Goal: Task Accomplishment & Management: Use online tool/utility

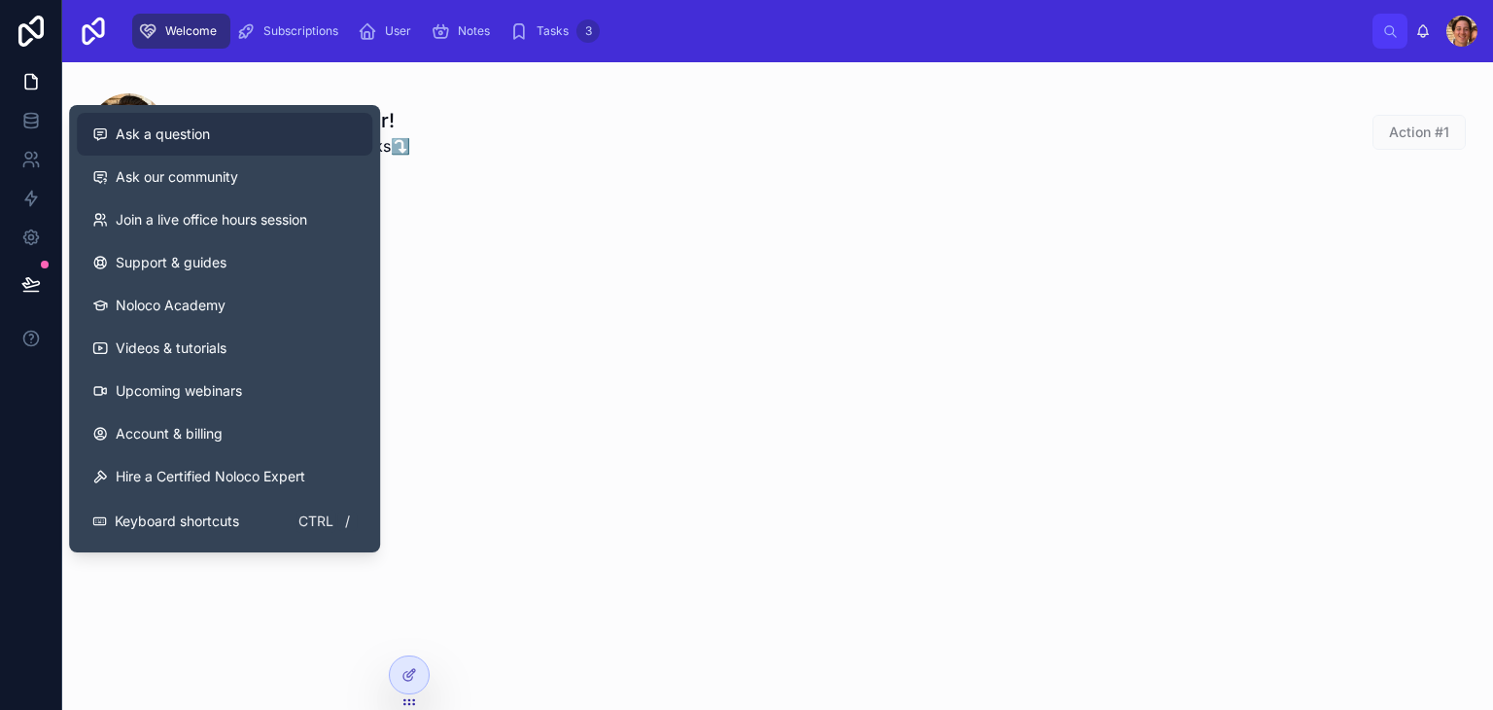
click at [173, 131] on span "Ask a question" at bounding box center [163, 133] width 94 height 19
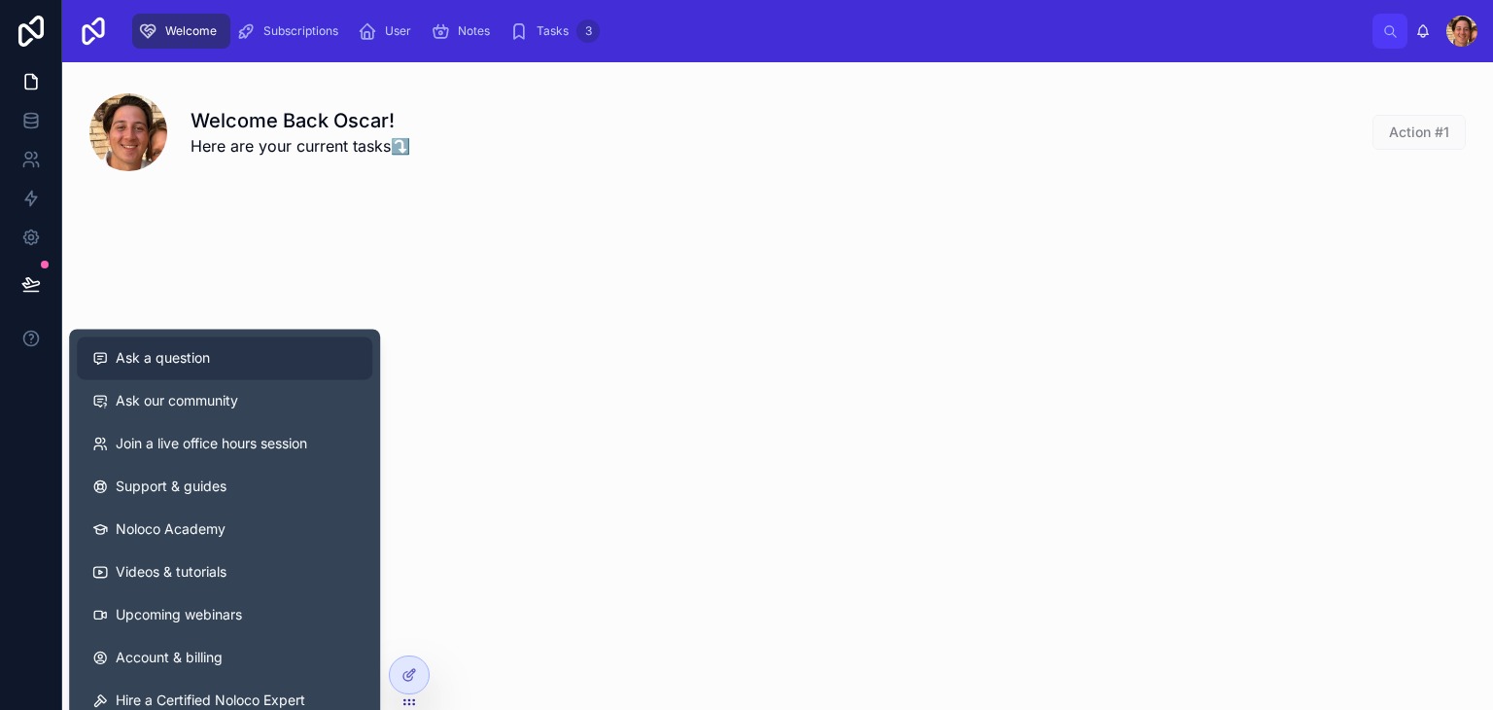
click at [186, 372] on button "Ask a question" at bounding box center [225, 357] width 296 height 43
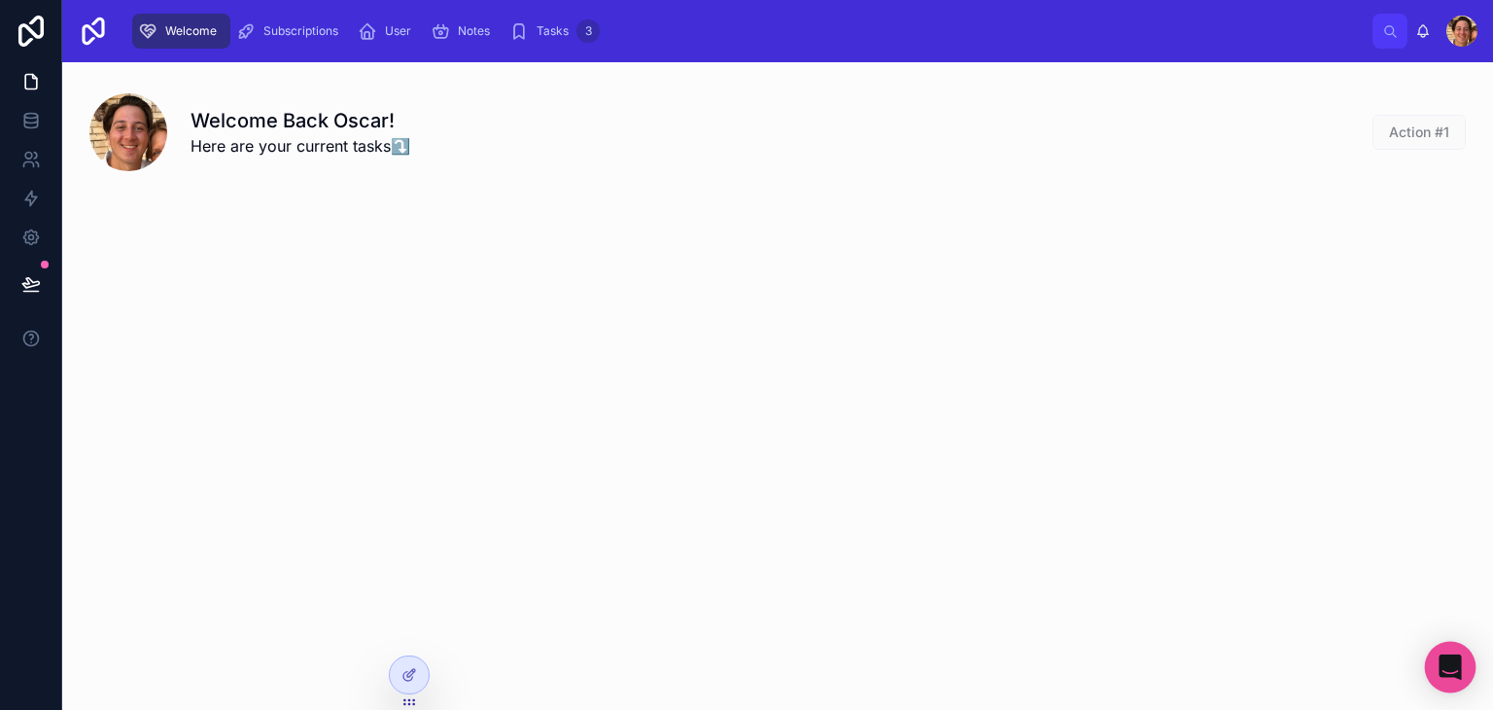
drag, startPoint x: 1478, startPoint y: 667, endPoint x: 1458, endPoint y: 669, distance: 20.5
click at [1458, 669] on body "Welcome Subscriptions User Notes Tasks 3 [PERSON_NAME] Welcome Back Oscar! Here…" at bounding box center [746, 355] width 1493 height 710
click at [1458, 669] on icon "Open Intercom Messenger" at bounding box center [1450, 666] width 22 height 25
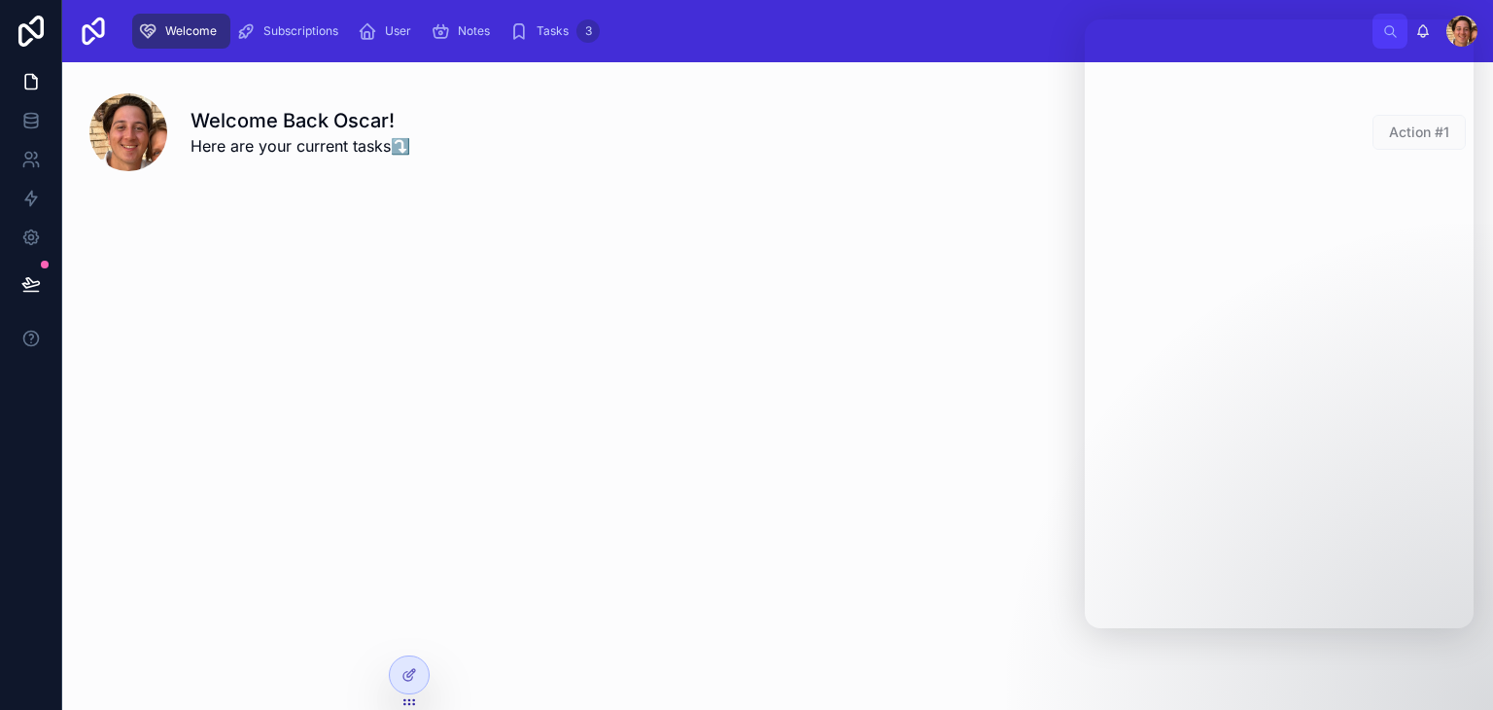
click at [587, 237] on div "Welcome Back Oscar! Here are your current tasks⤵️ Action #1" at bounding box center [777, 182] width 1431 height 241
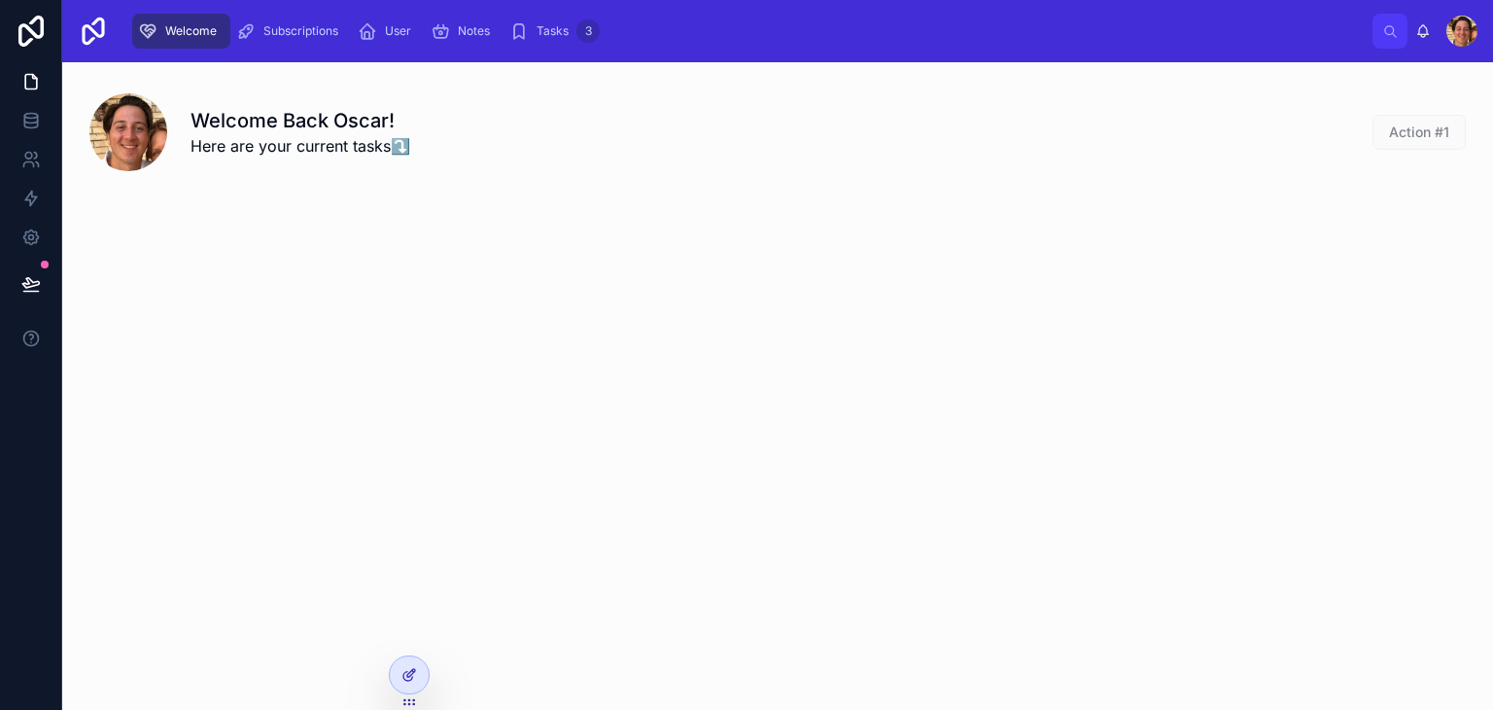
click at [404, 667] on icon at bounding box center [409, 675] width 16 height 16
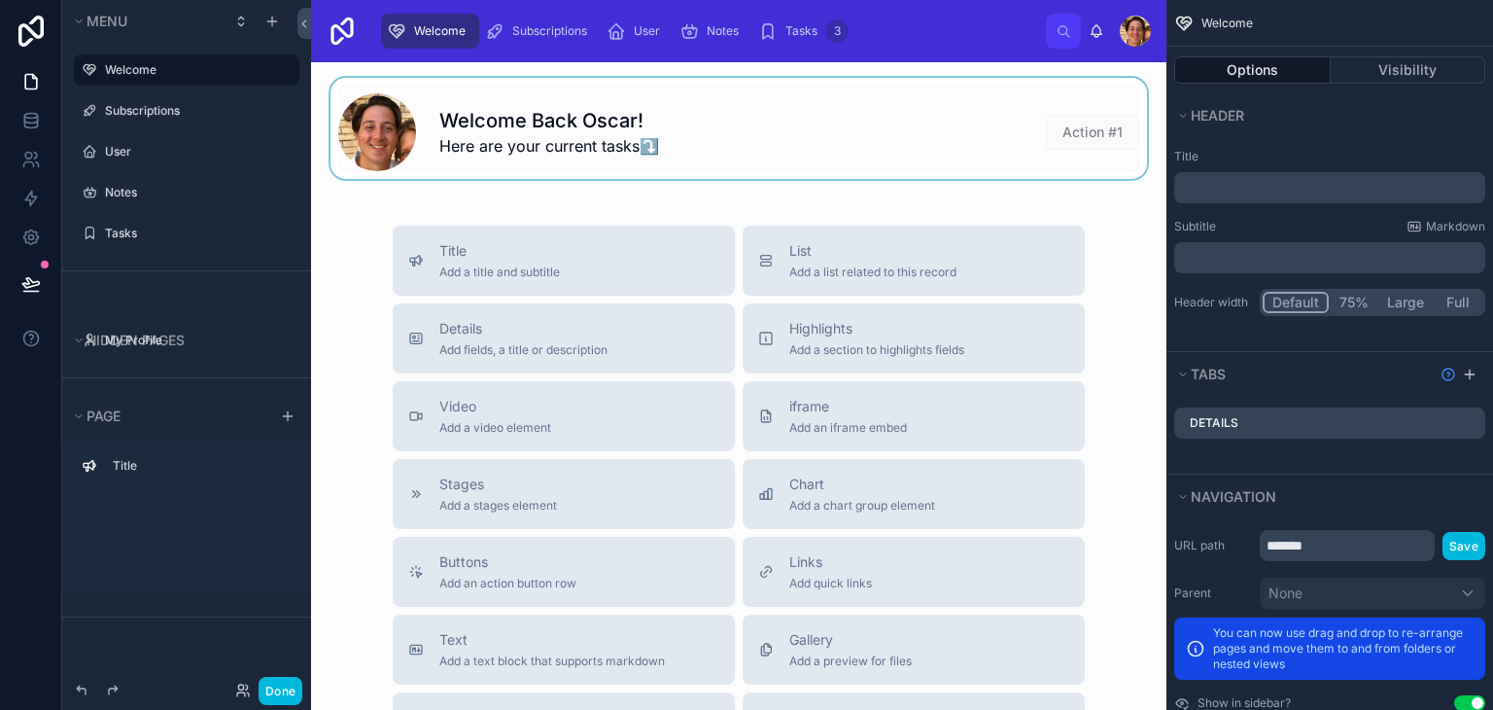
click at [817, 135] on div at bounding box center [739, 128] width 824 height 101
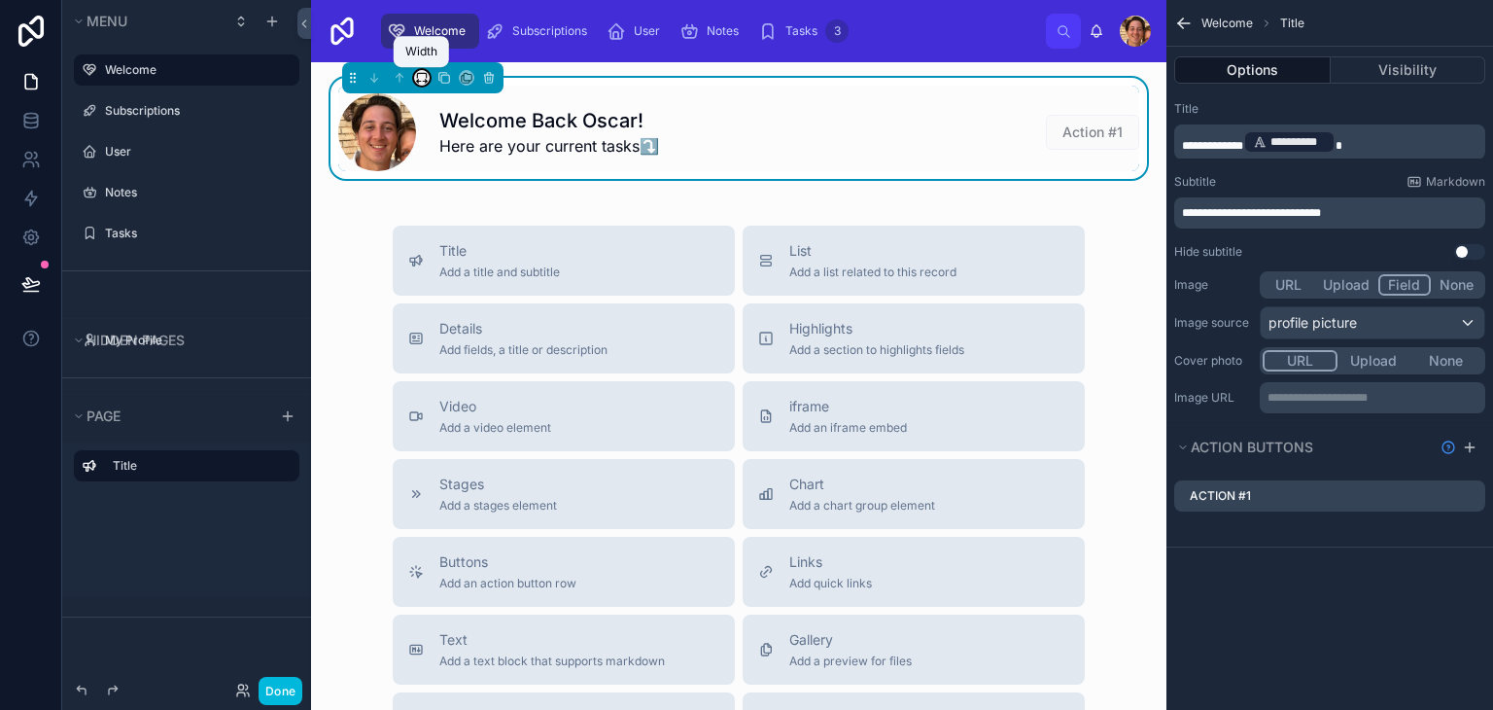
click at [426, 80] on icon at bounding box center [427, 82] width 2 height 4
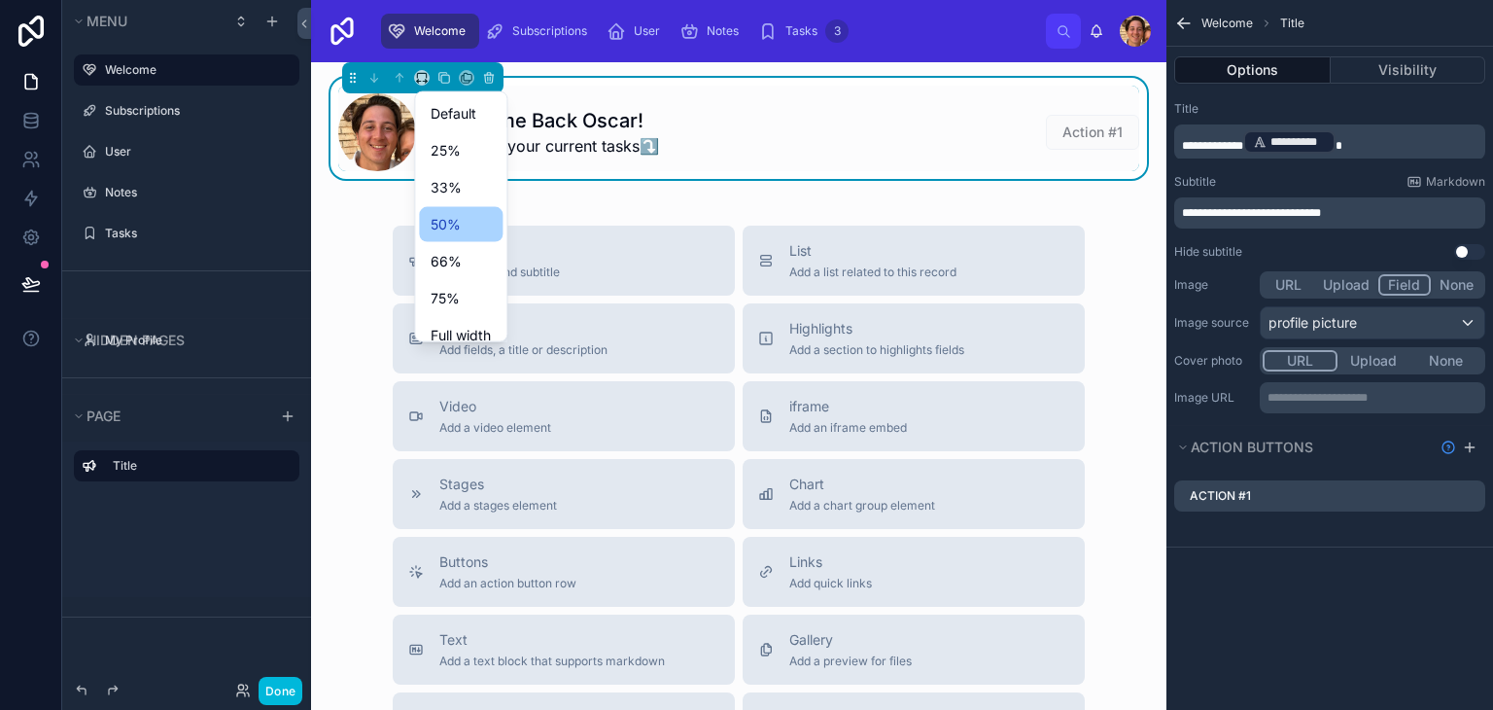
click at [460, 226] on span "50%" at bounding box center [446, 224] width 30 height 23
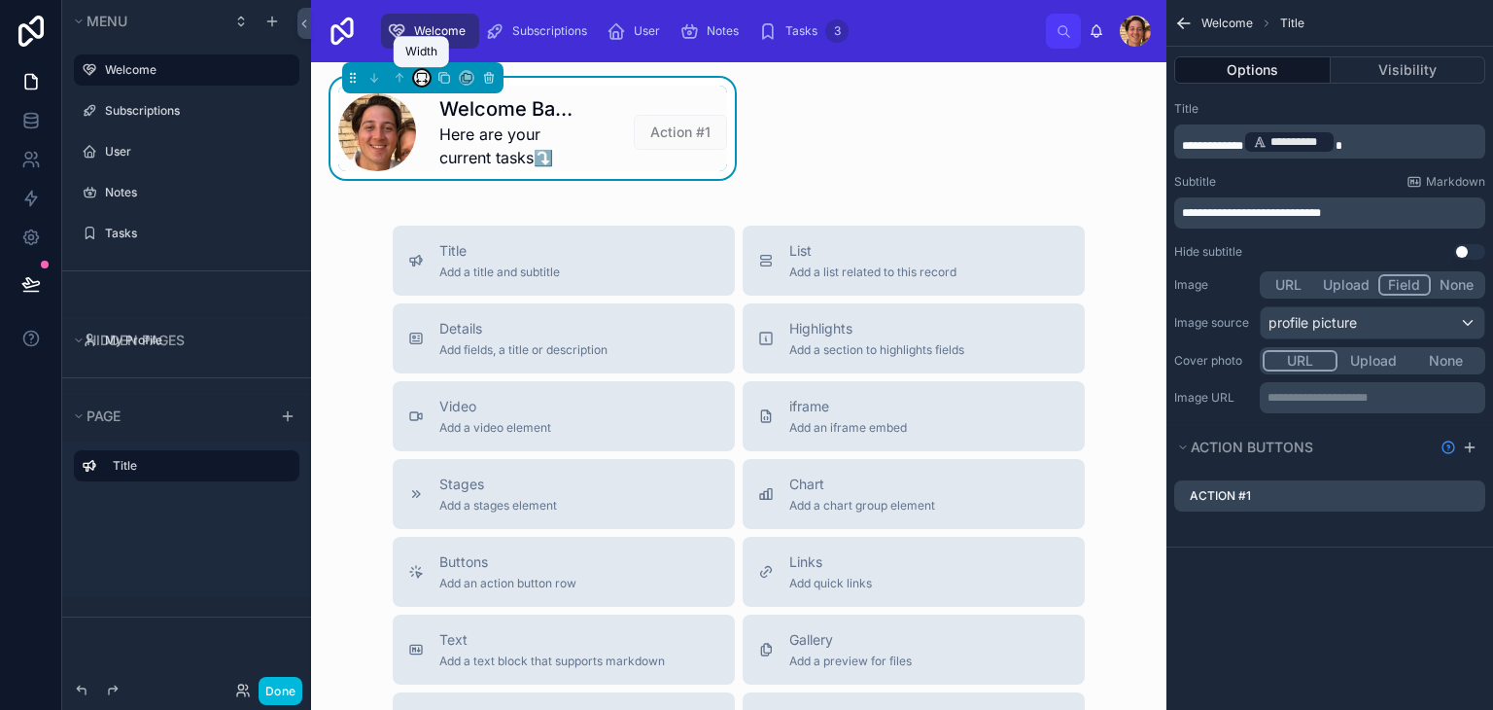
click at [421, 80] on icon at bounding box center [422, 78] width 14 height 14
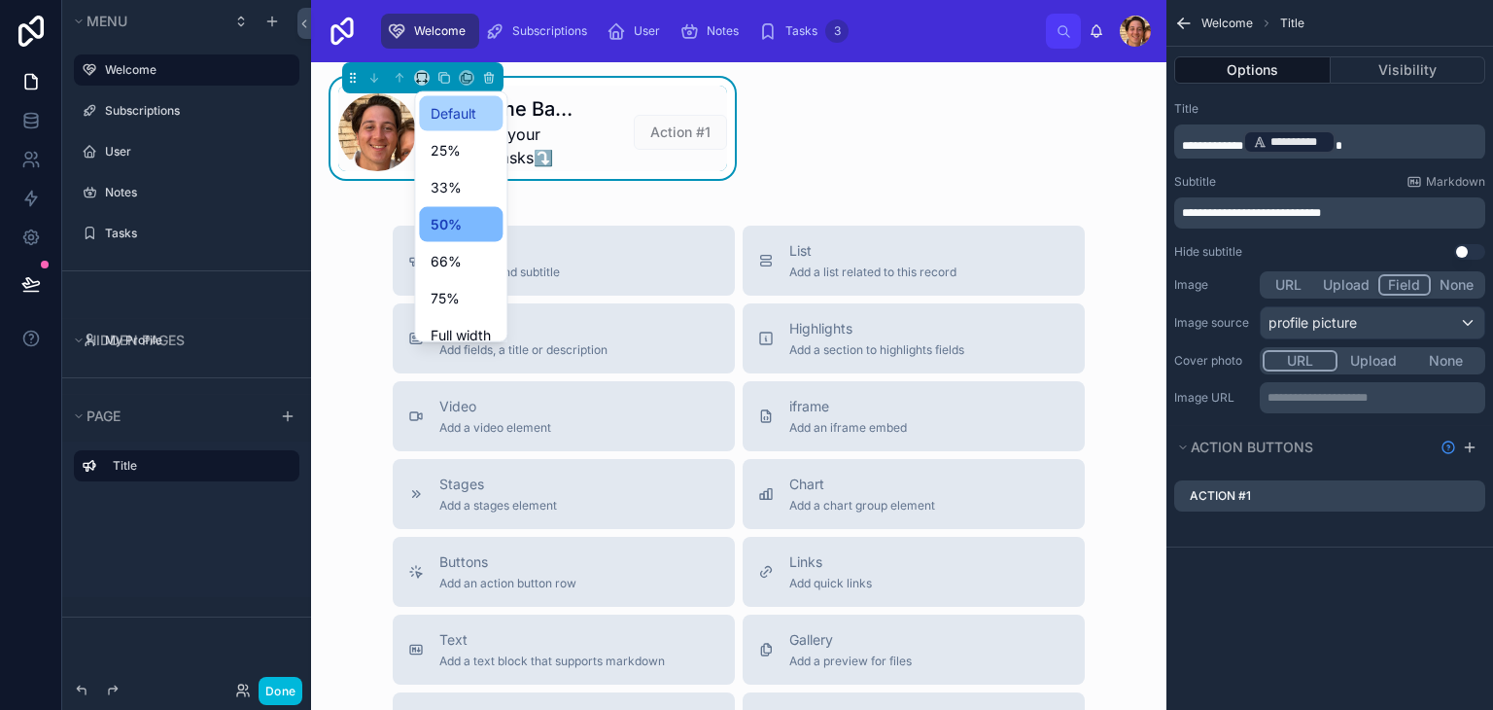
click at [434, 125] on div "Default" at bounding box center [461, 113] width 84 height 35
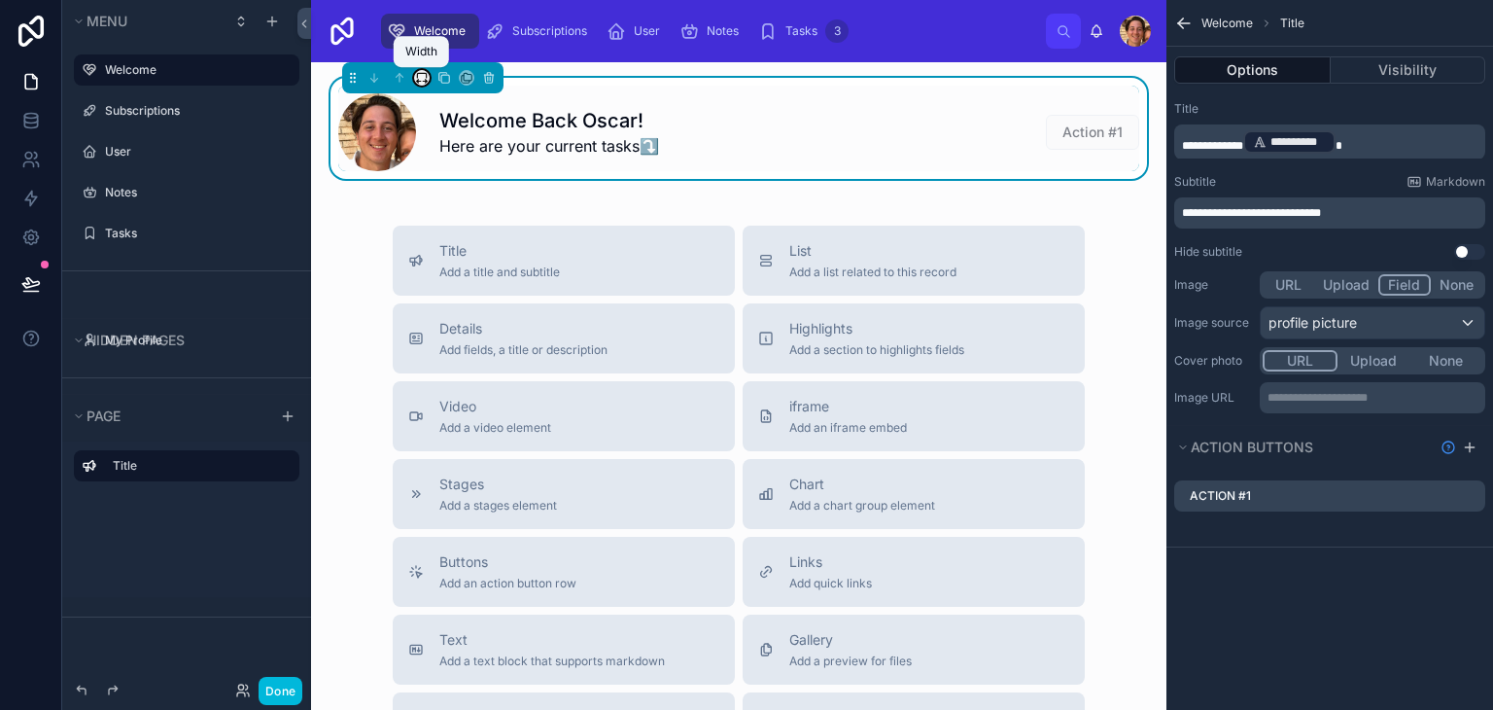
click at [424, 76] on icon at bounding box center [422, 78] width 14 height 14
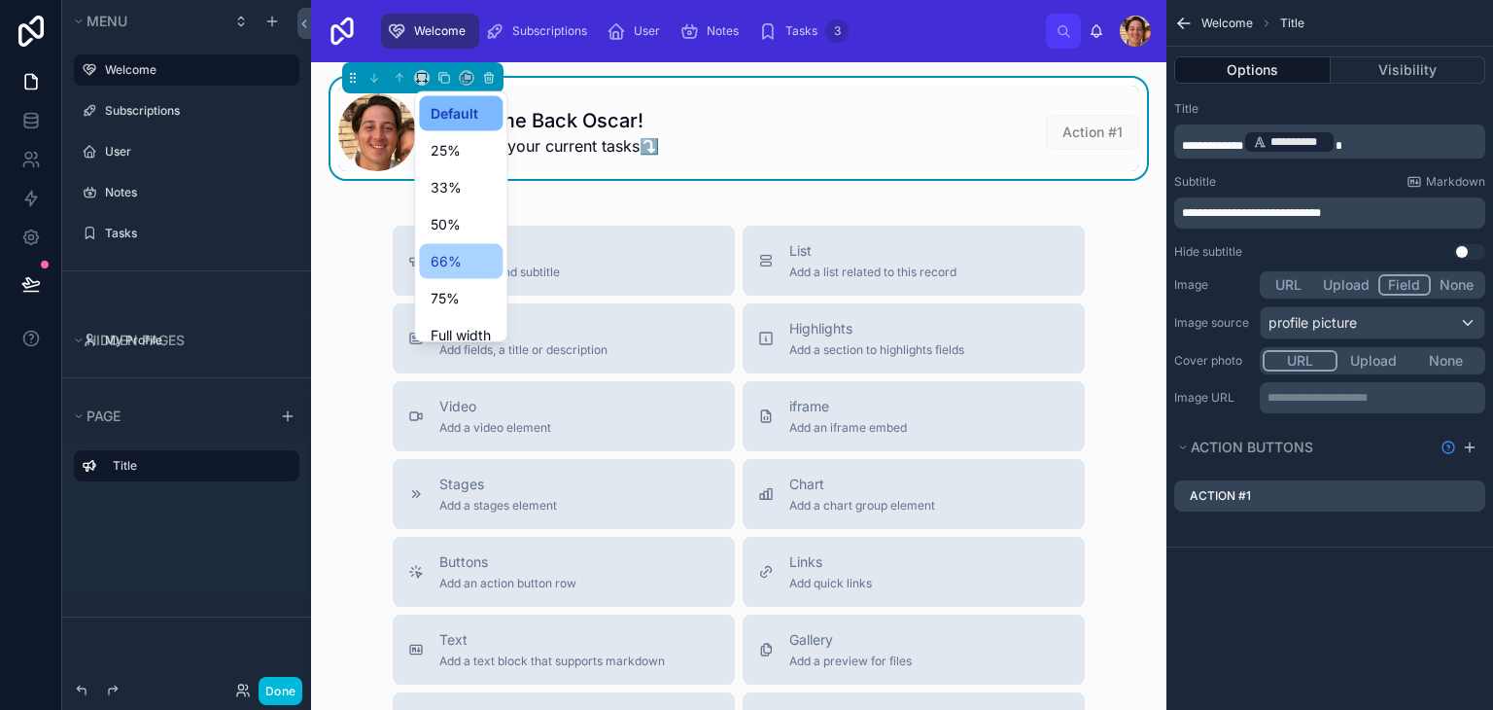
click at [451, 267] on span "66%" at bounding box center [446, 261] width 31 height 23
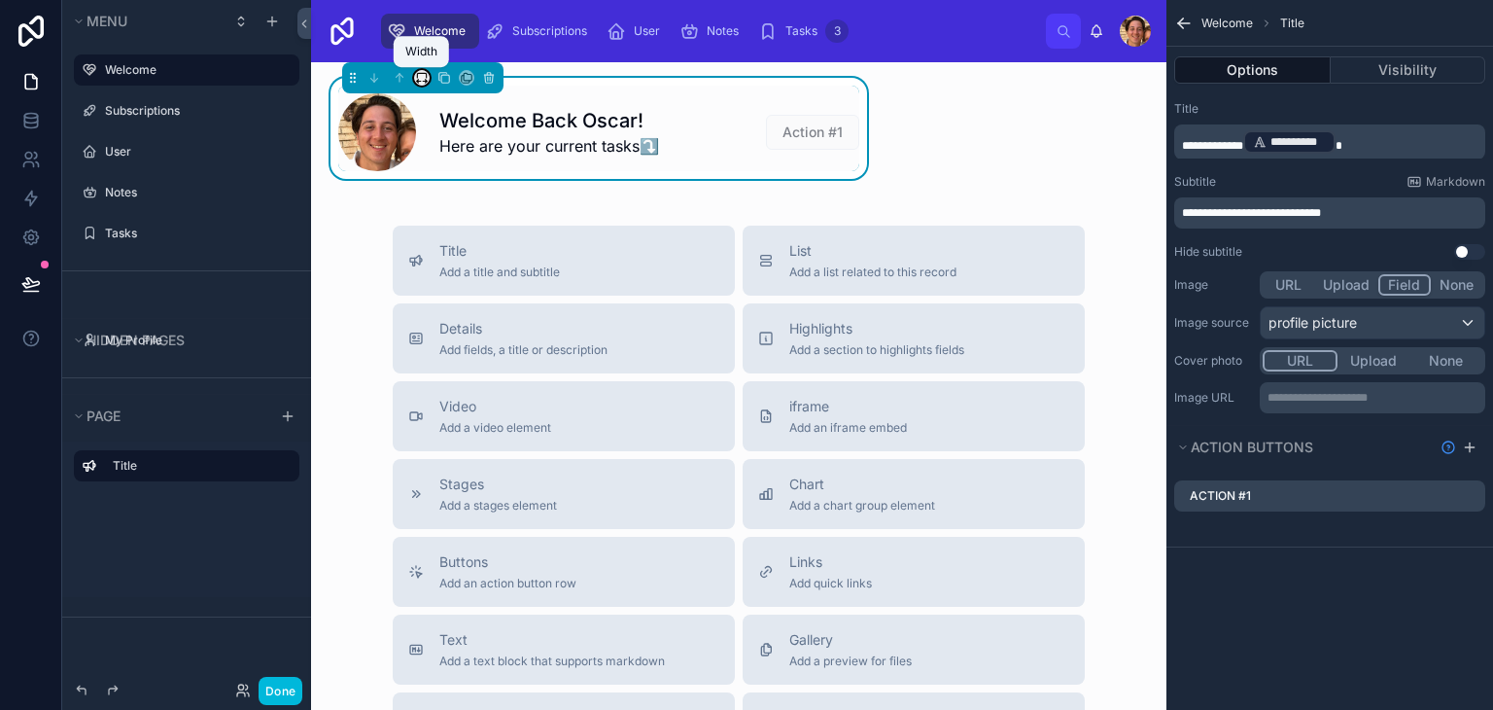
click at [426, 82] on icon at bounding box center [427, 82] width 2 height 4
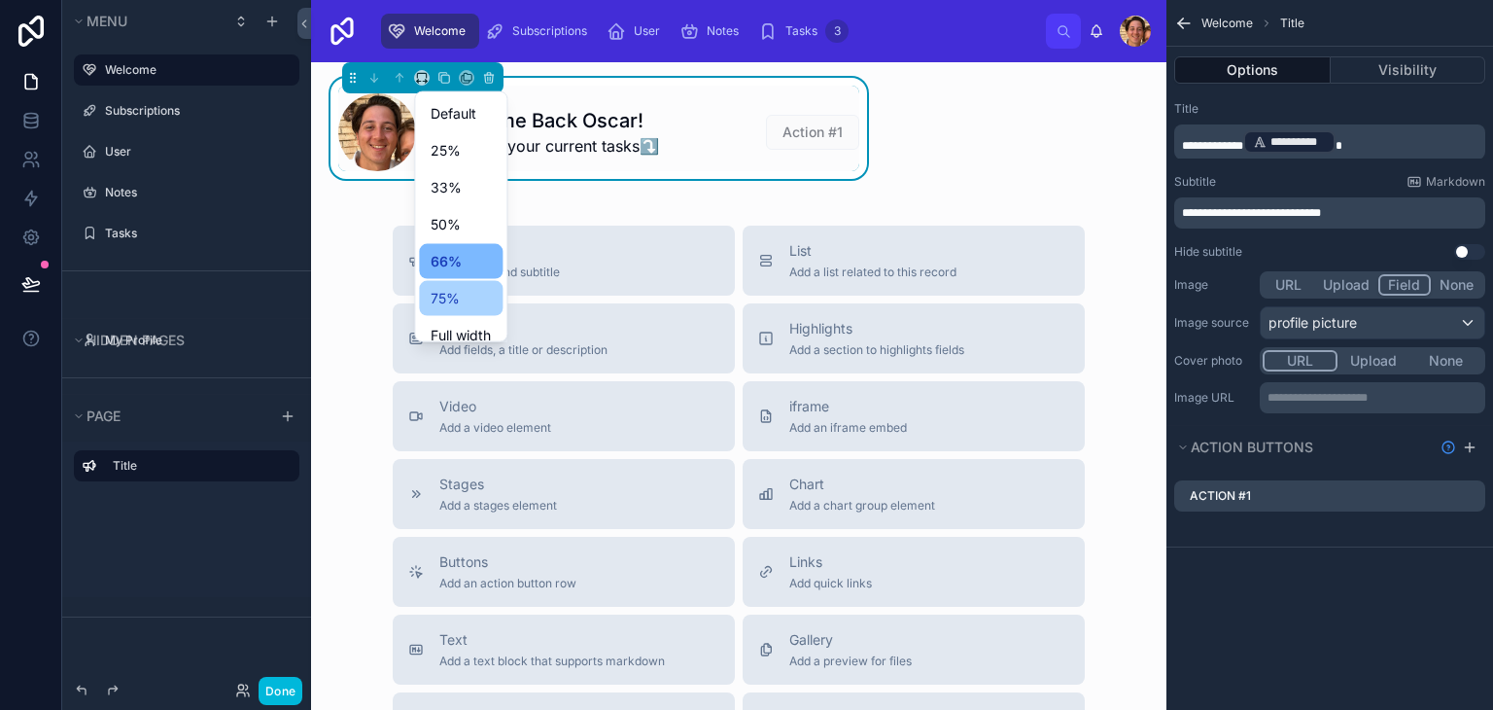
click at [447, 281] on div "75%" at bounding box center [461, 298] width 84 height 35
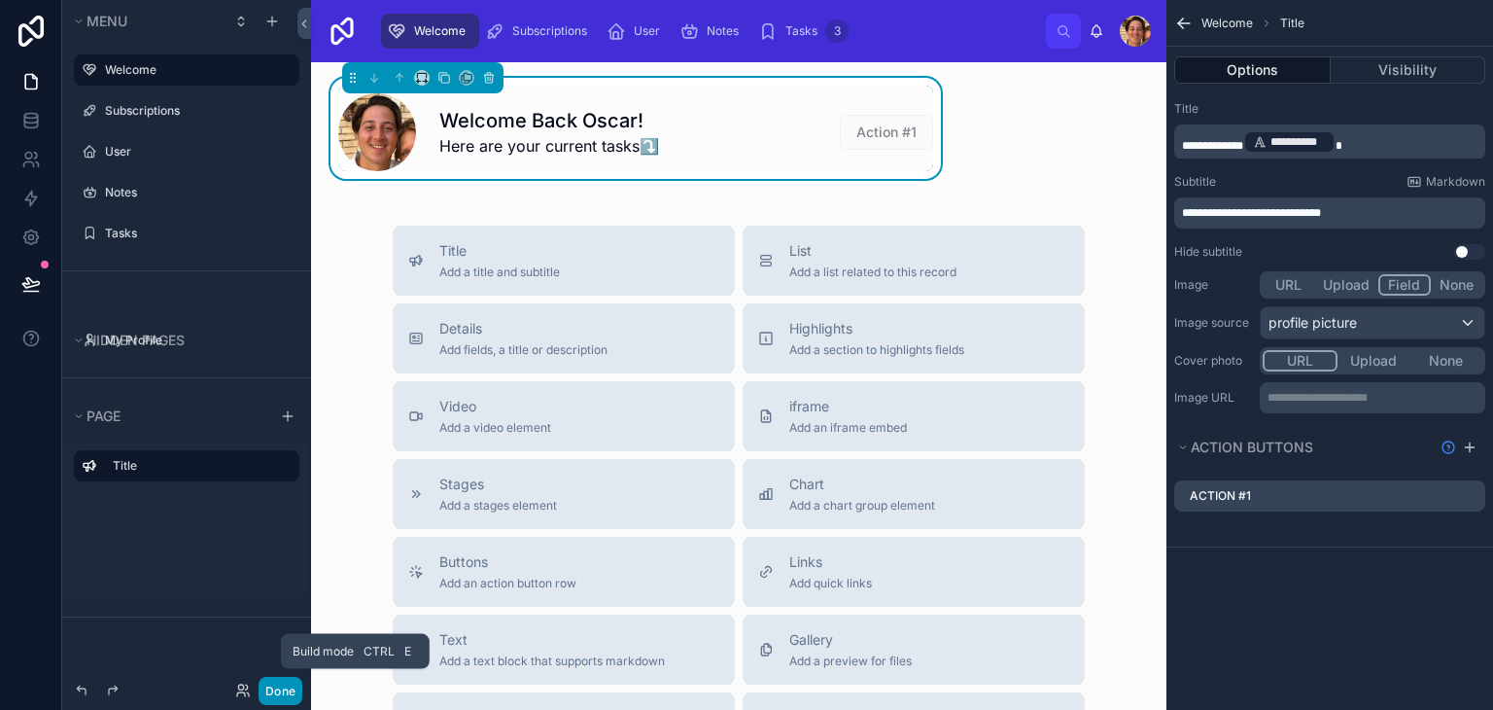
click at [284, 683] on button "Done" at bounding box center [281, 691] width 44 height 28
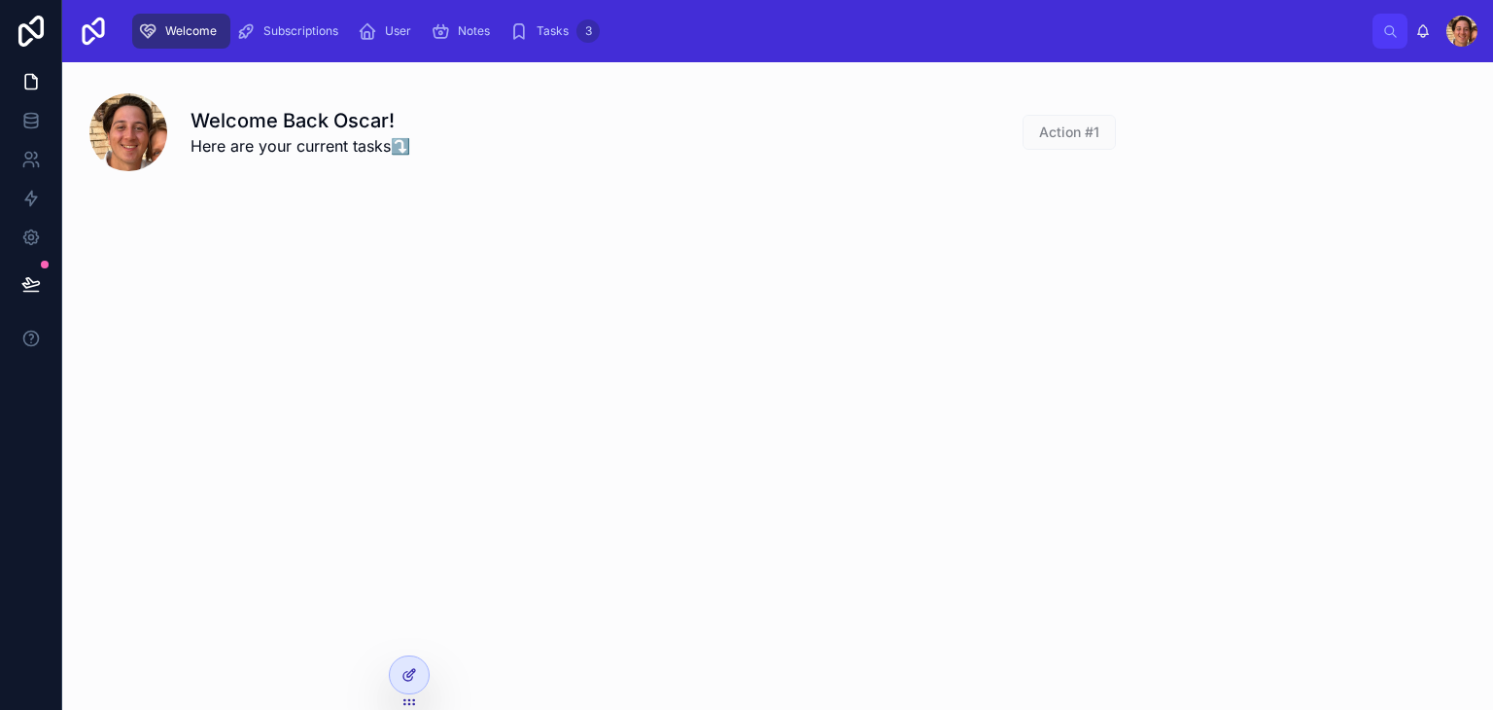
click at [391, 668] on div at bounding box center [409, 674] width 39 height 37
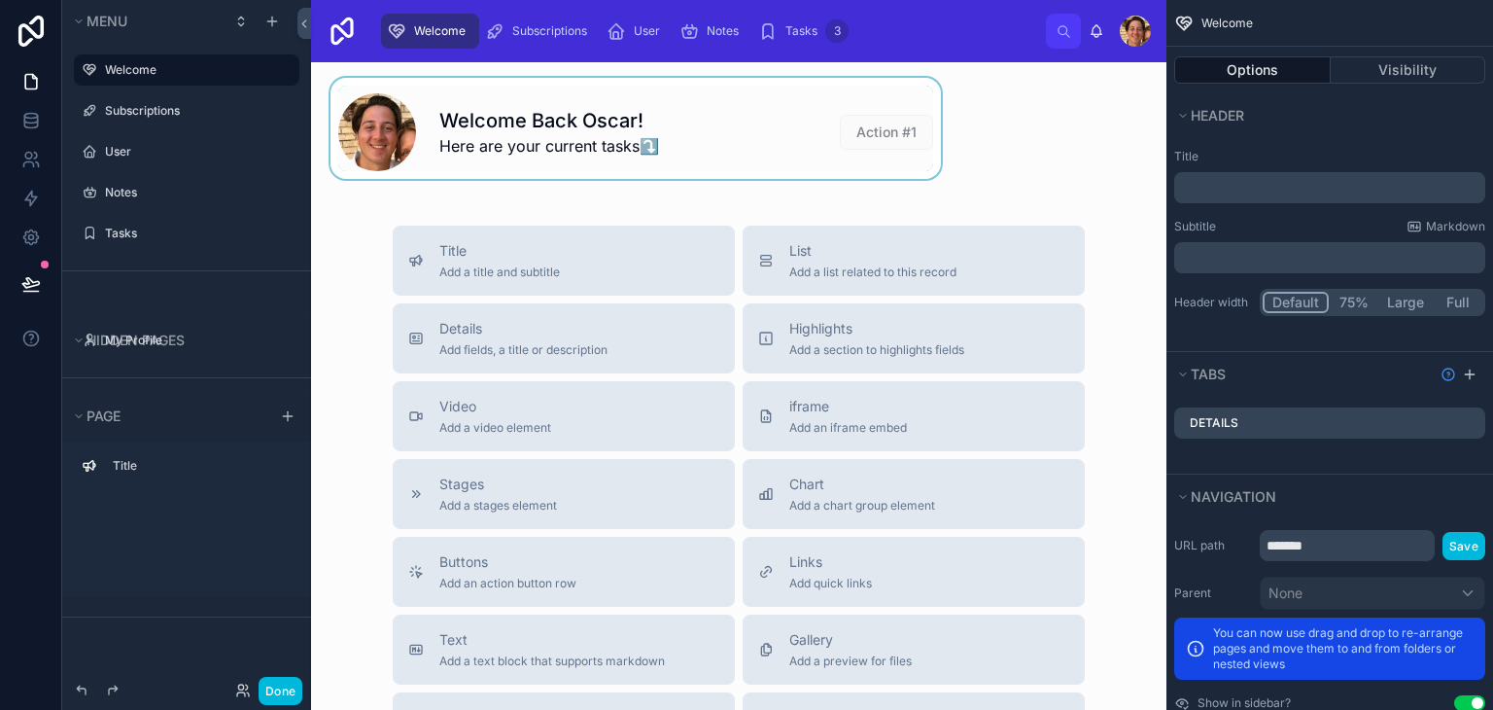
click at [745, 158] on div at bounding box center [636, 128] width 618 height 101
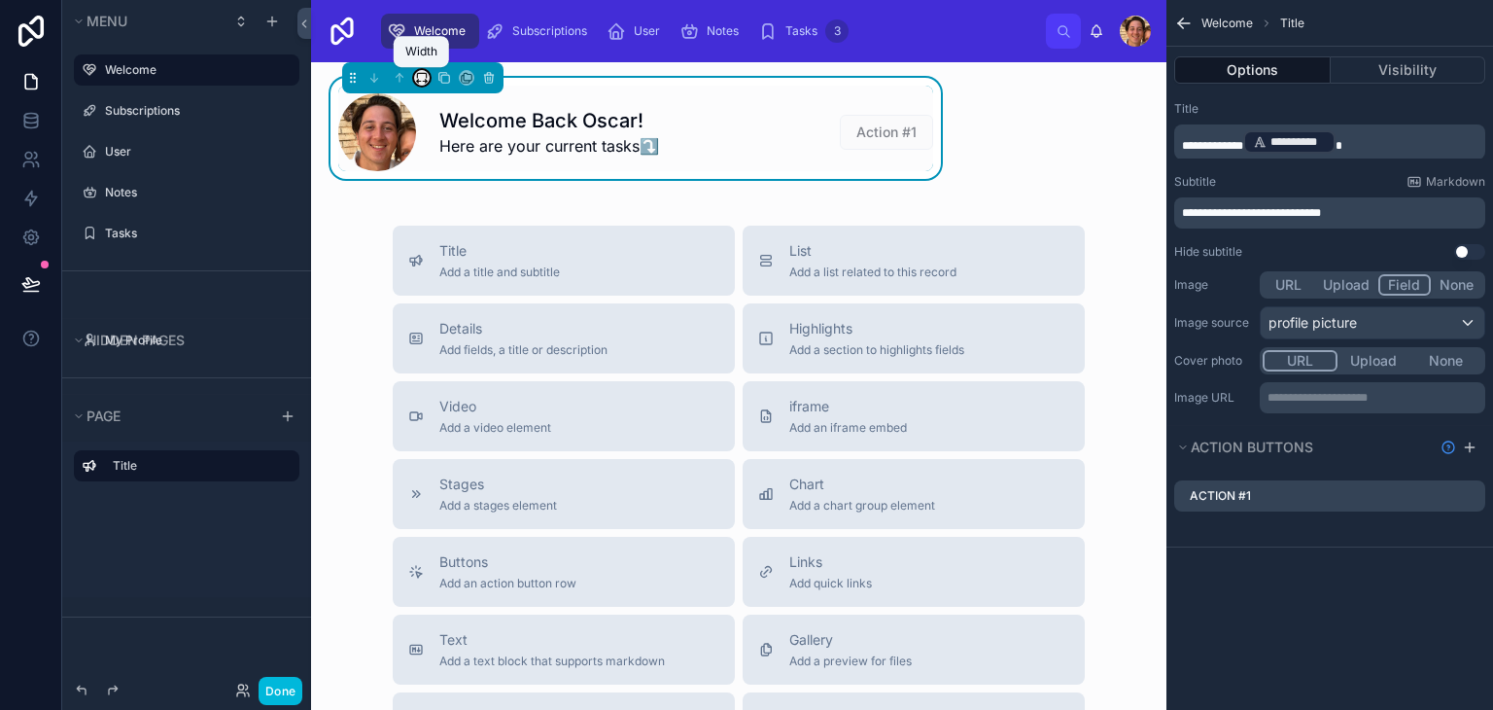
click at [428, 74] on icon at bounding box center [422, 78] width 14 height 14
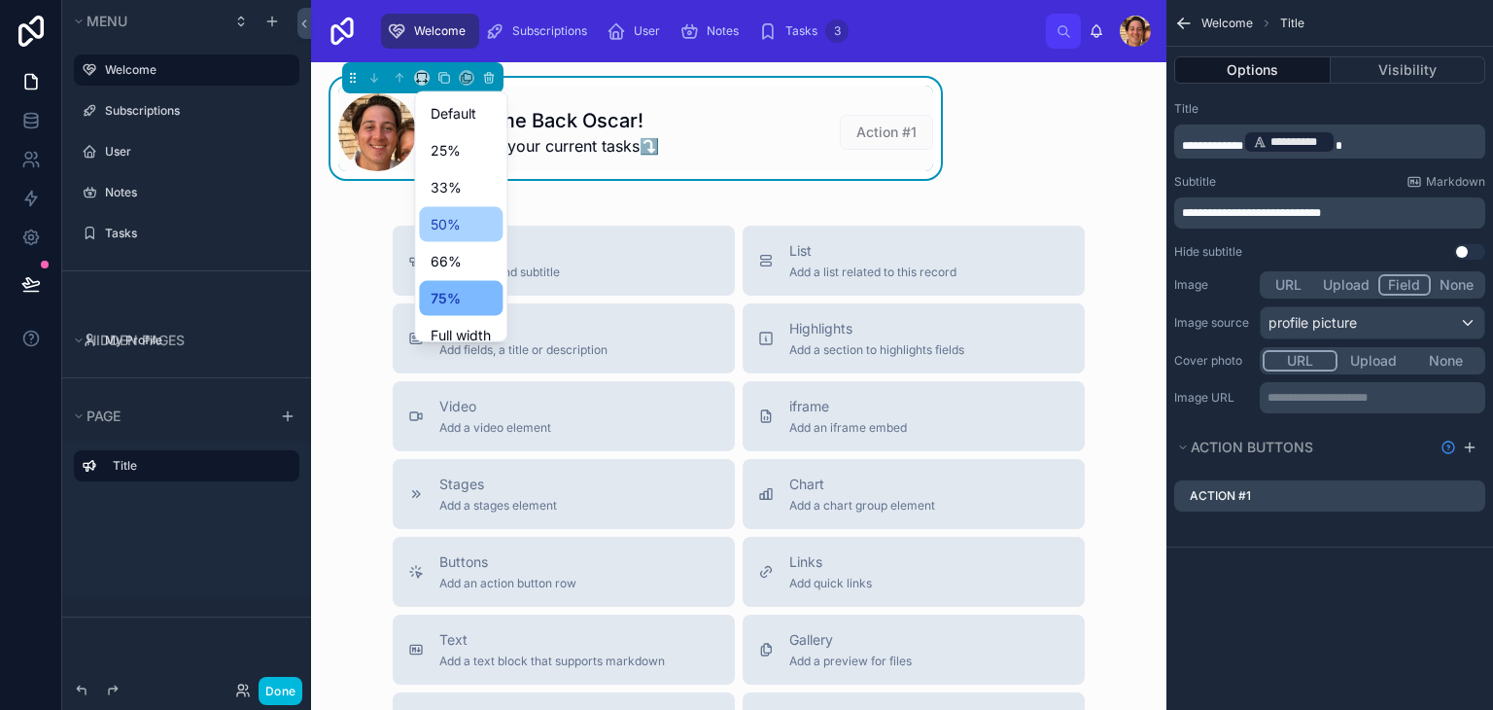
click at [455, 214] on span "50%" at bounding box center [446, 224] width 30 height 23
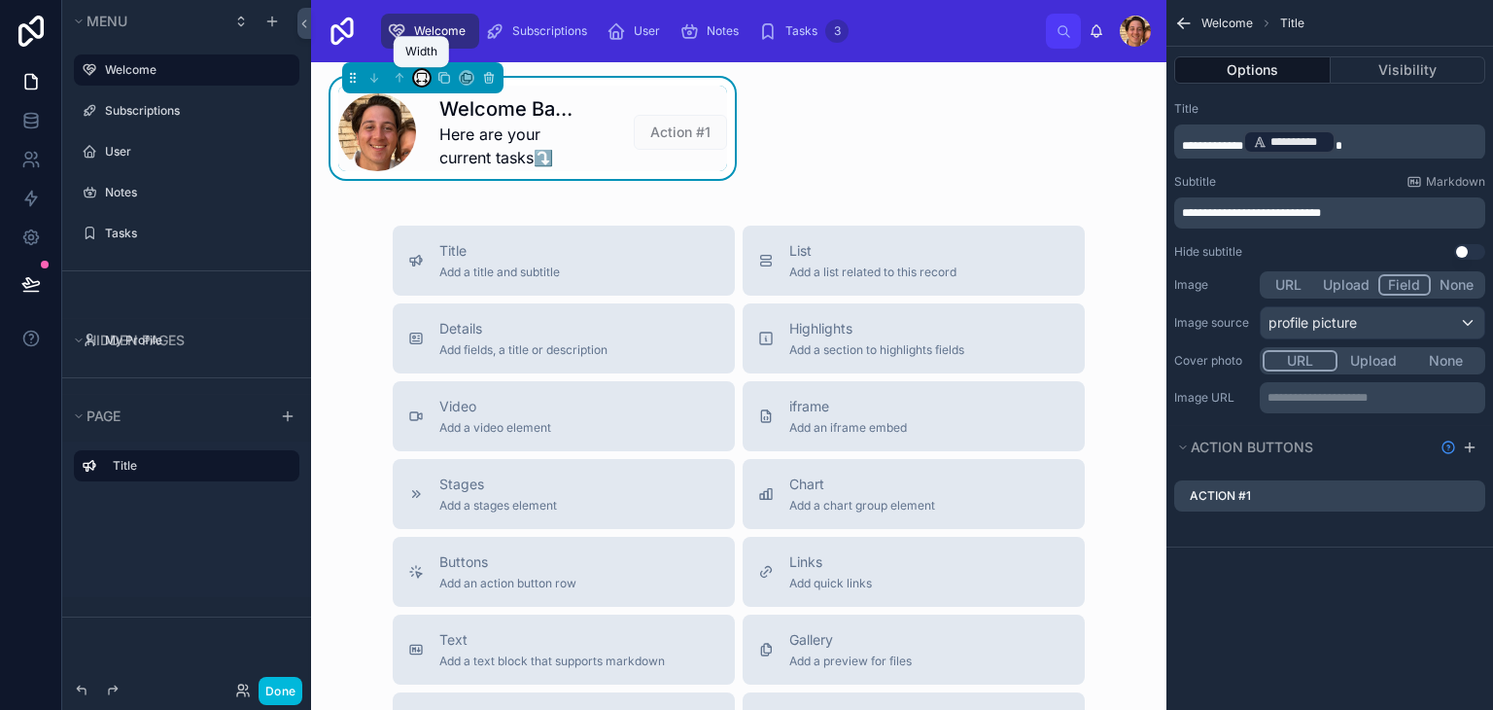
click at [424, 82] on icon at bounding box center [422, 78] width 14 height 14
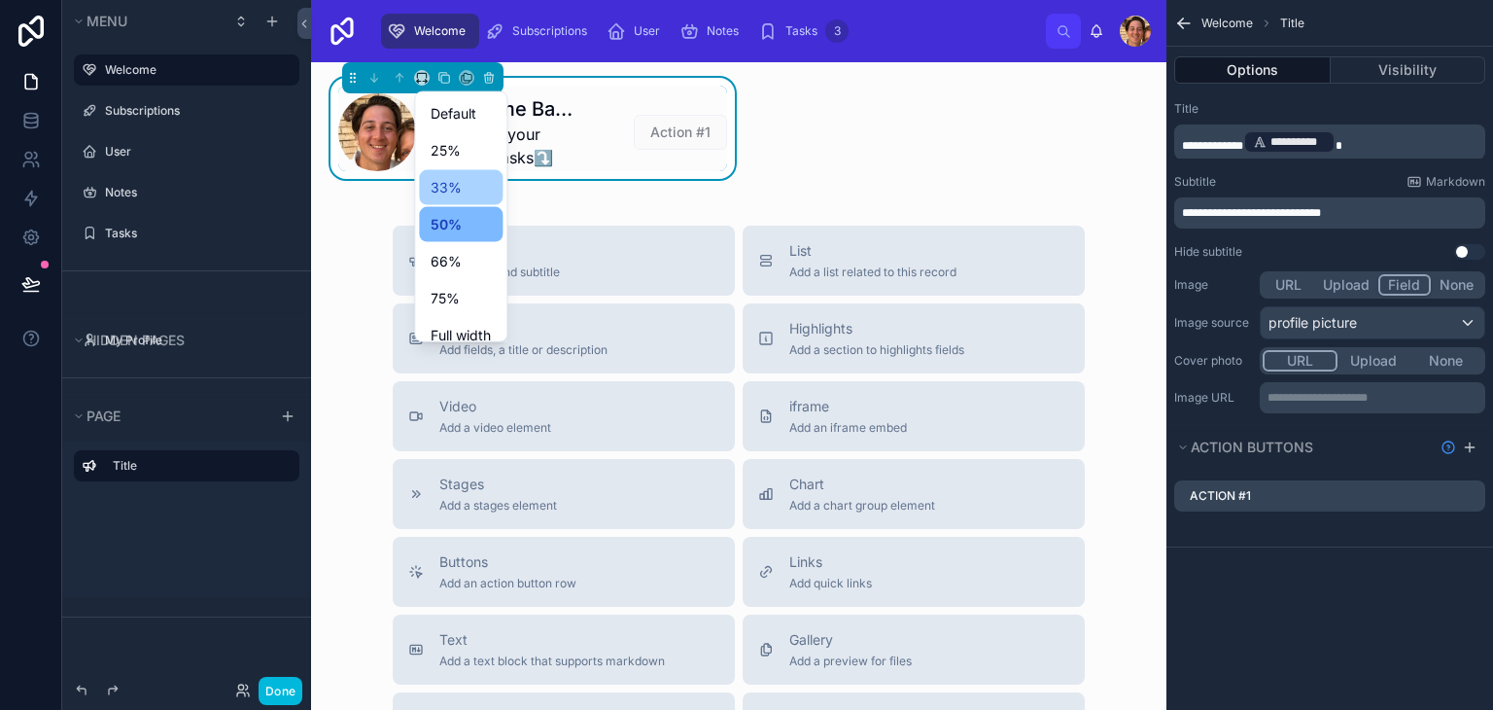
click at [442, 171] on div "33%" at bounding box center [461, 187] width 84 height 35
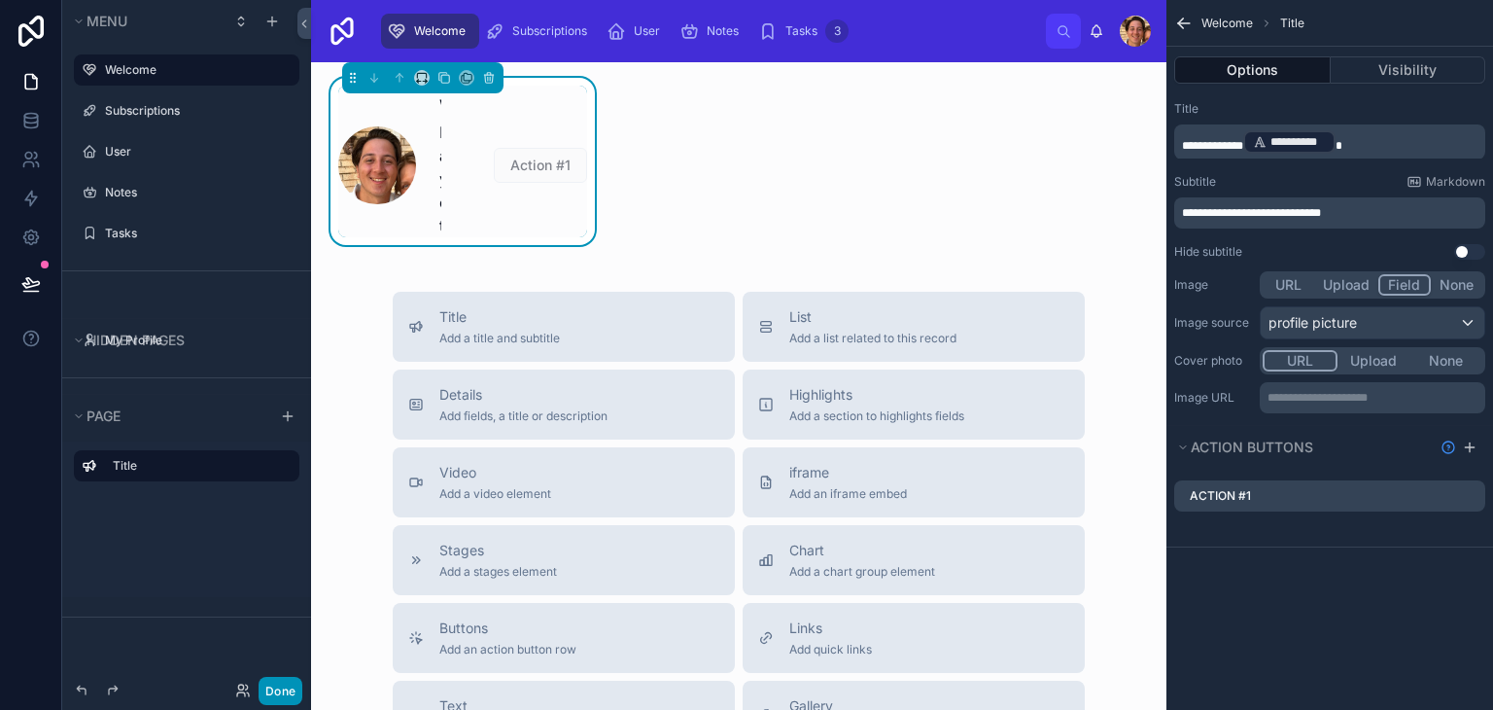
click at [276, 690] on button "Done" at bounding box center [281, 691] width 44 height 28
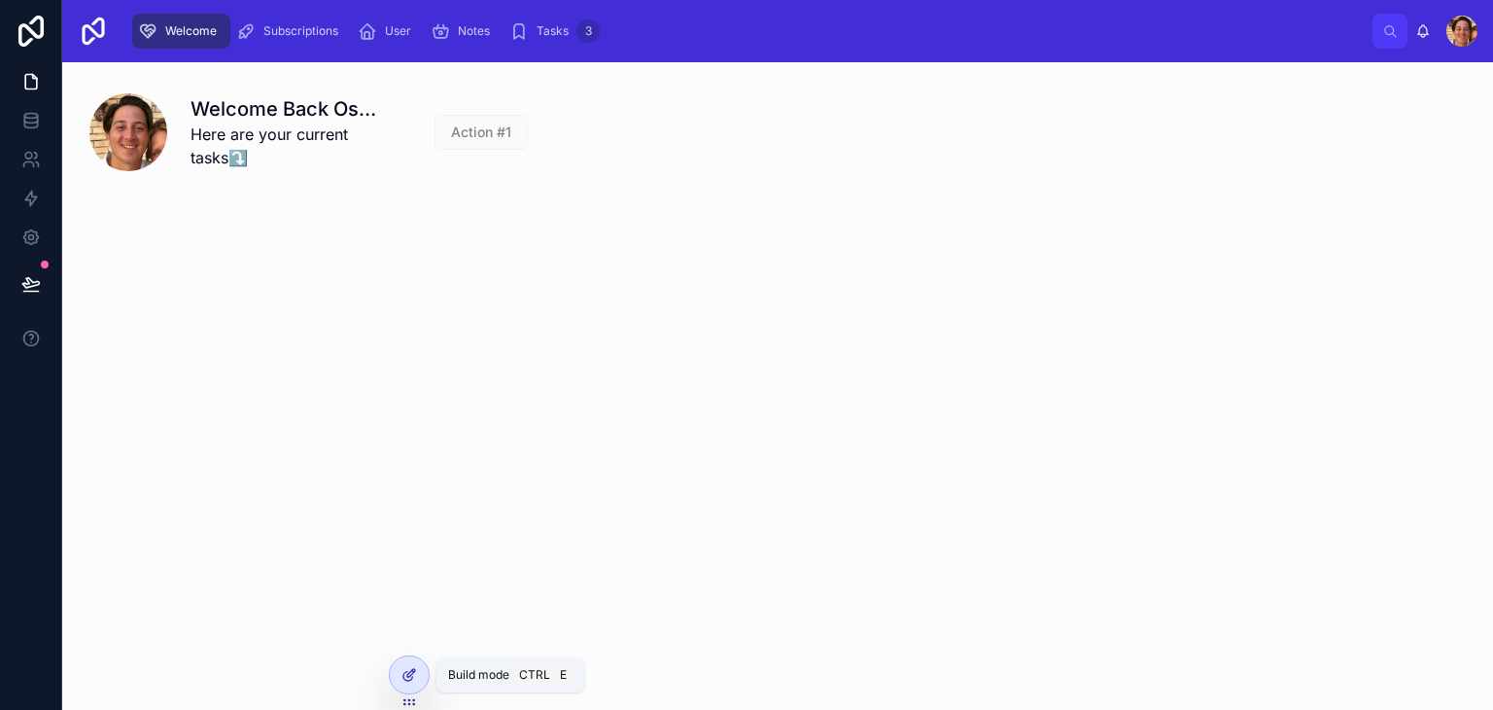
click at [400, 668] on div at bounding box center [409, 674] width 39 height 37
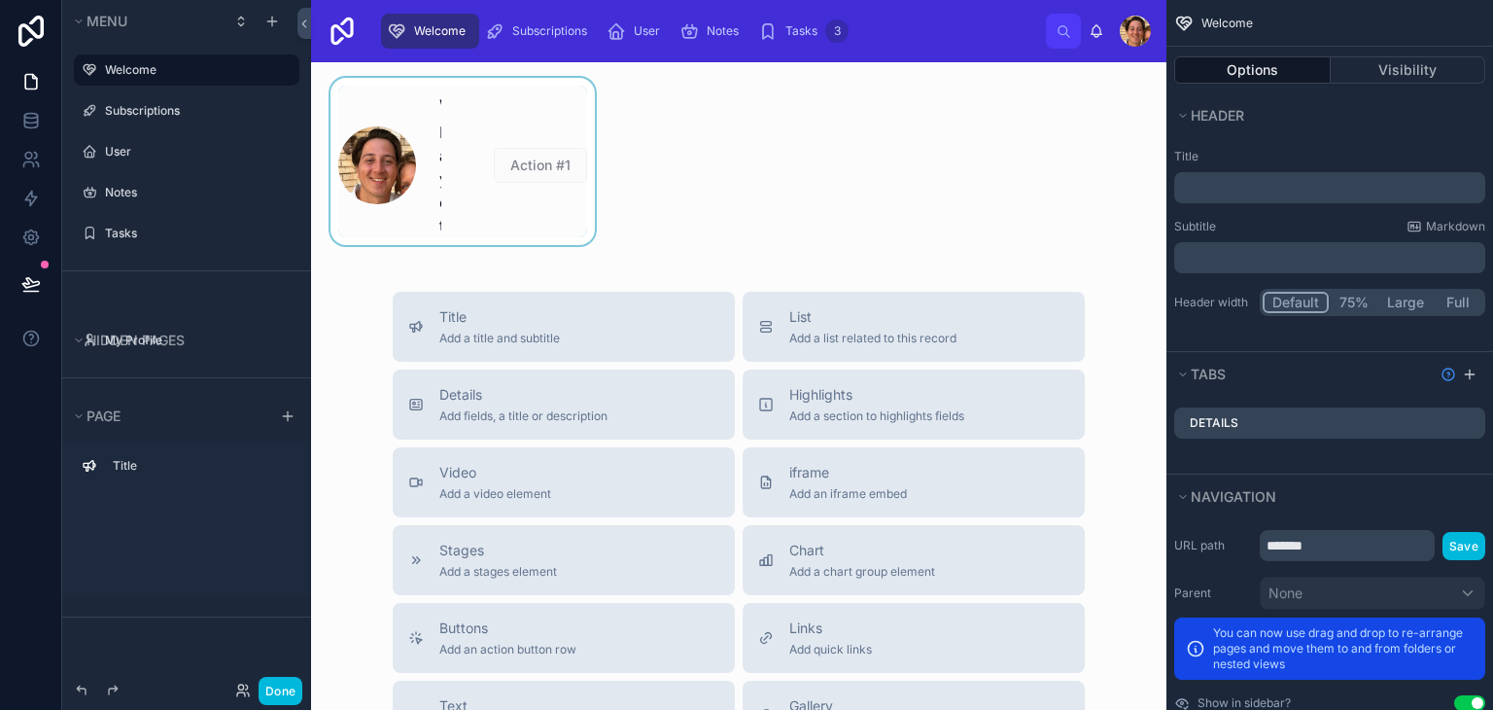
click at [543, 163] on div at bounding box center [463, 161] width 272 height 167
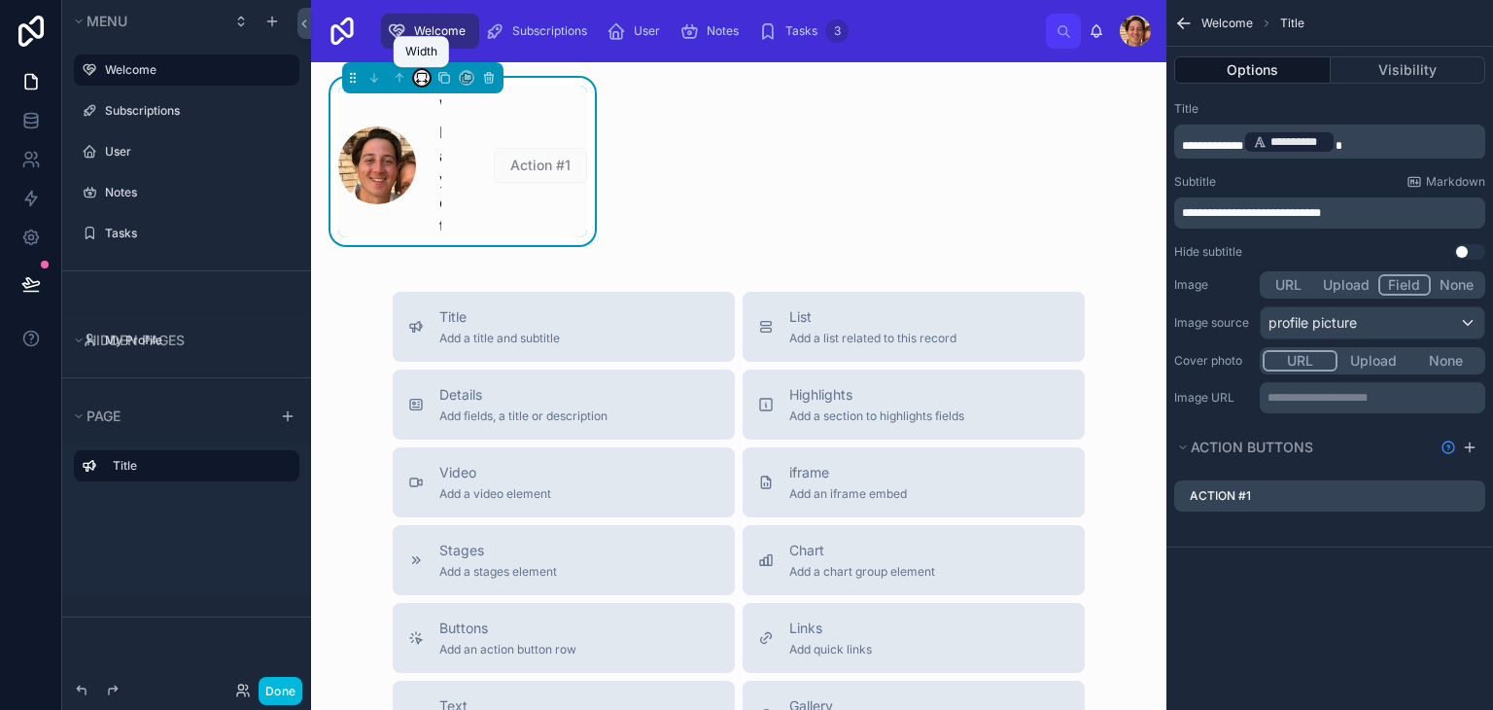
click at [424, 77] on icon at bounding box center [422, 78] width 14 height 14
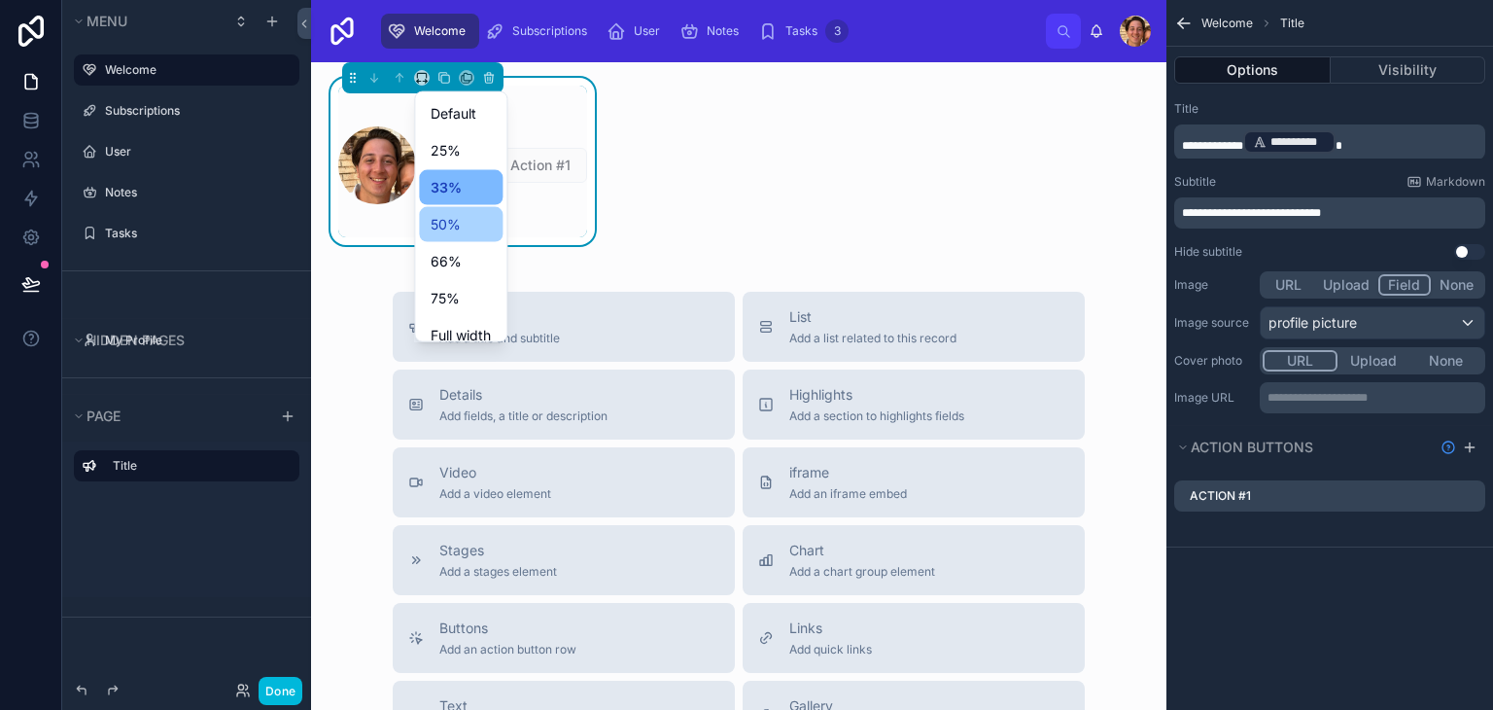
click at [465, 230] on div "50%" at bounding box center [461, 224] width 60 height 23
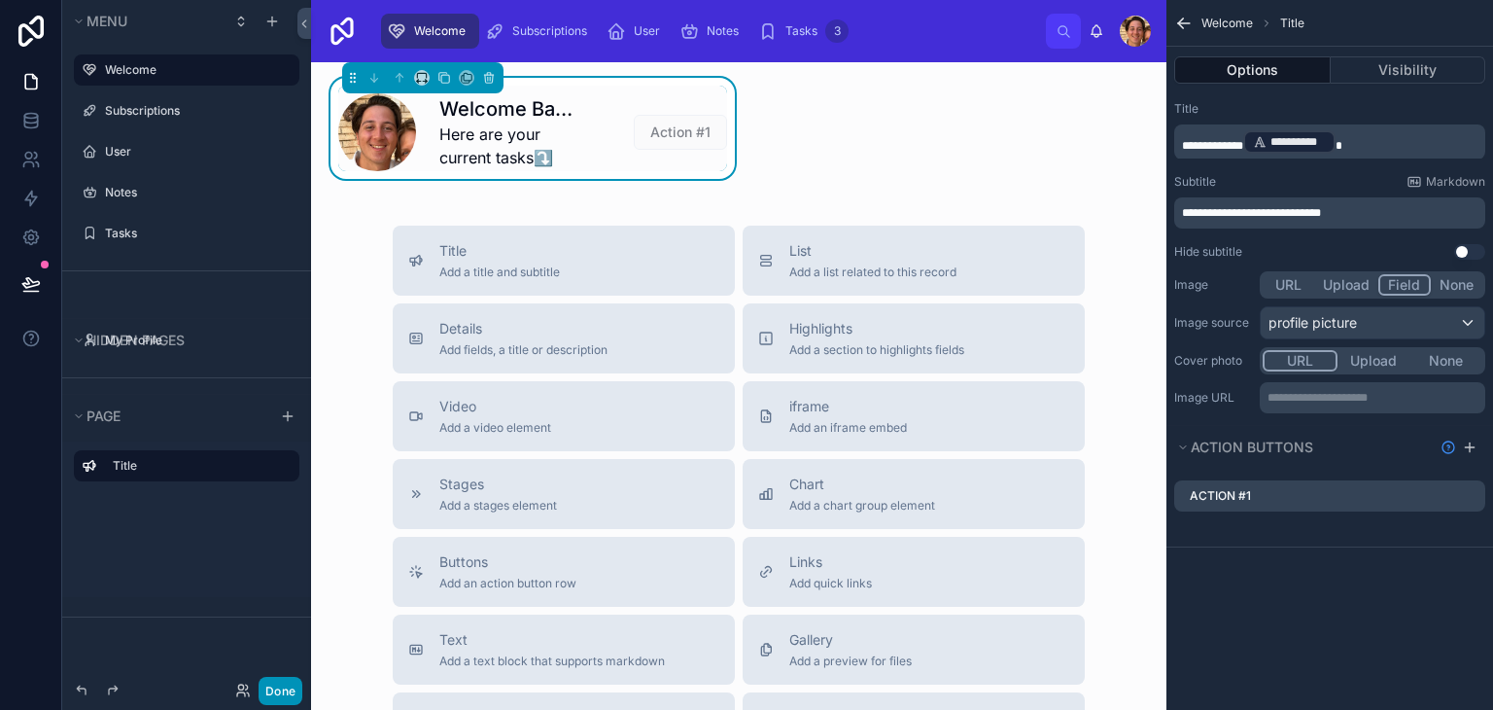
click at [293, 693] on button "Done" at bounding box center [281, 691] width 44 height 28
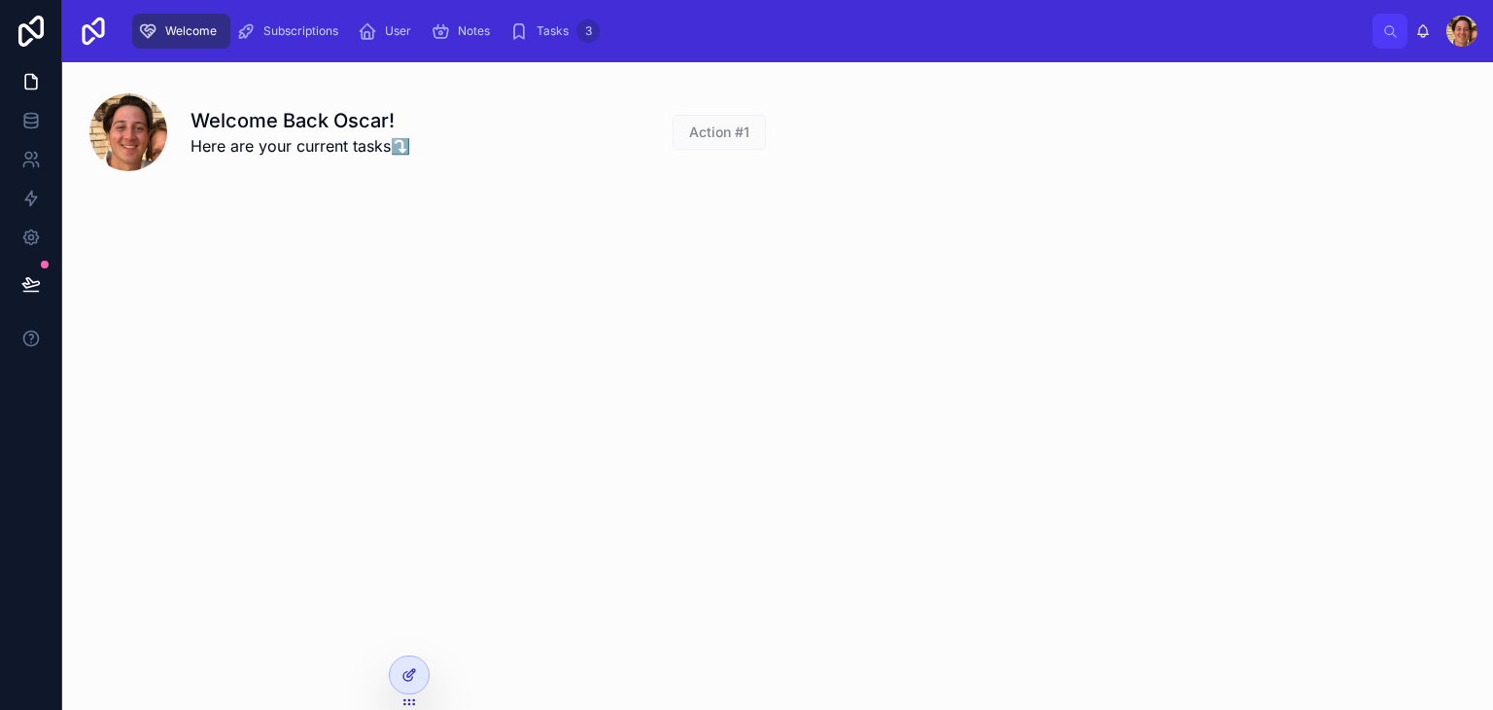
click at [412, 678] on icon at bounding box center [407, 676] width 9 height 9
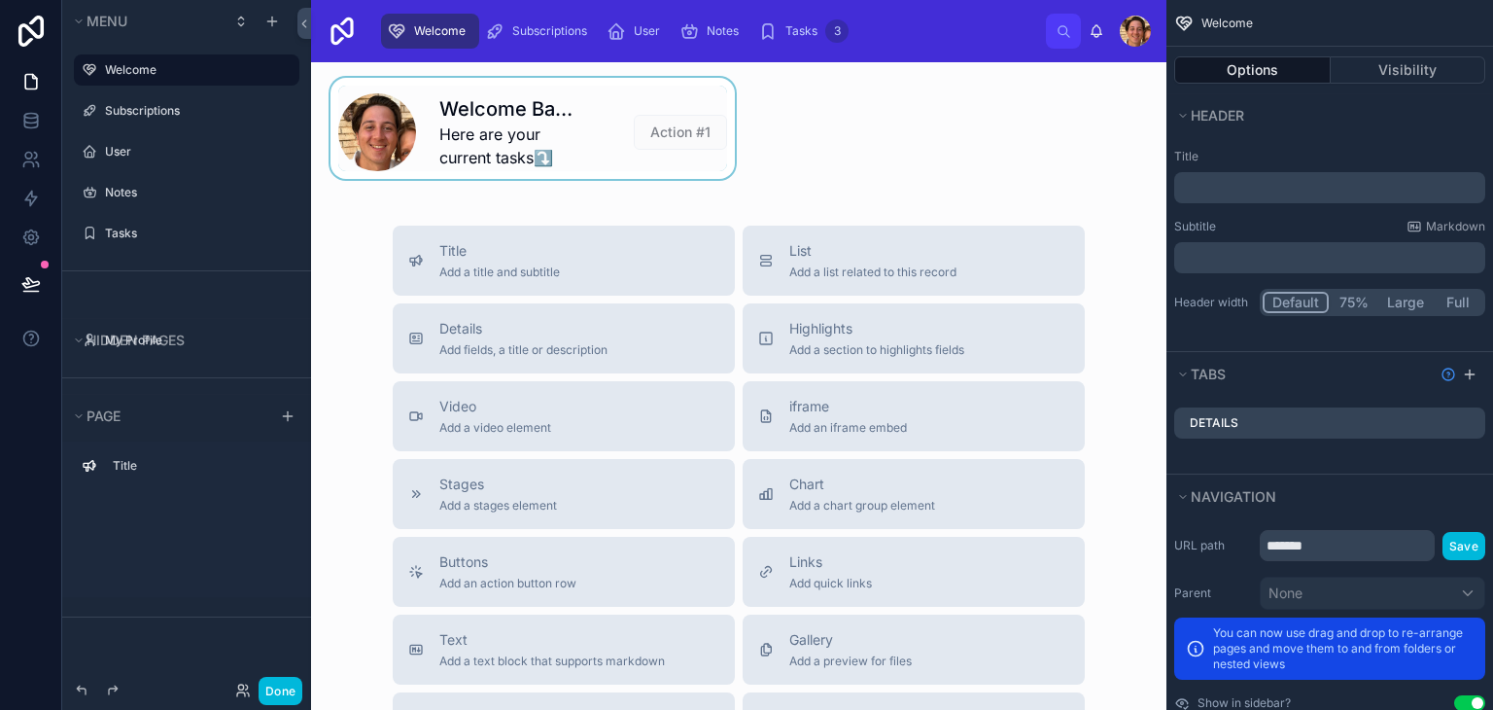
click at [697, 153] on div at bounding box center [533, 128] width 412 height 101
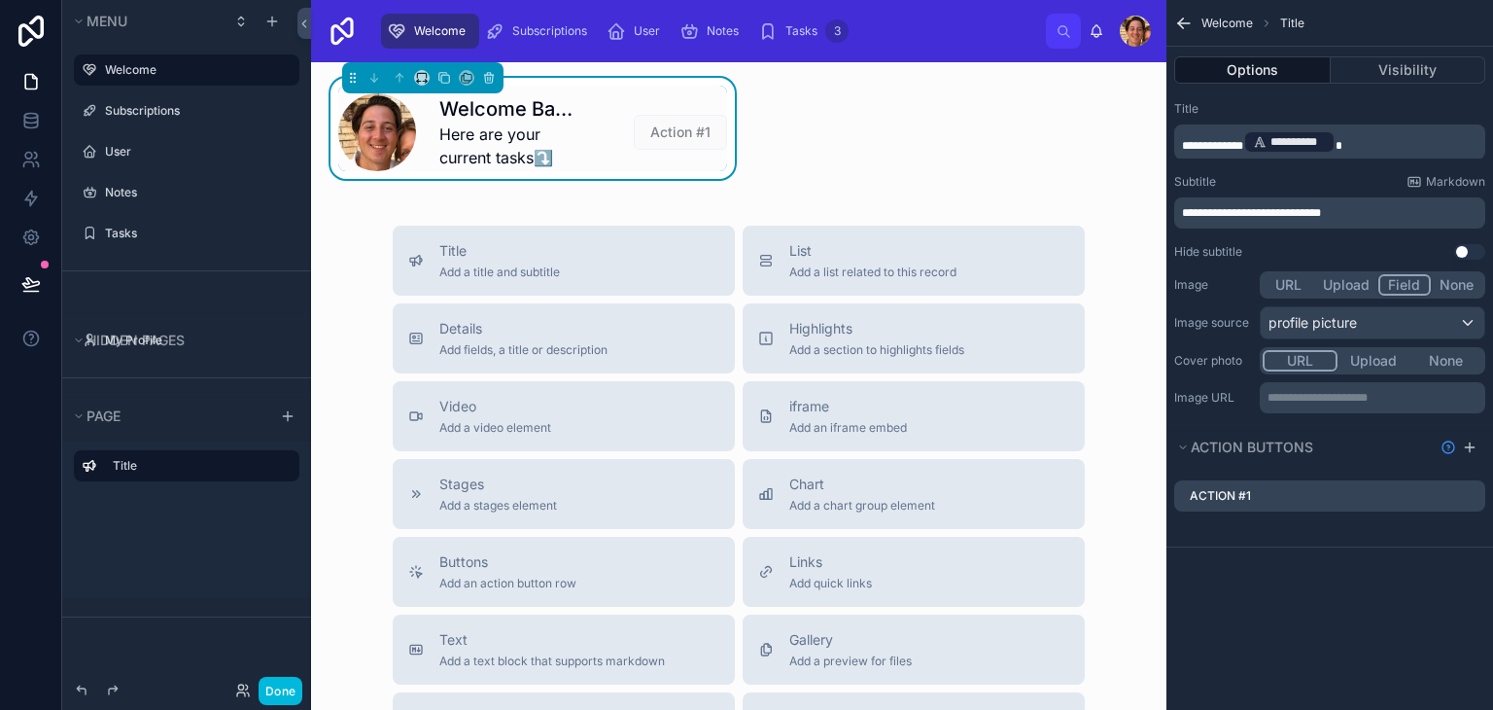
click at [0, 0] on icon "scrollable content" at bounding box center [0, 0] width 0 height 0
click at [1431, 467] on icon at bounding box center [1439, 464] width 16 height 16
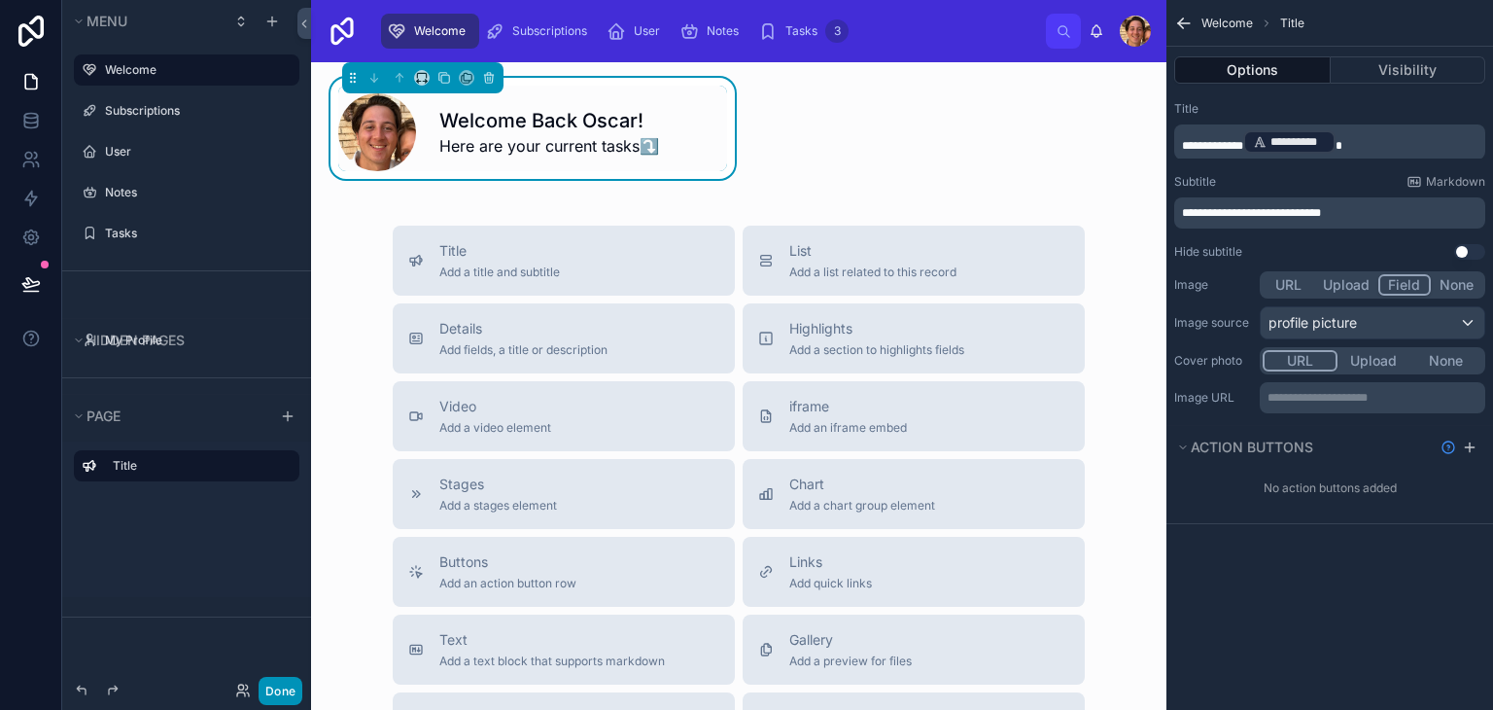
click at [282, 685] on button "Done" at bounding box center [281, 691] width 44 height 28
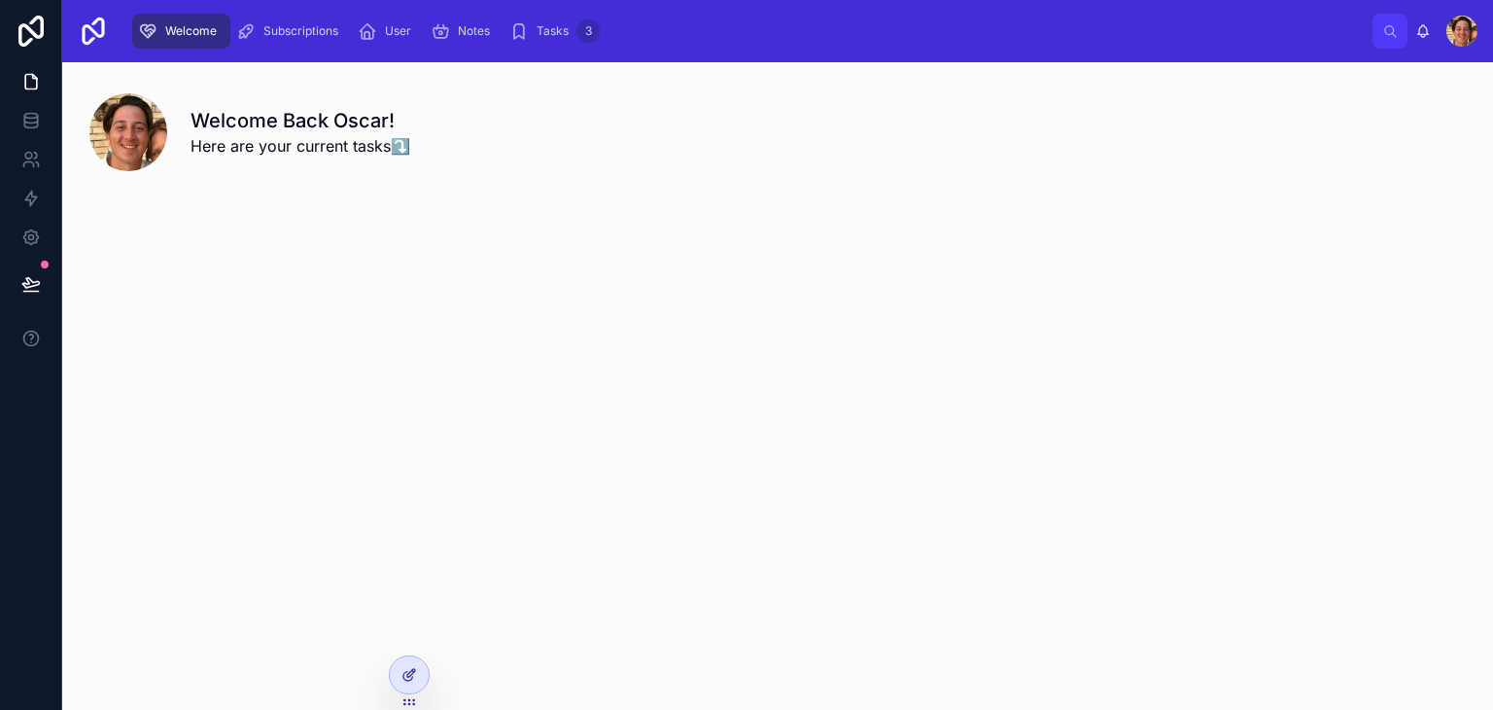
click at [401, 667] on icon at bounding box center [409, 675] width 16 height 16
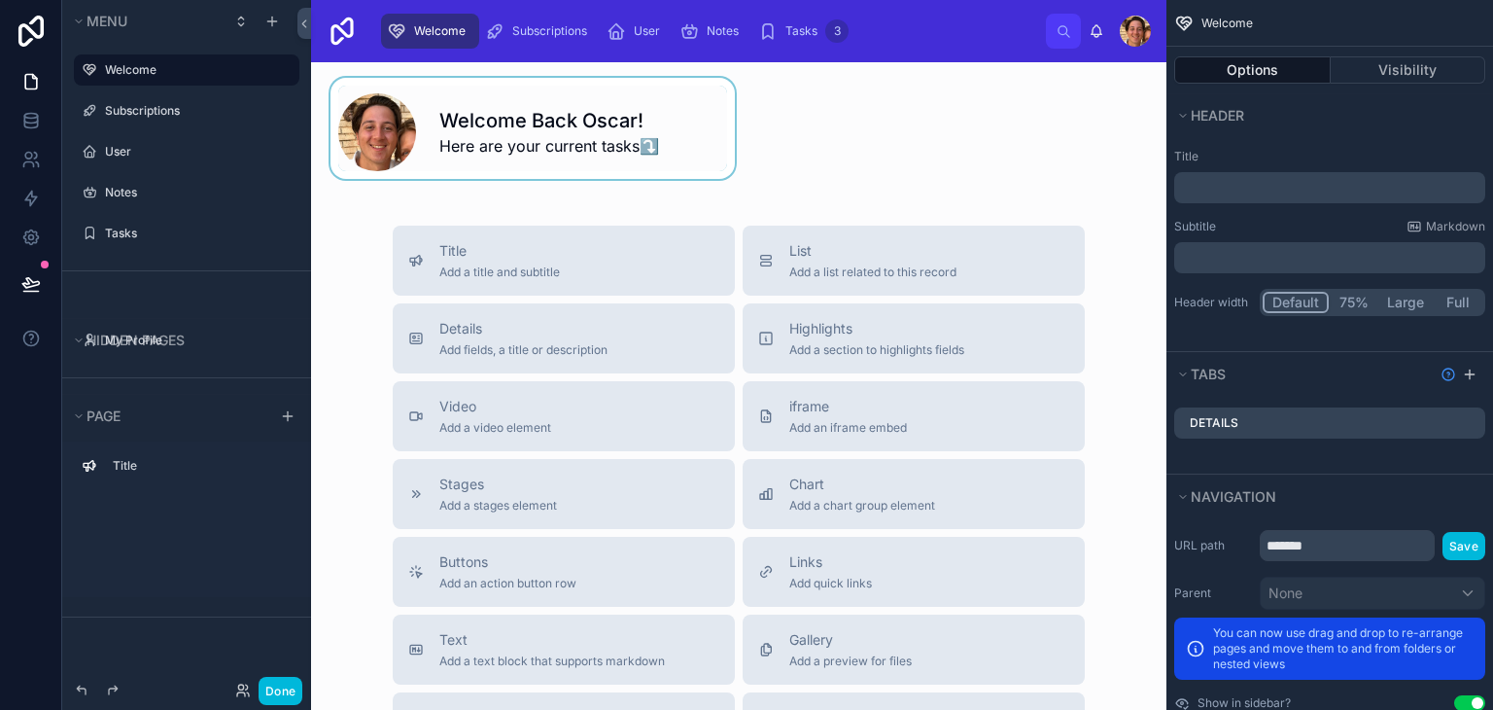
click at [583, 146] on div at bounding box center [533, 128] width 412 height 101
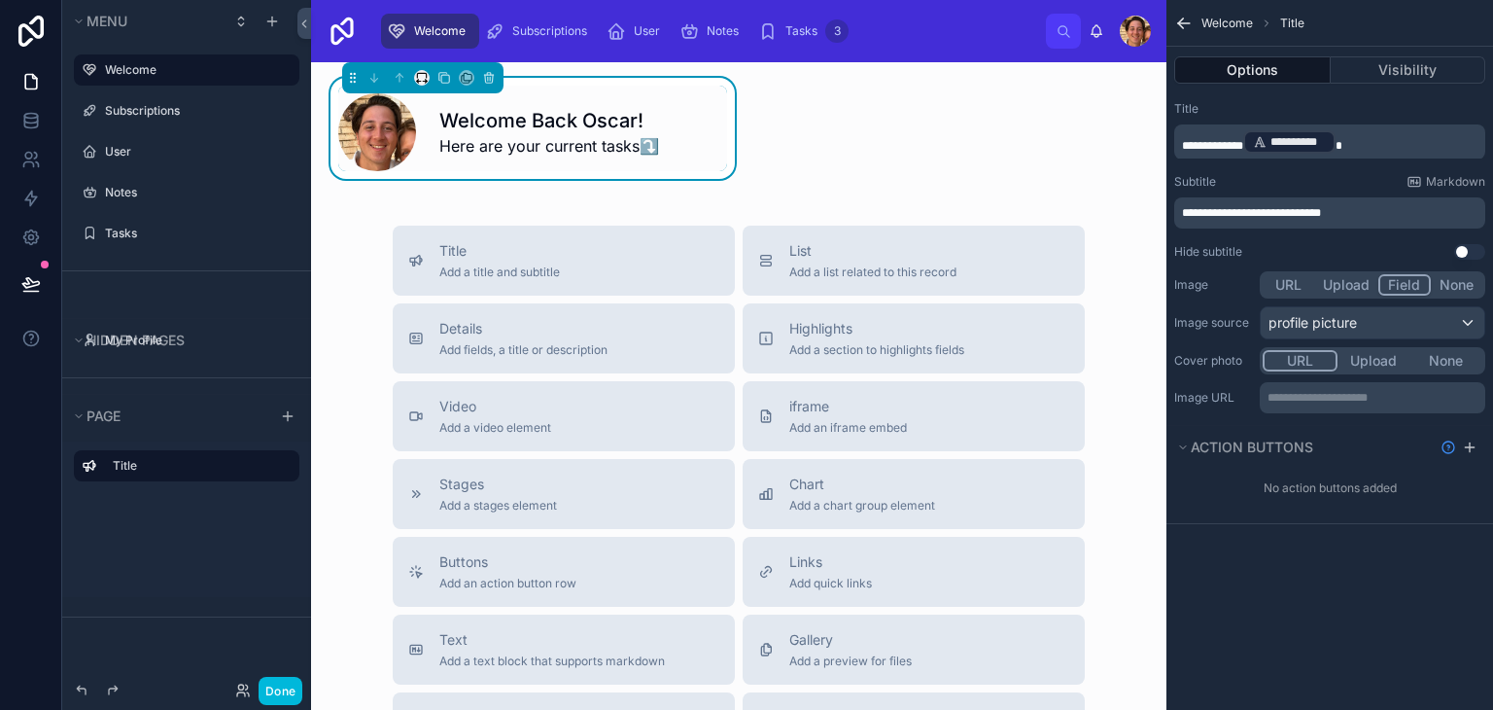
click at [423, 71] on div at bounding box center [422, 77] width 161 height 31
click at [423, 71] on icon at bounding box center [422, 78] width 14 height 14
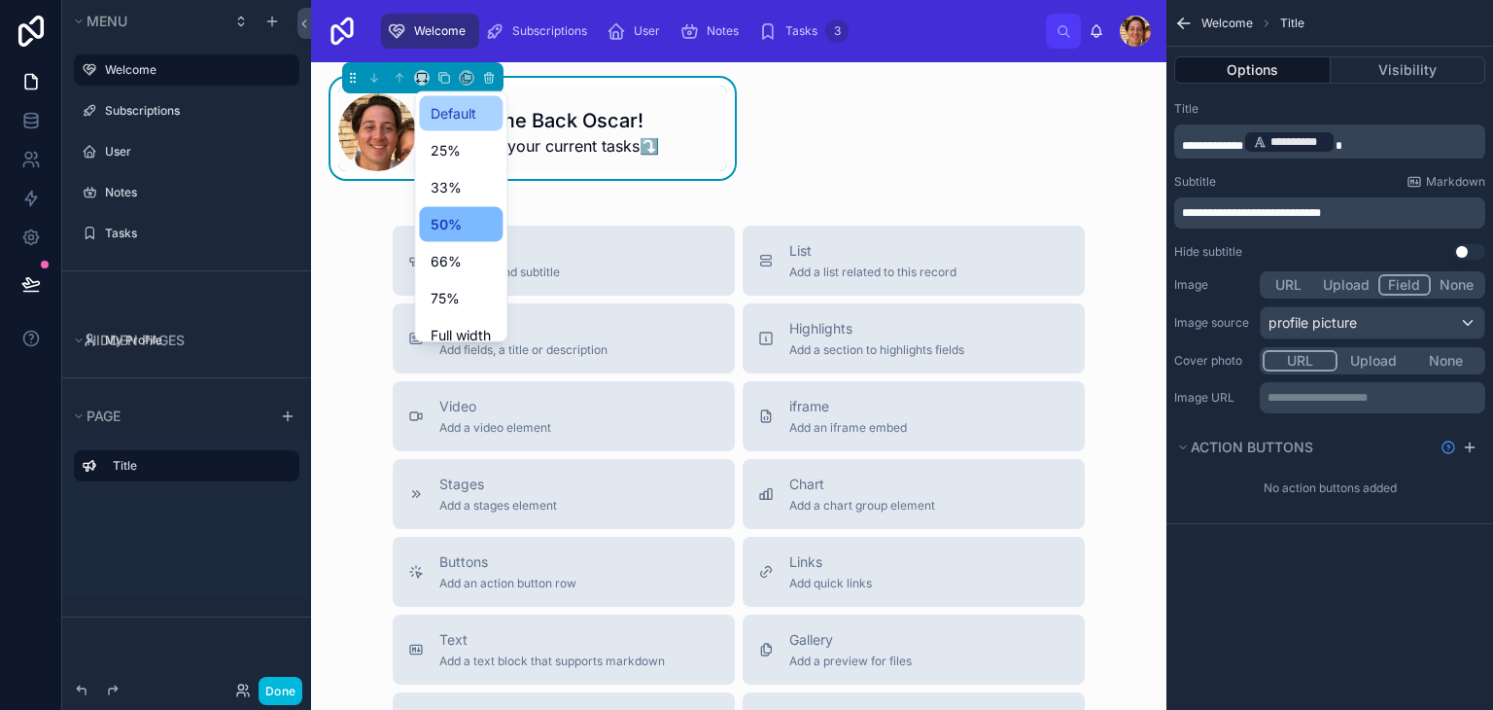
click at [442, 122] on span "Default" at bounding box center [454, 113] width 46 height 23
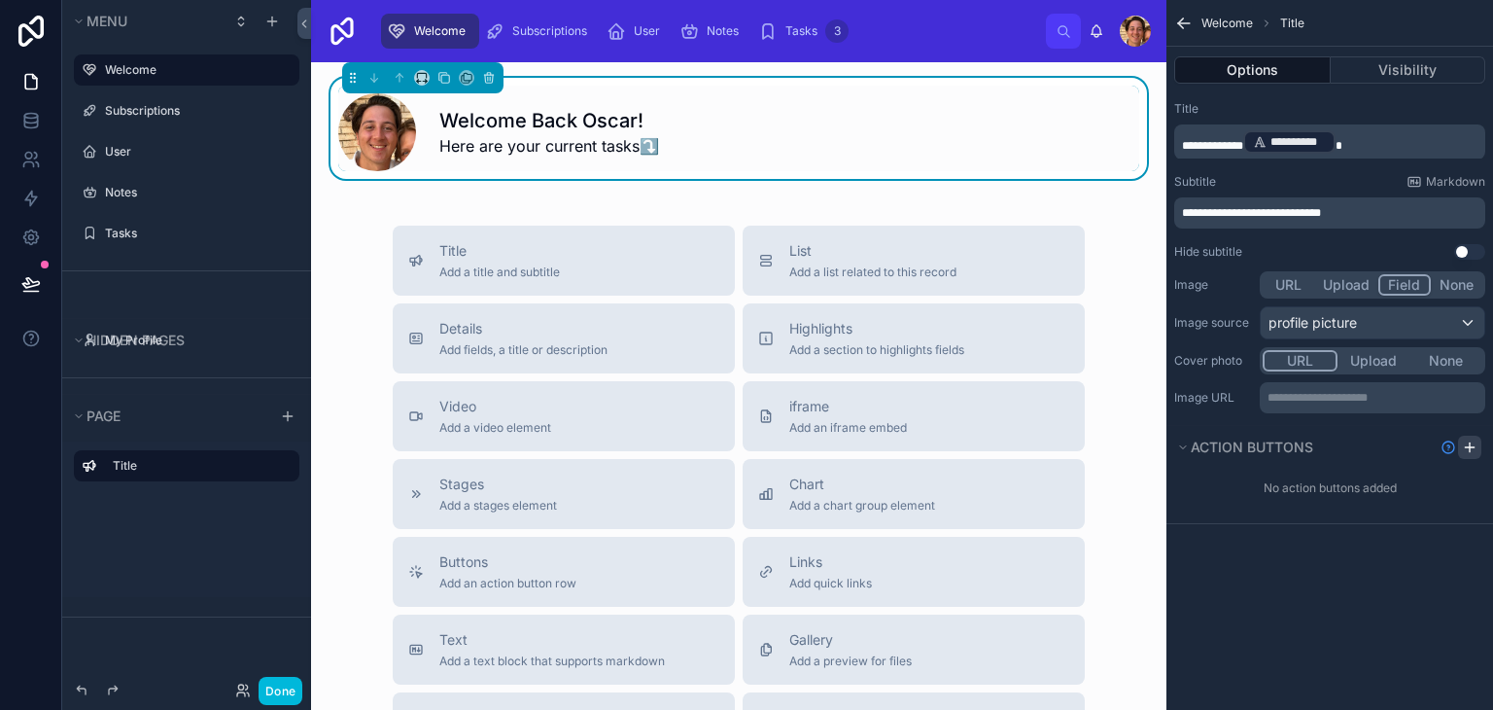
click at [1476, 451] on icon "scrollable content" at bounding box center [1470, 447] width 16 height 16
click at [0, 0] on icon "scrollable content" at bounding box center [0, 0] width 0 height 0
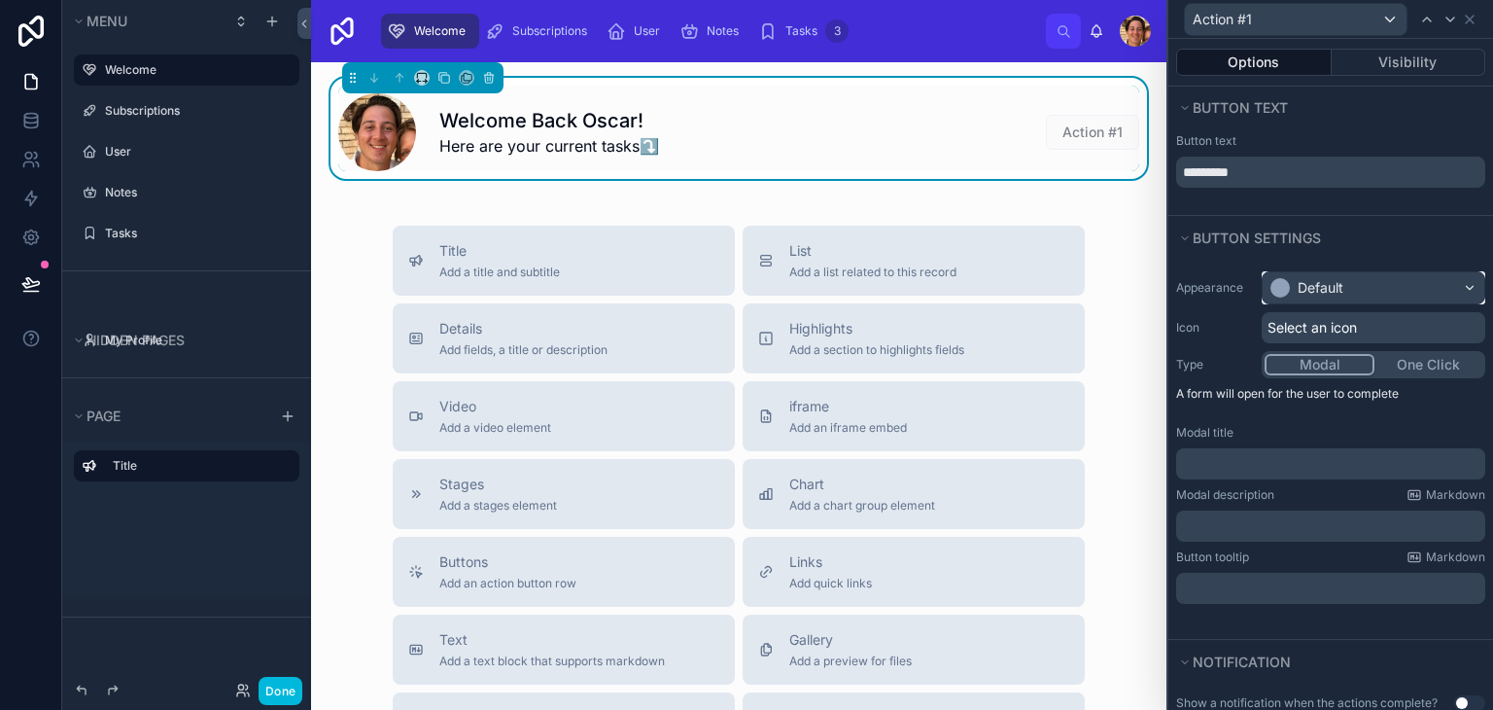
click at [1324, 285] on div "Default" at bounding box center [1321, 287] width 46 height 19
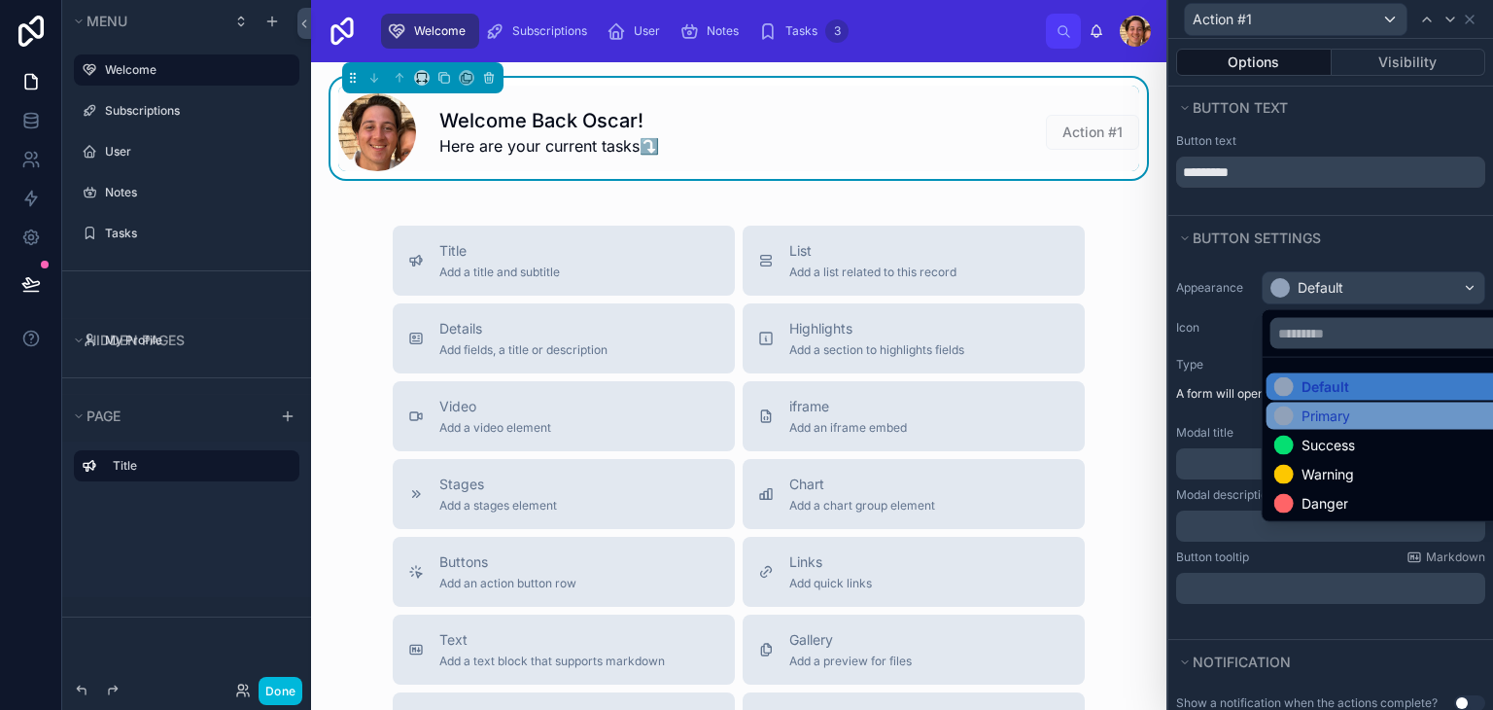
click at [1331, 420] on div "Primary" at bounding box center [1326, 415] width 49 height 19
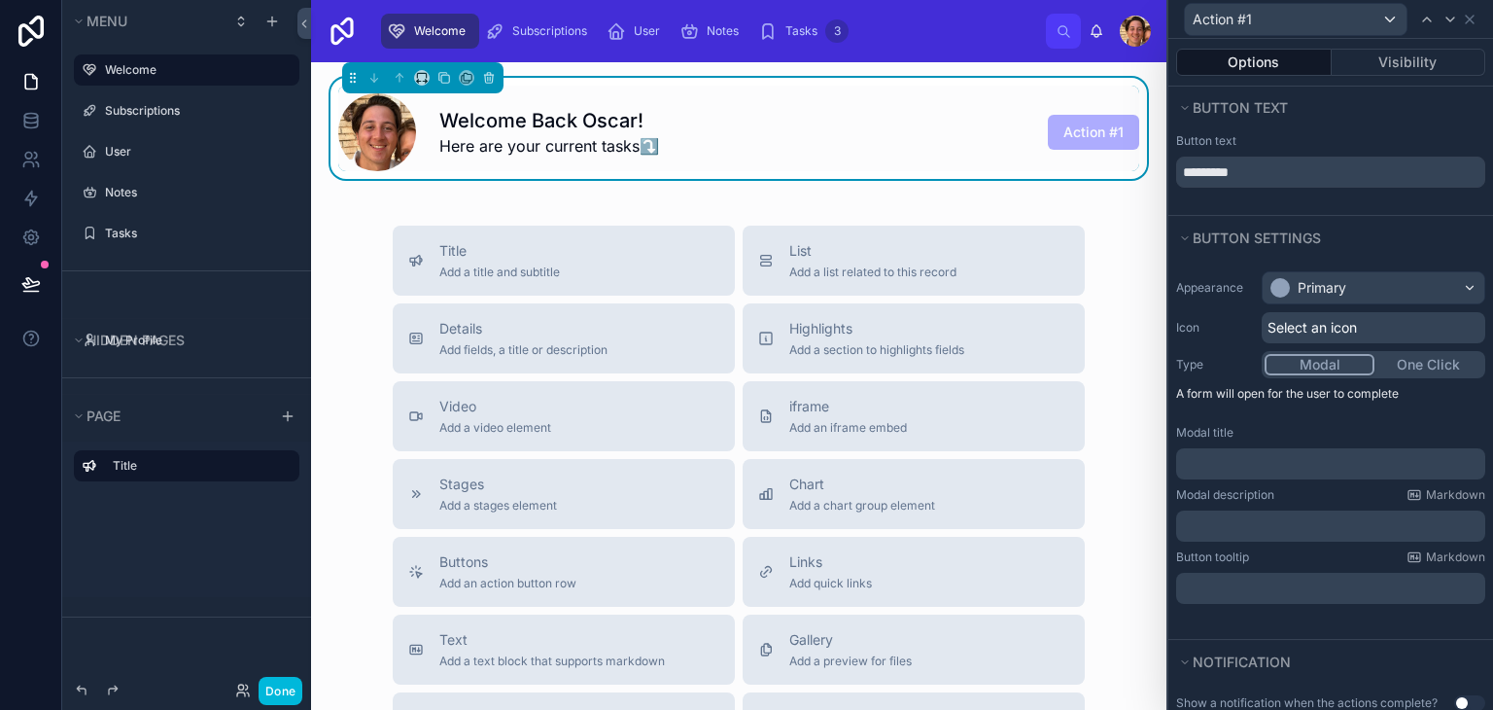
scroll to position [138, 0]
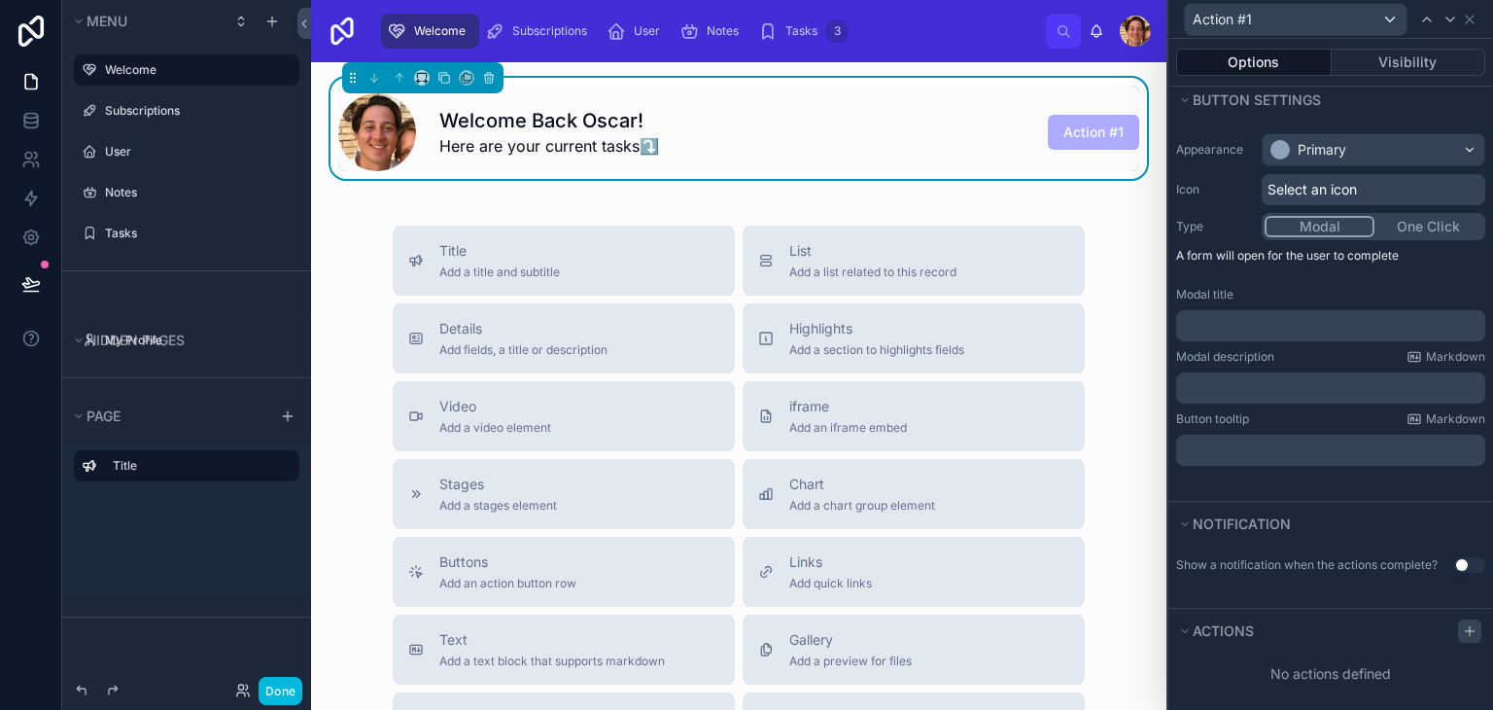
click at [1462, 623] on icon at bounding box center [1470, 631] width 16 height 16
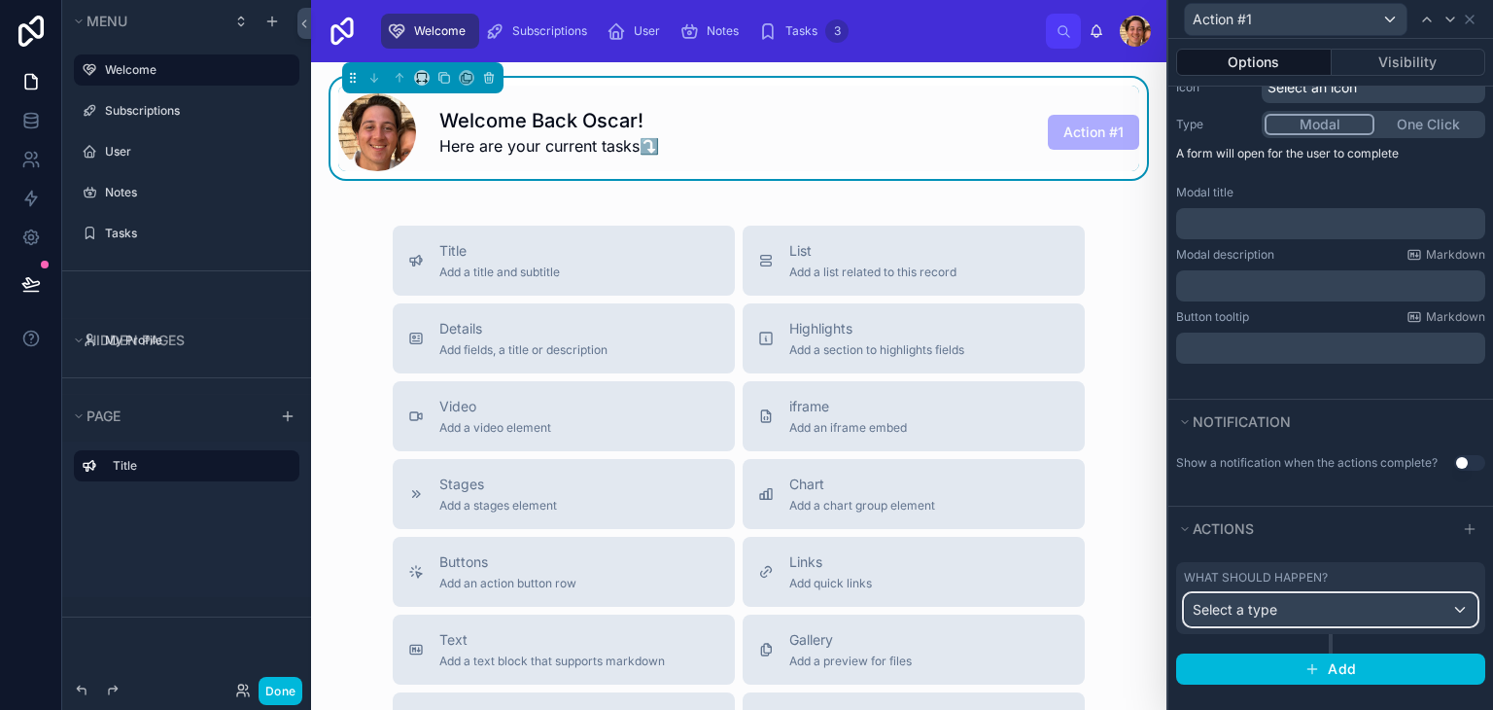
click at [1387, 613] on div "Select a type" at bounding box center [1331, 609] width 292 height 31
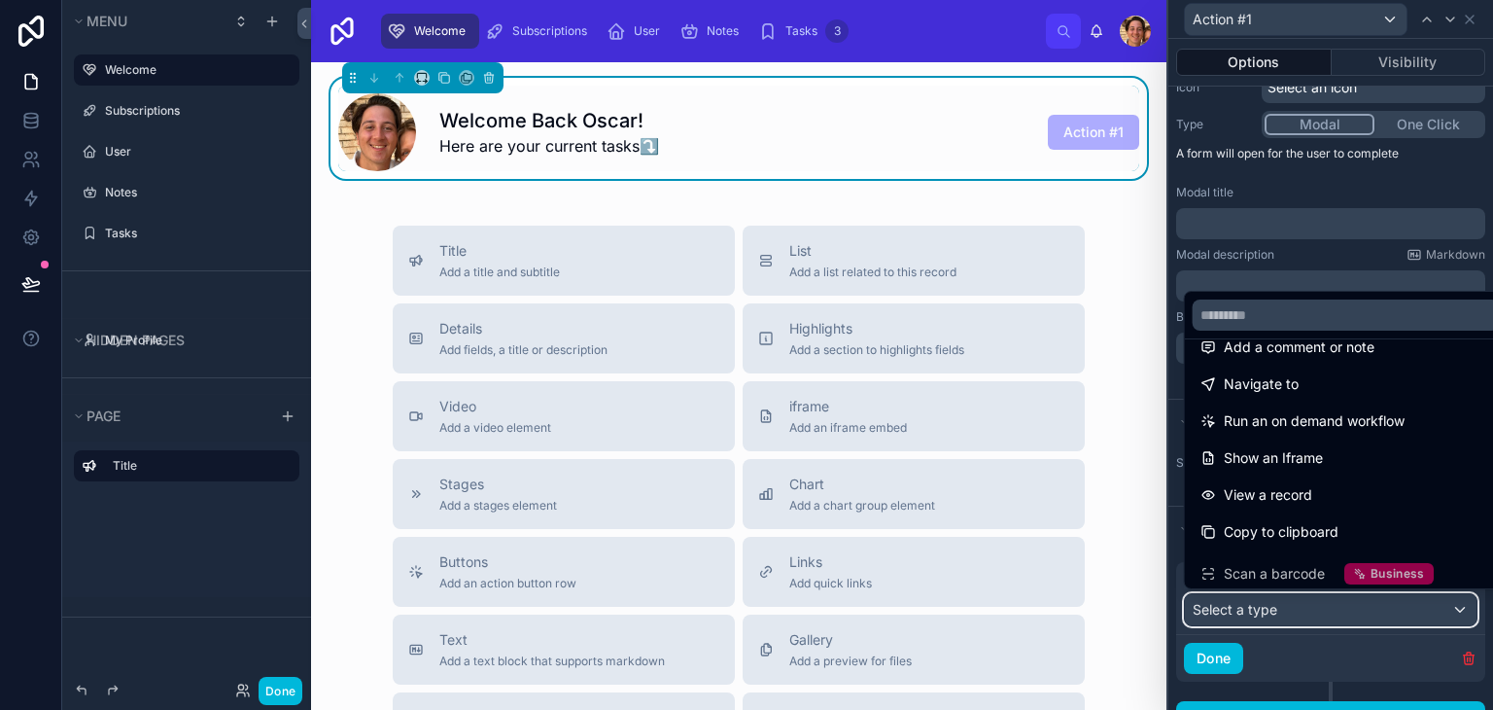
scroll to position [136, 0]
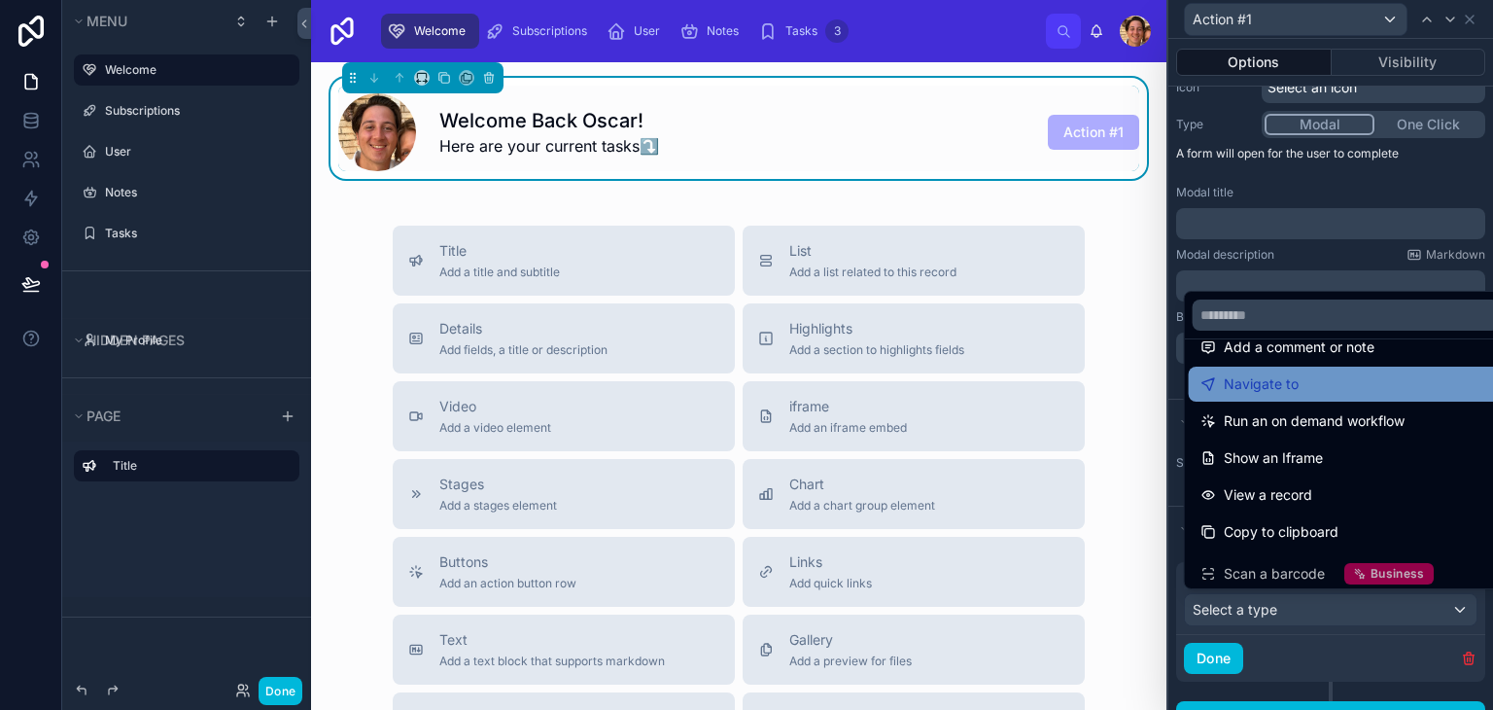
click at [1328, 386] on div "Navigate to" at bounding box center [1346, 383] width 292 height 23
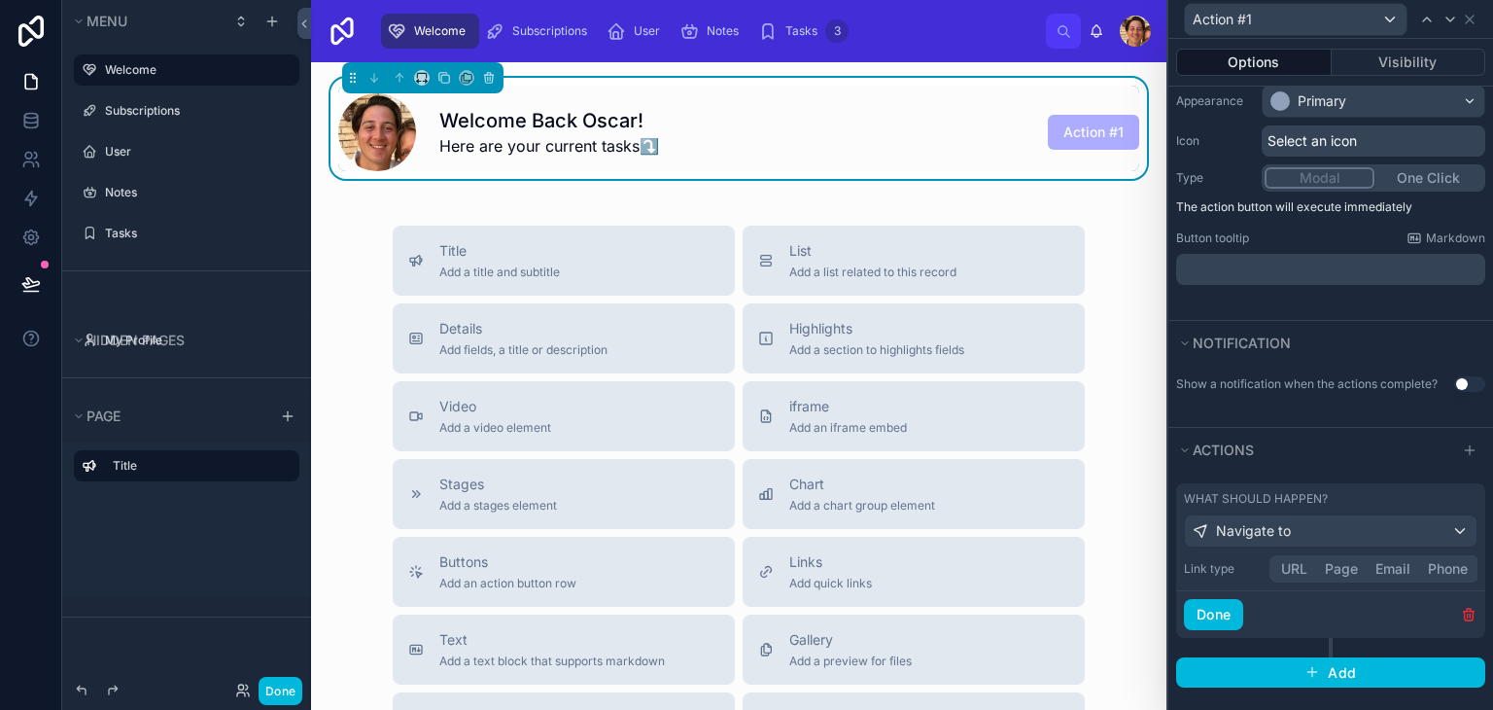
scroll to position [189, 0]
click at [1344, 562] on button "Page" at bounding box center [1341, 566] width 51 height 21
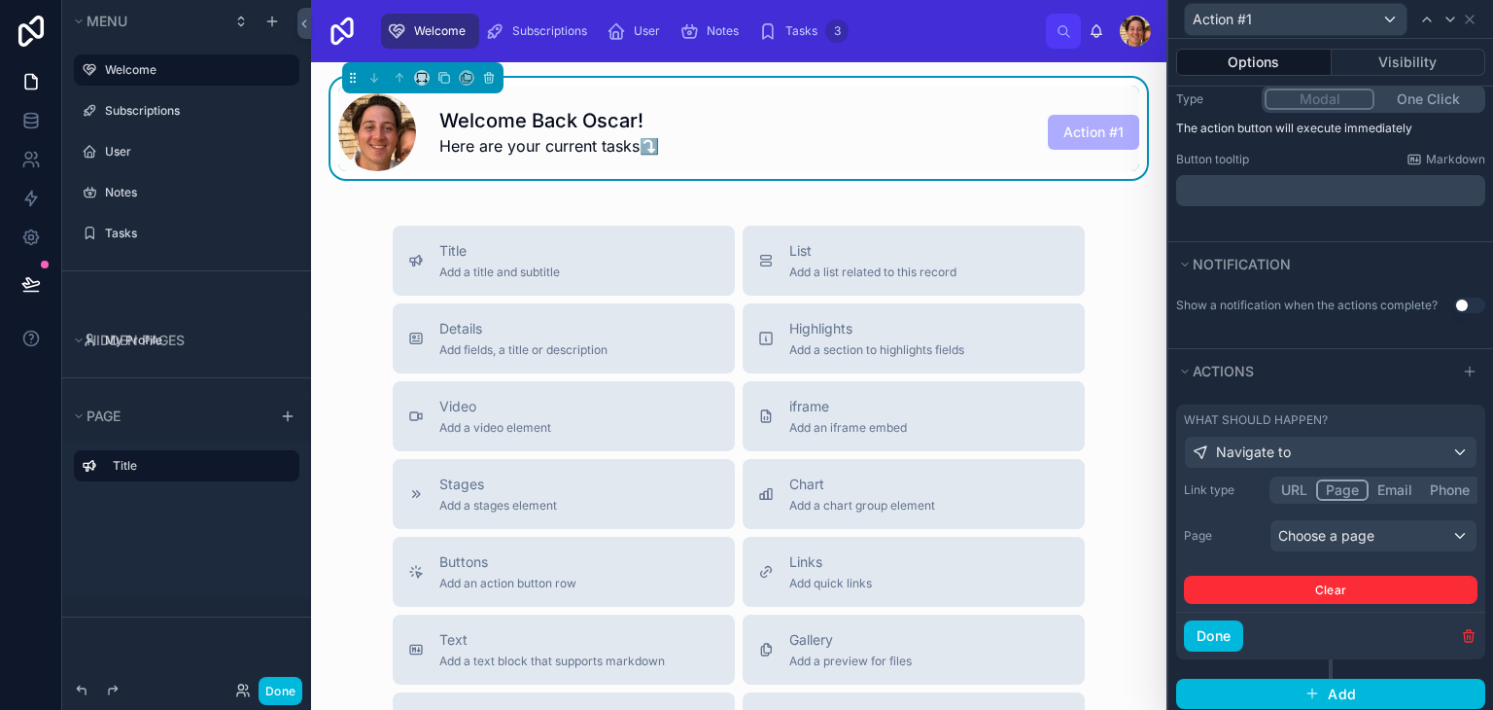
scroll to position [270, 0]
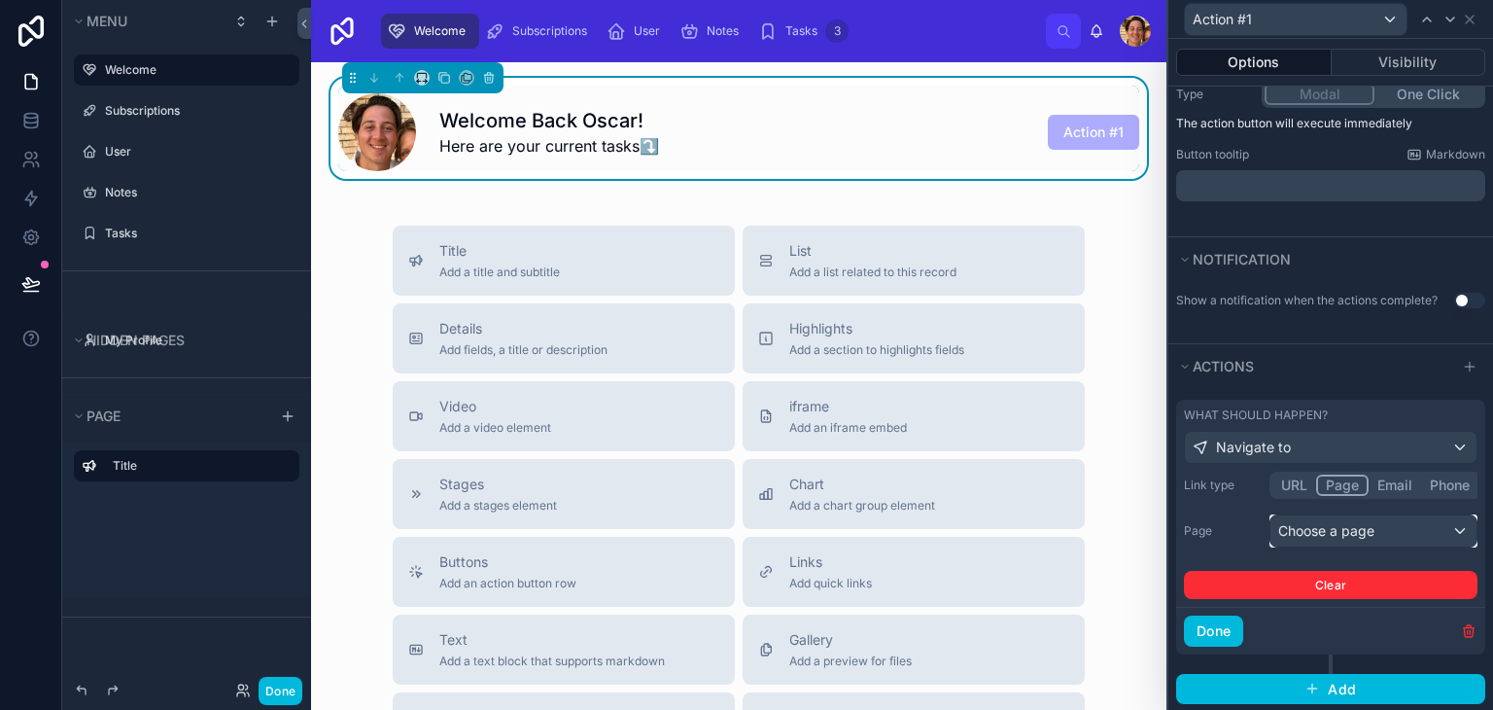
click at [1348, 530] on div "Choose a page" at bounding box center [1373, 530] width 206 height 31
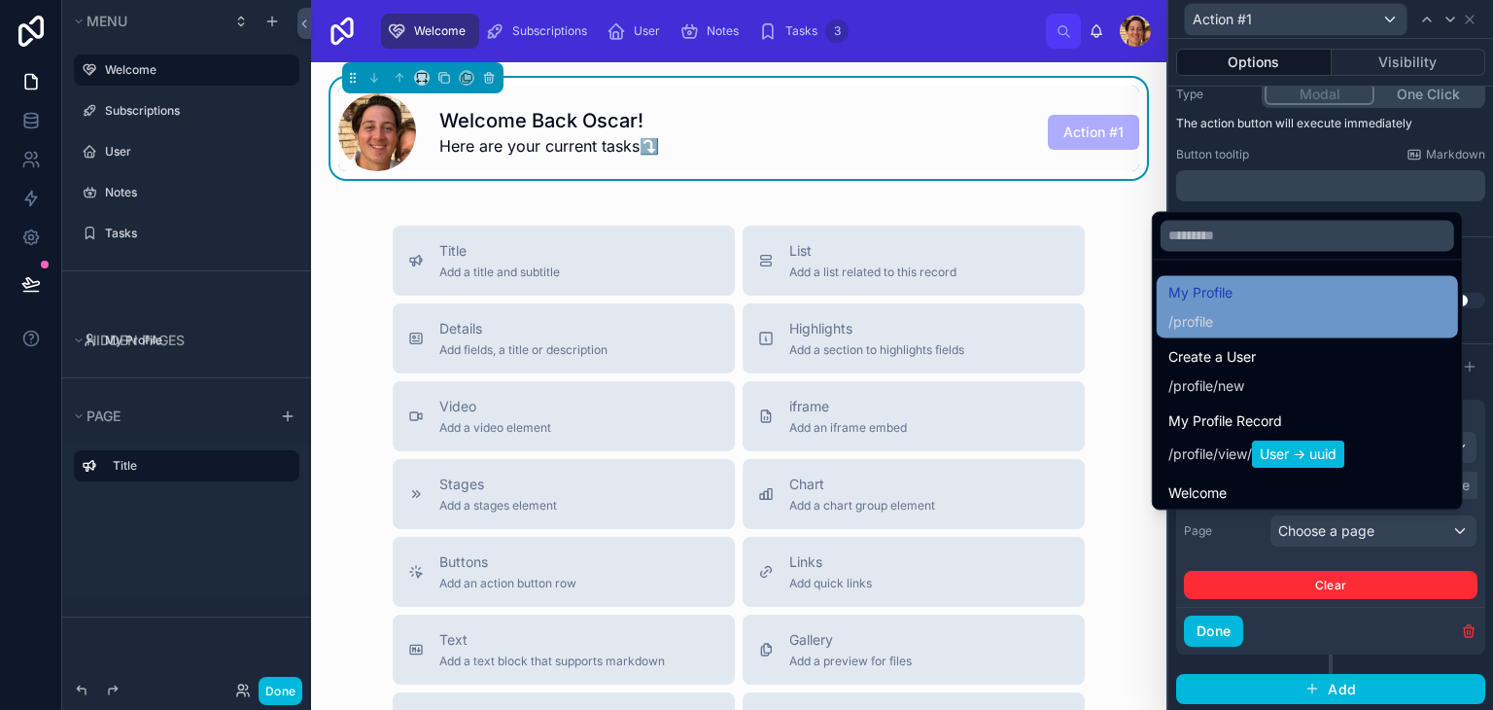
click at [1265, 326] on div "My Profile / profile" at bounding box center [1307, 306] width 278 height 51
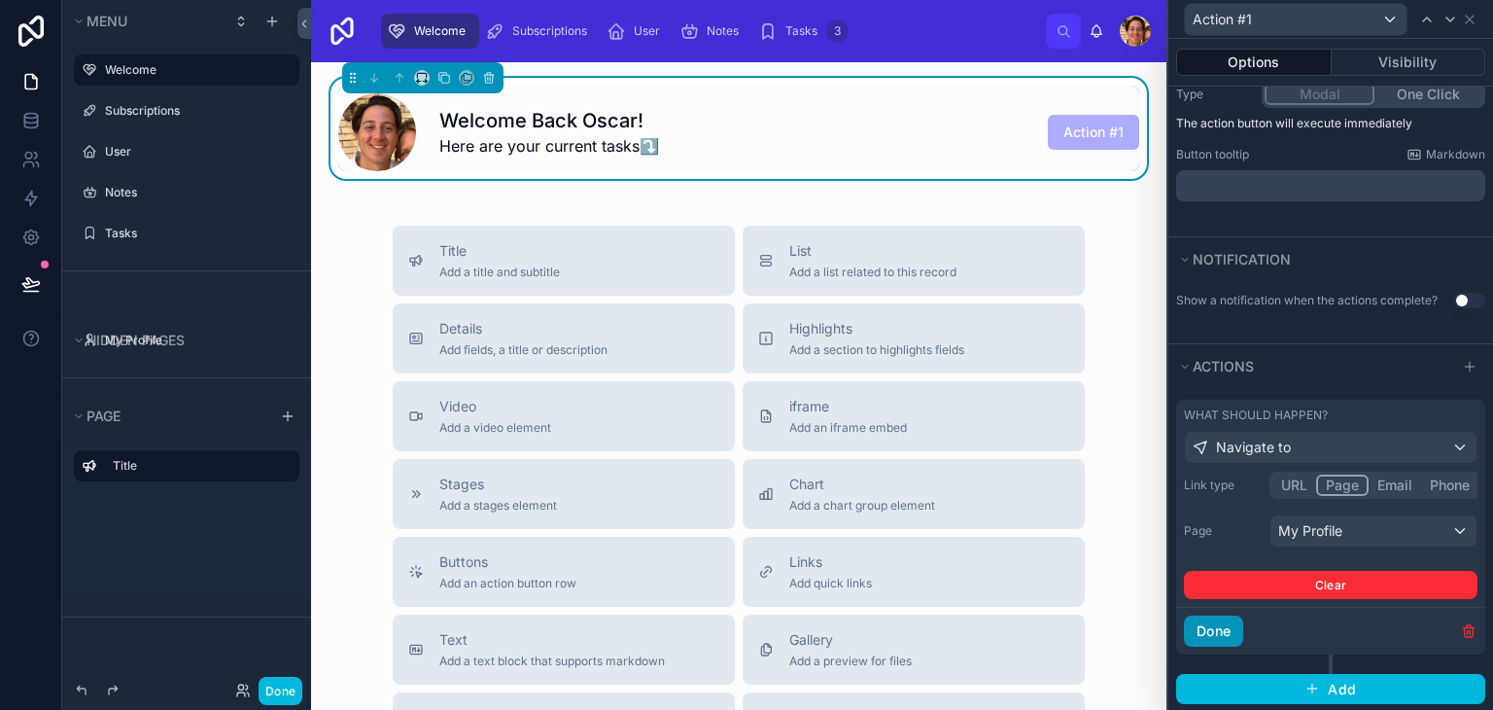
click at [1213, 635] on button "Done" at bounding box center [1213, 630] width 59 height 31
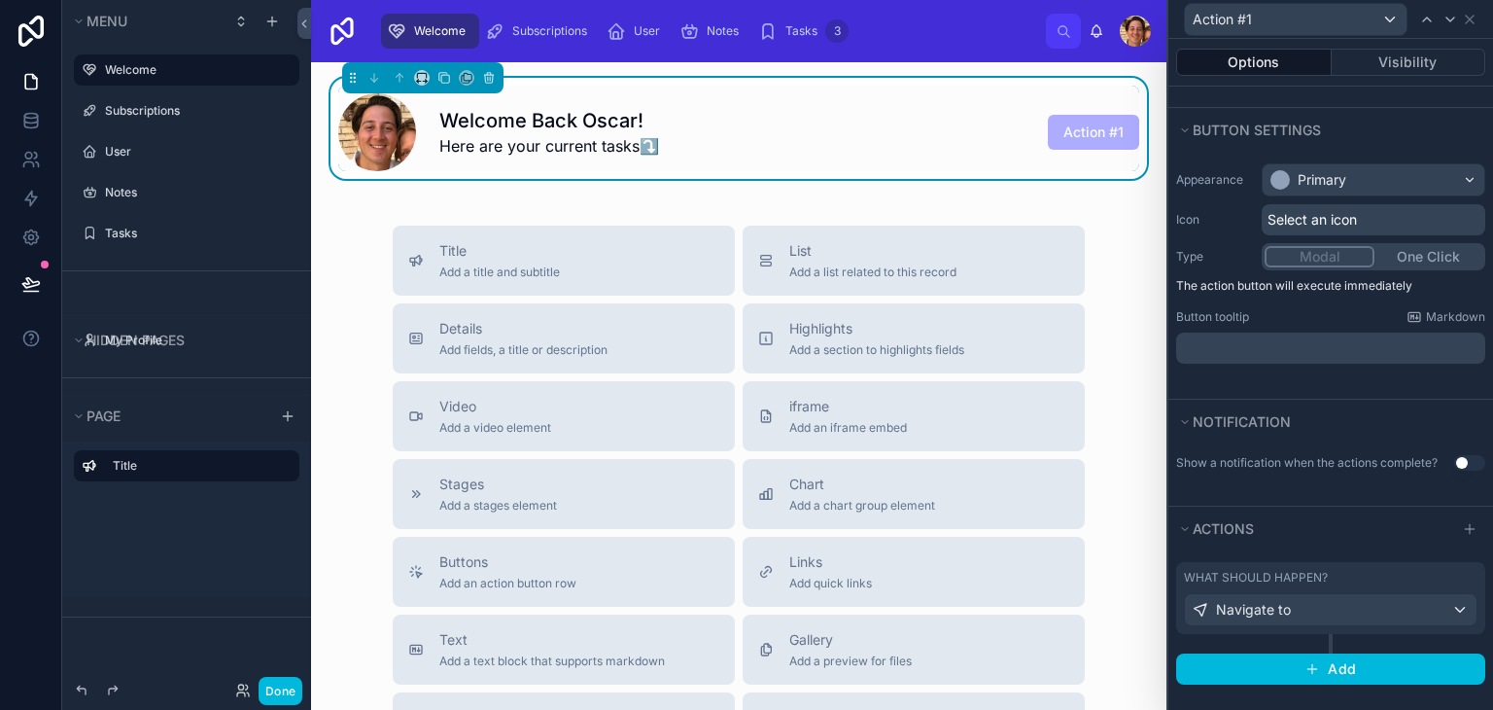
scroll to position [0, 0]
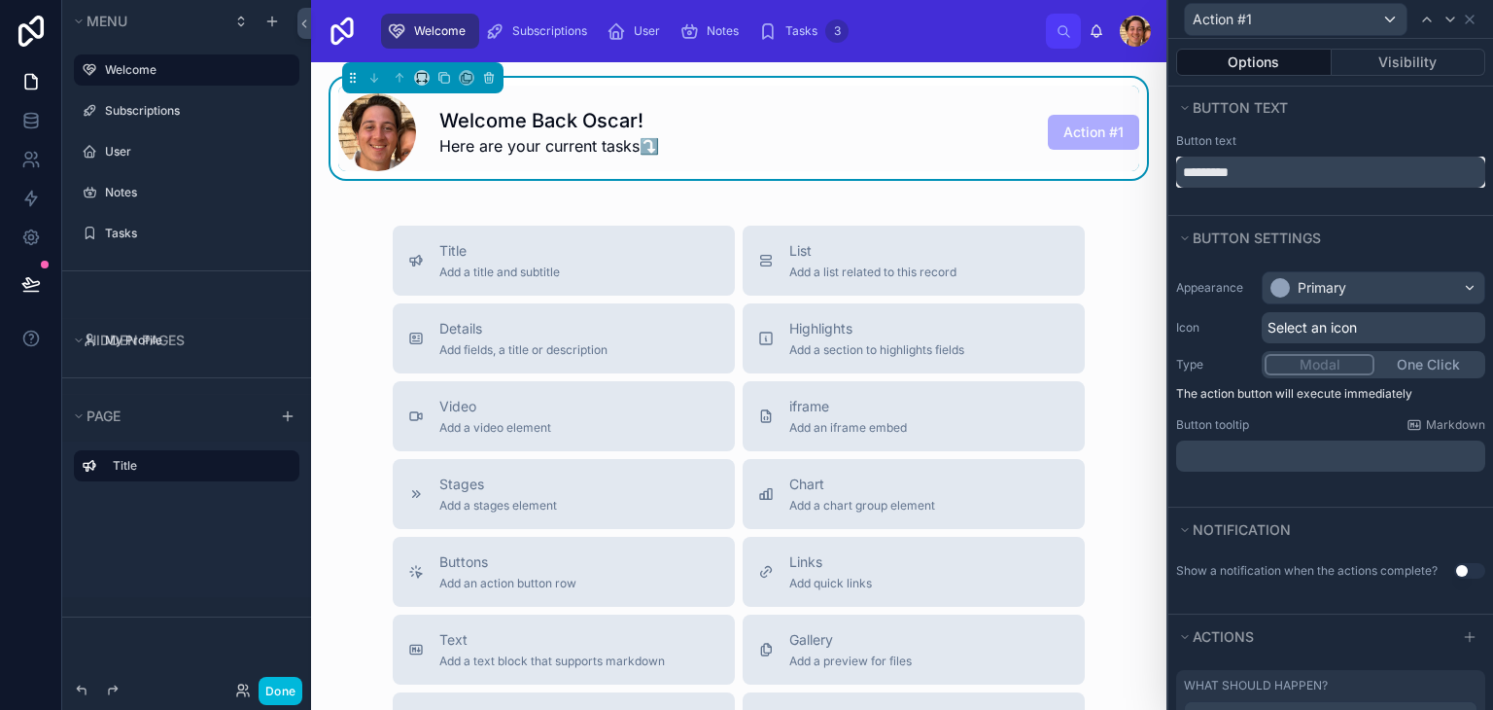
click at [1275, 179] on input "*********" at bounding box center [1330, 171] width 309 height 31
type input "*"
type input "**********"
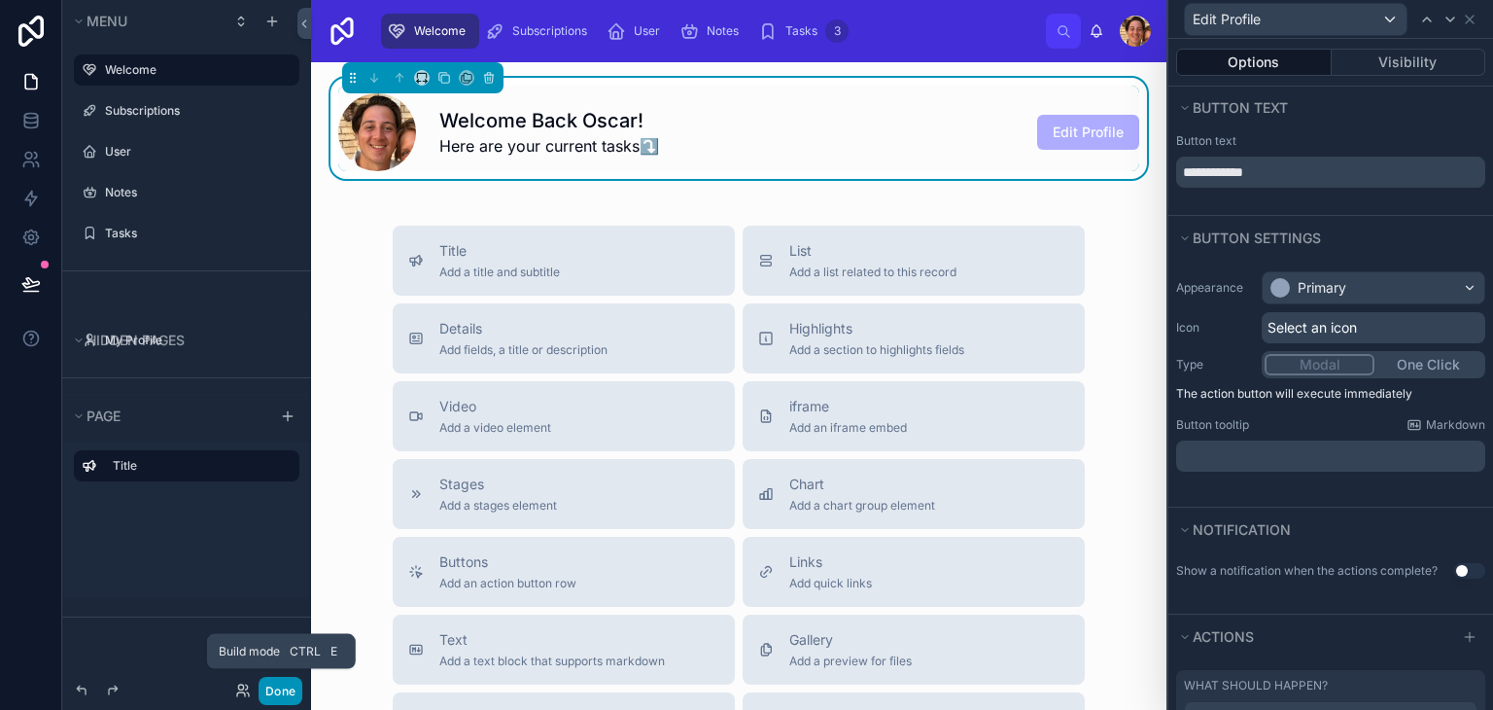
click at [287, 697] on button "Done" at bounding box center [281, 691] width 44 height 28
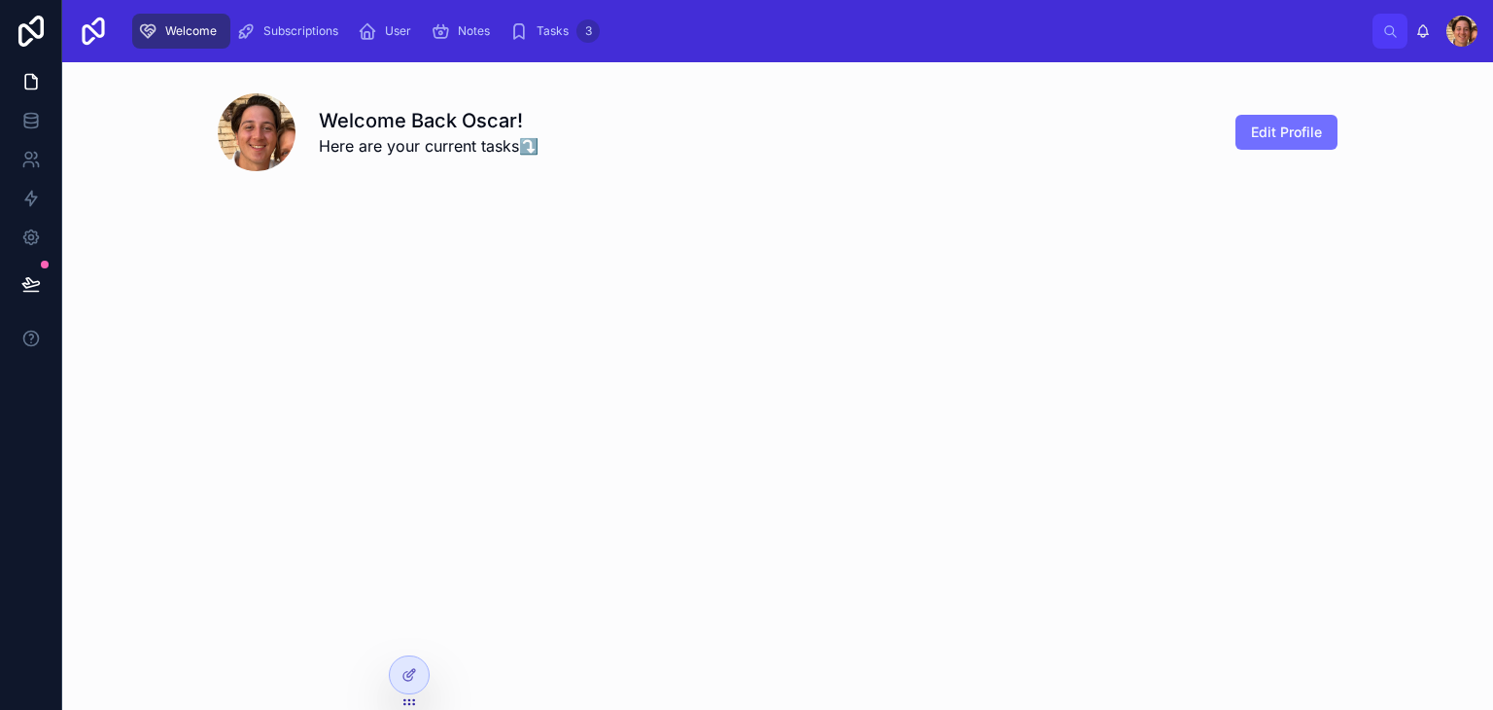
click at [1282, 125] on span "Edit Profile" at bounding box center [1286, 131] width 71 height 19
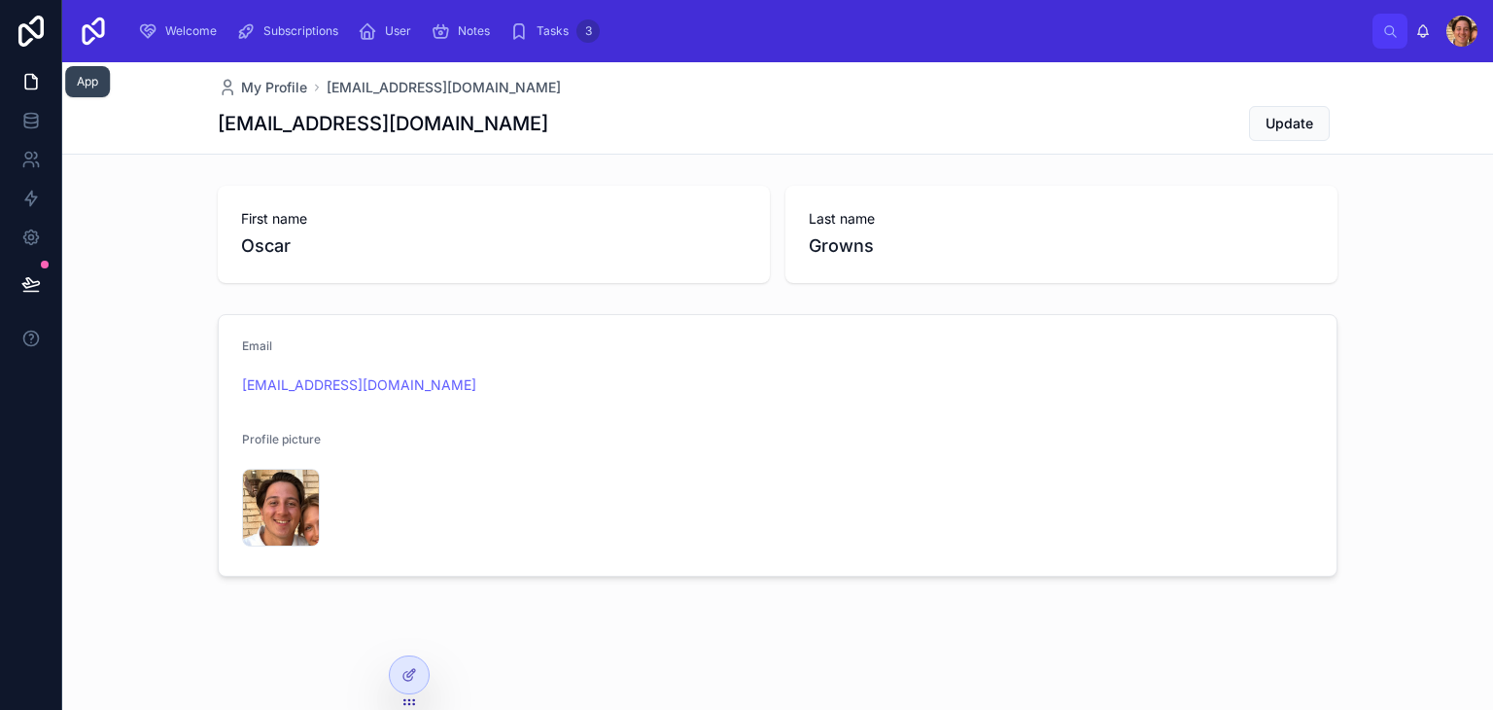
click at [48, 69] on link at bounding box center [30, 81] width 61 height 39
click at [159, 33] on div "Welcome" at bounding box center [181, 31] width 87 height 31
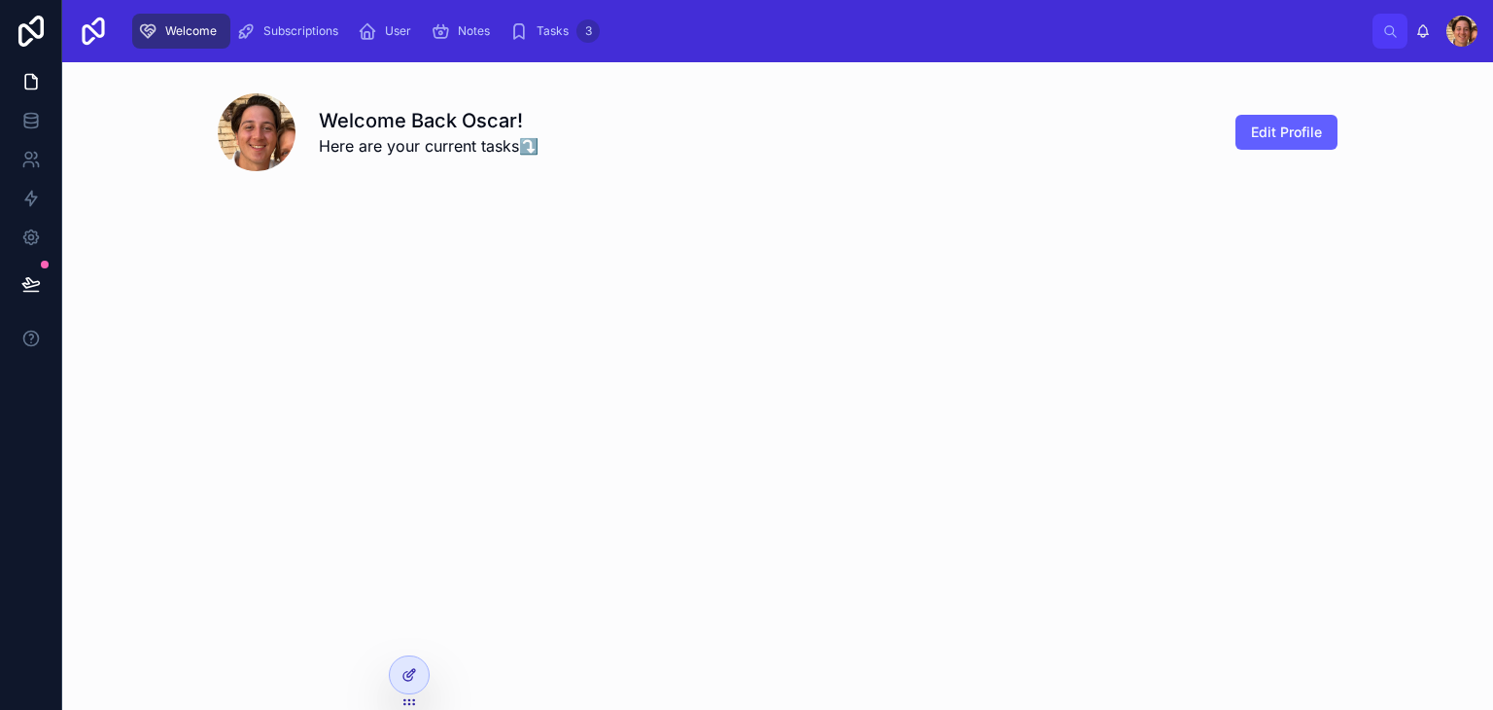
click at [425, 664] on div at bounding box center [409, 674] width 39 height 37
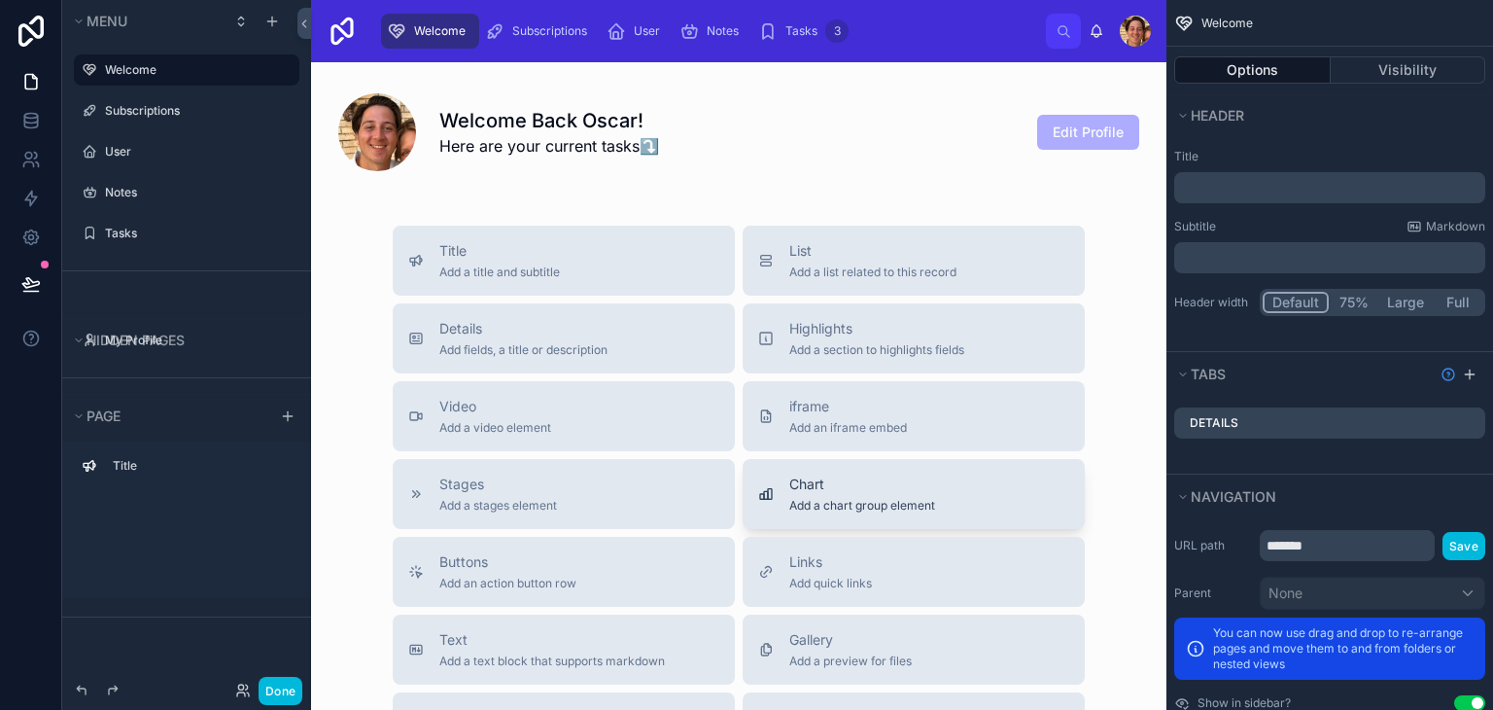
click at [897, 501] on span "Add a chart group element" at bounding box center [862, 506] width 146 height 16
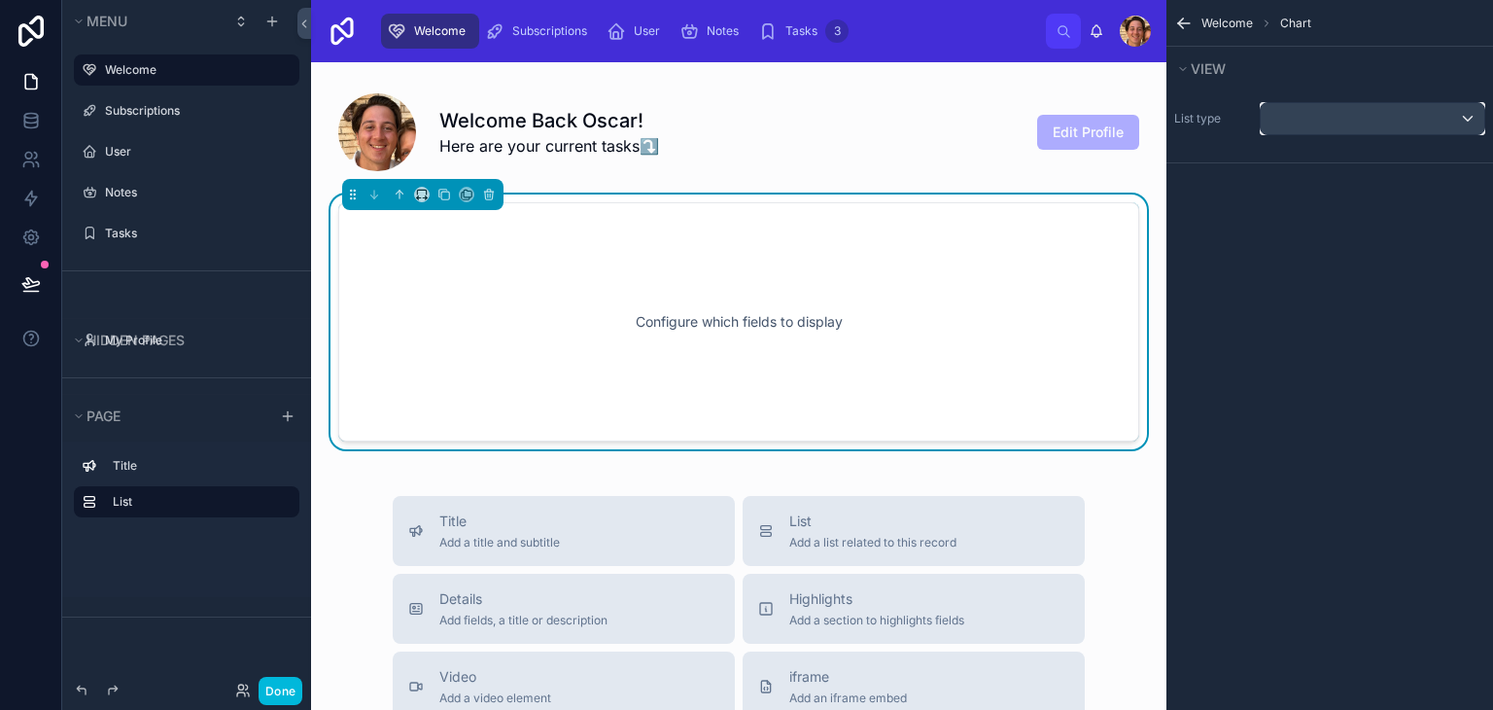
click at [1340, 116] on div "scrollable content" at bounding box center [1373, 118] width 224 height 31
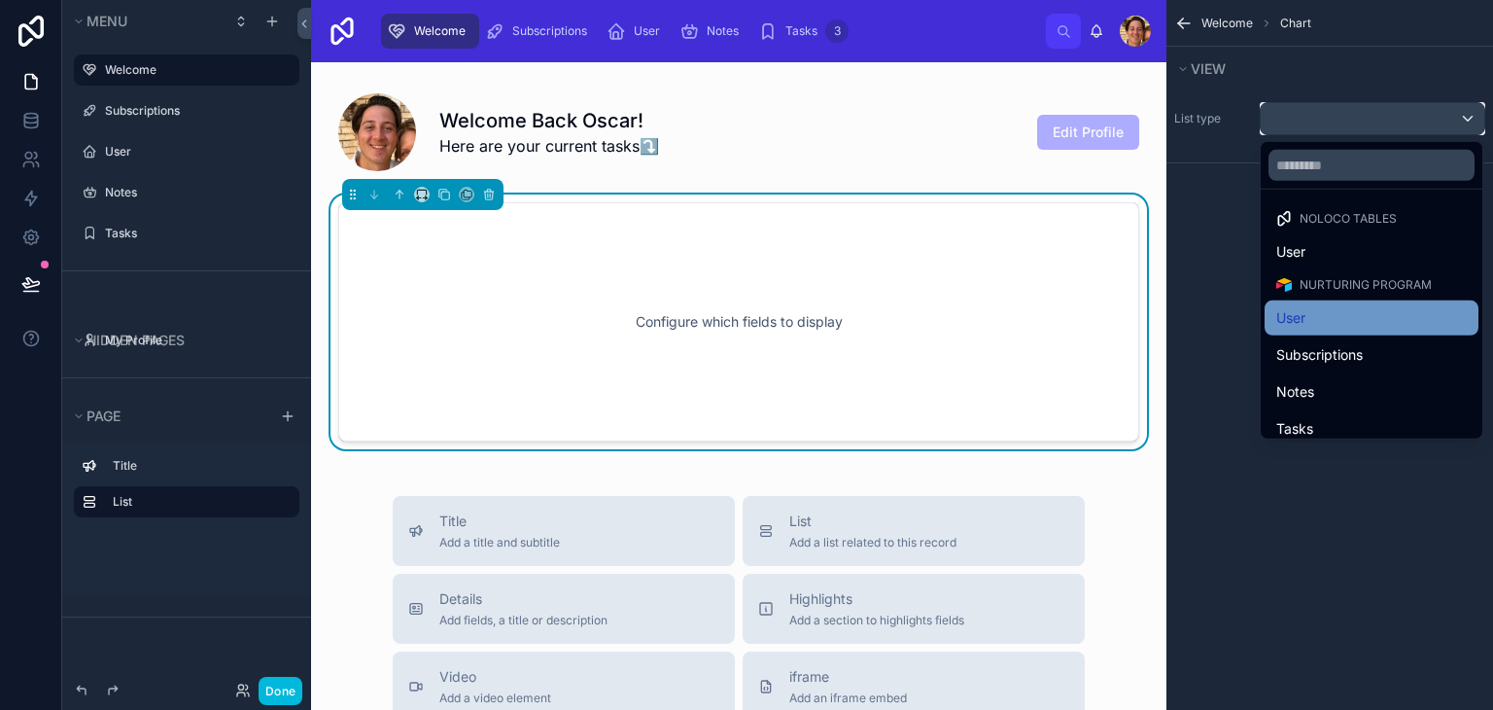
scroll to position [12, 0]
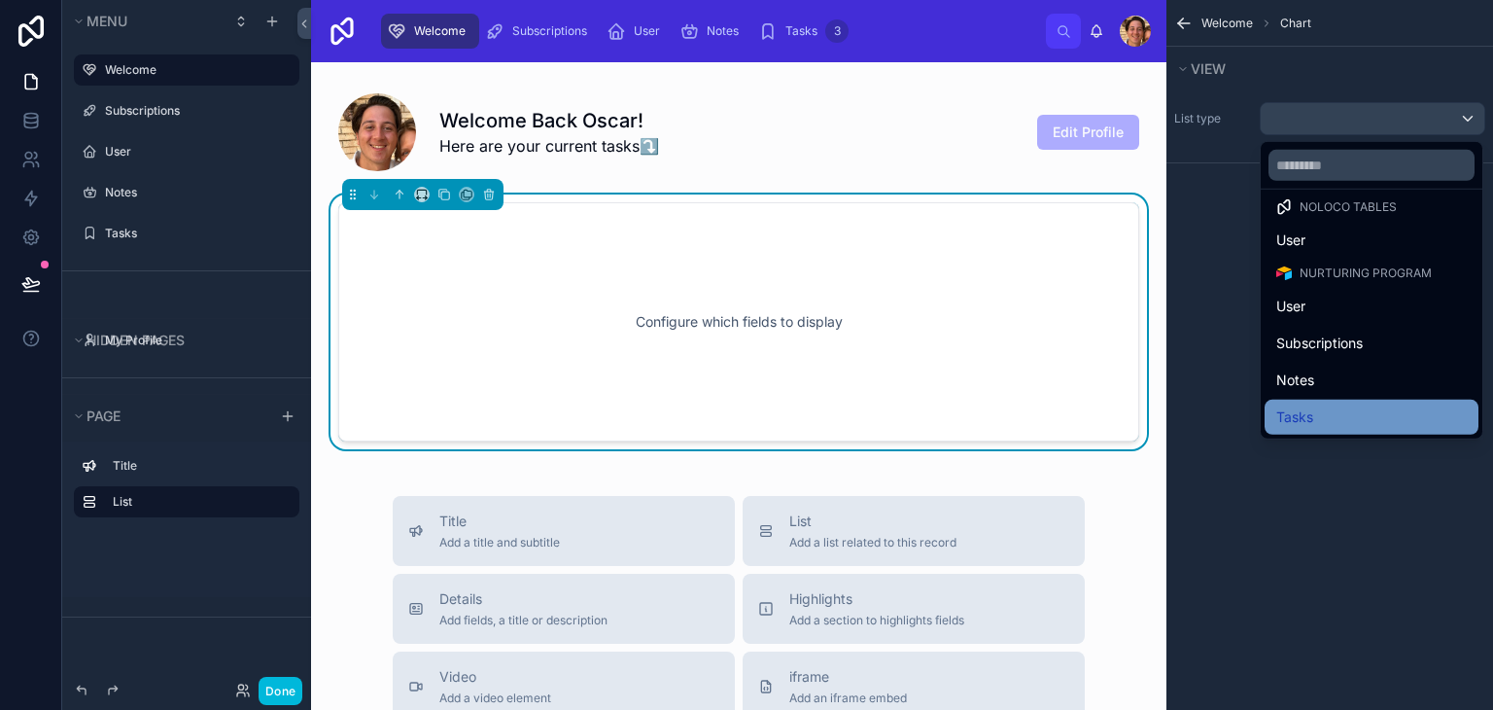
click at [1322, 409] on div "Tasks" at bounding box center [1371, 416] width 191 height 23
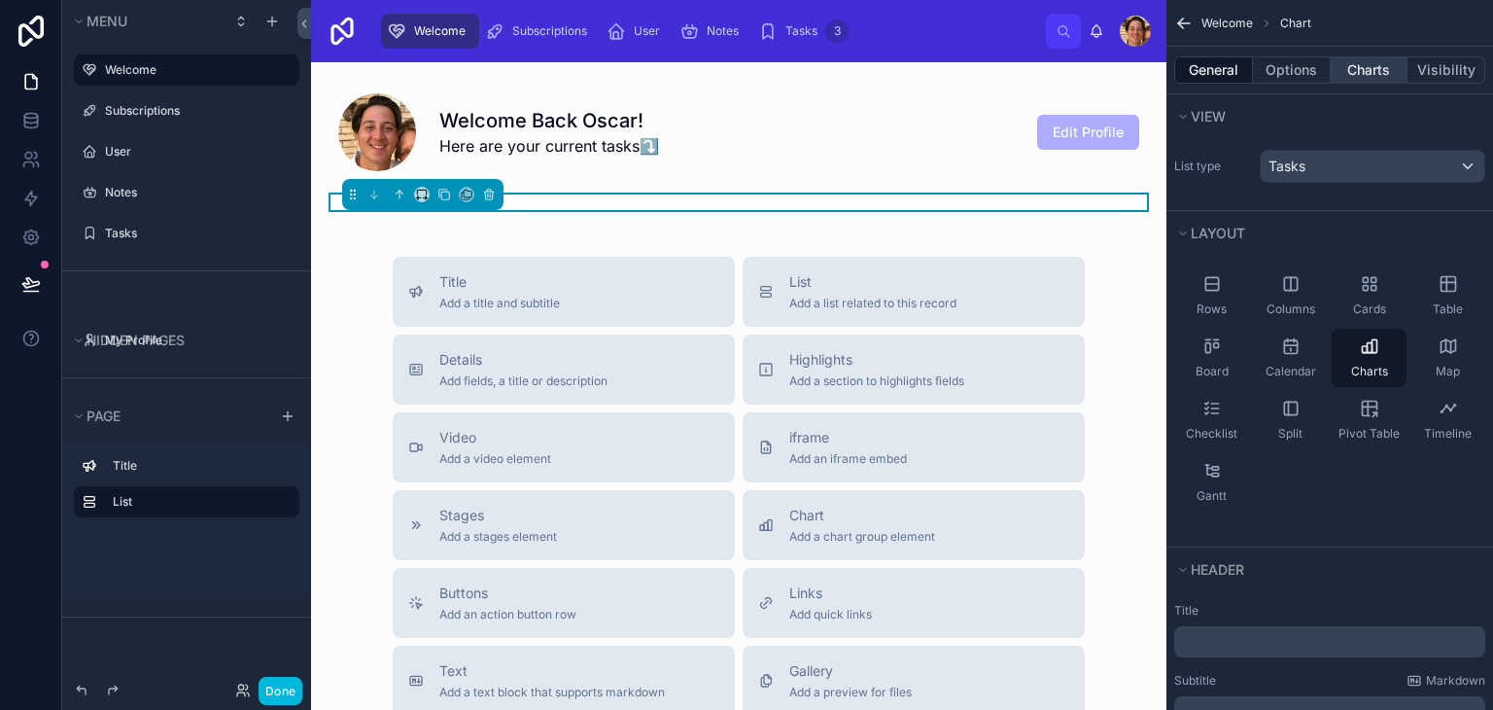
click at [1373, 68] on button "Charts" at bounding box center [1370, 69] width 78 height 27
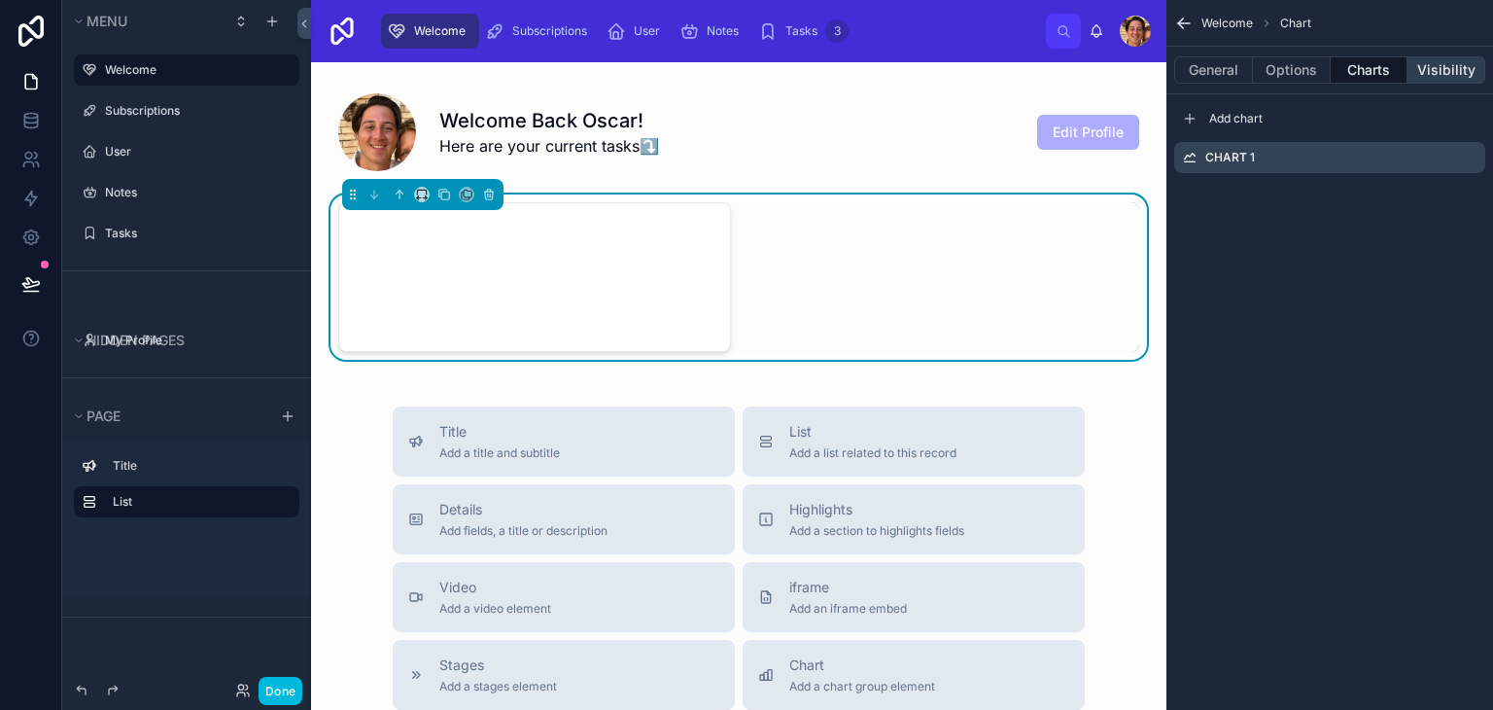
click at [1415, 68] on button "Visibility" at bounding box center [1447, 69] width 78 height 27
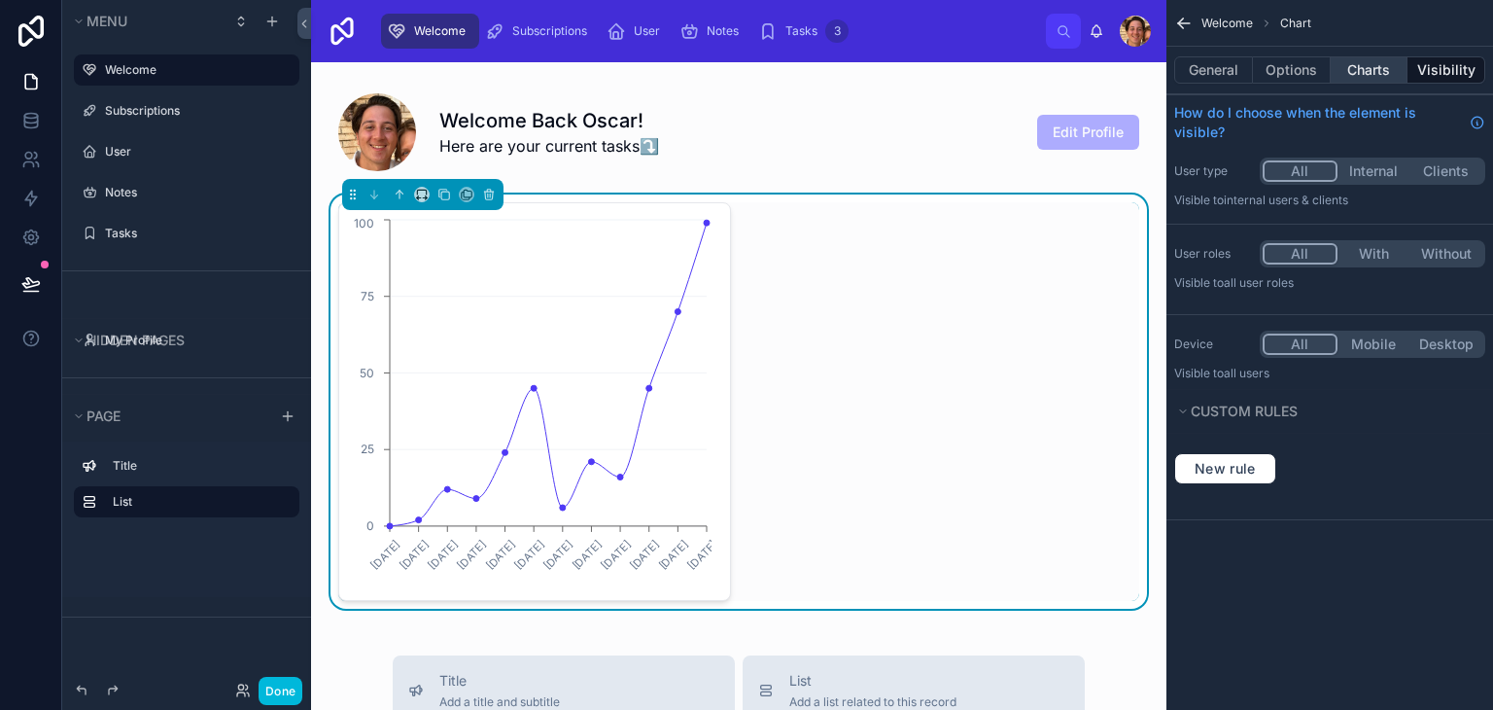
click at [1359, 67] on button "Charts" at bounding box center [1370, 69] width 78 height 27
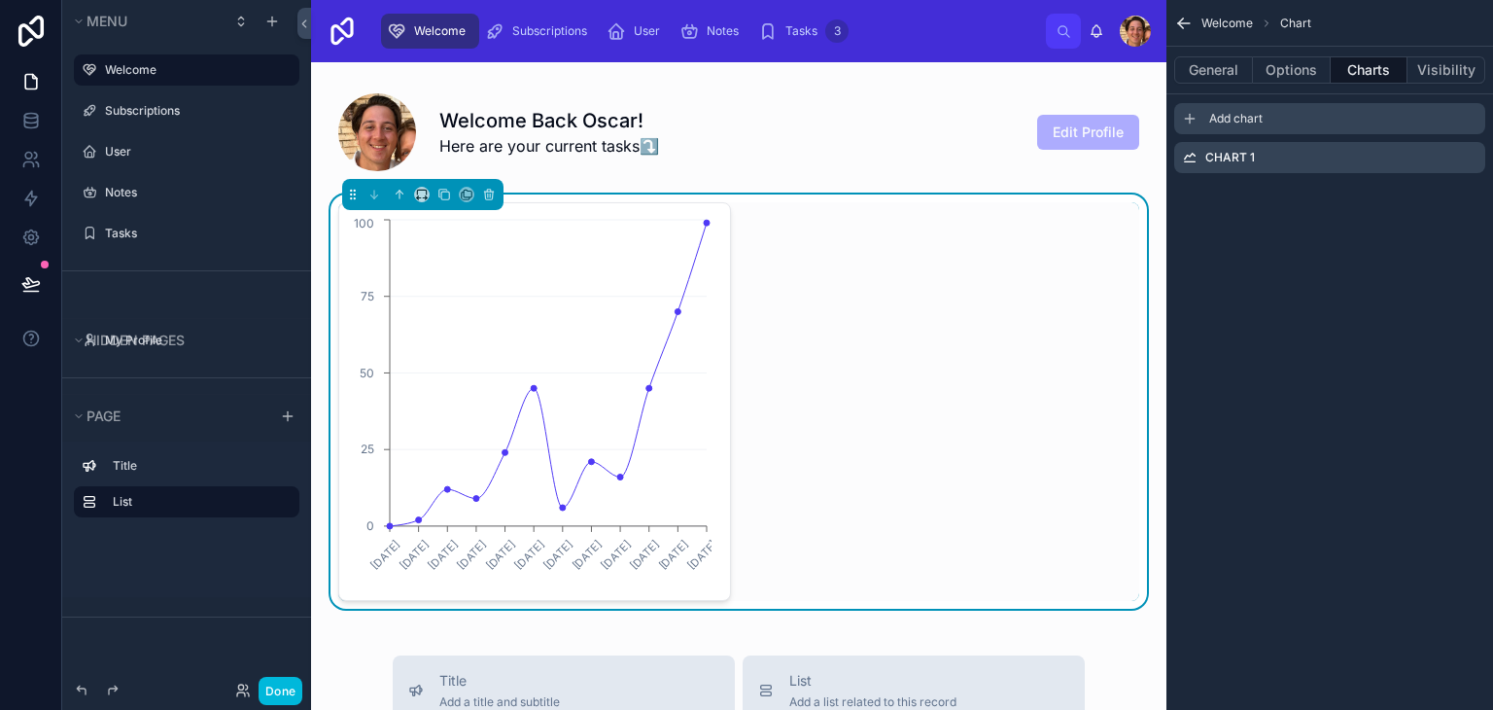
click at [1238, 116] on span "Add chart" at bounding box center [1235, 119] width 53 height 16
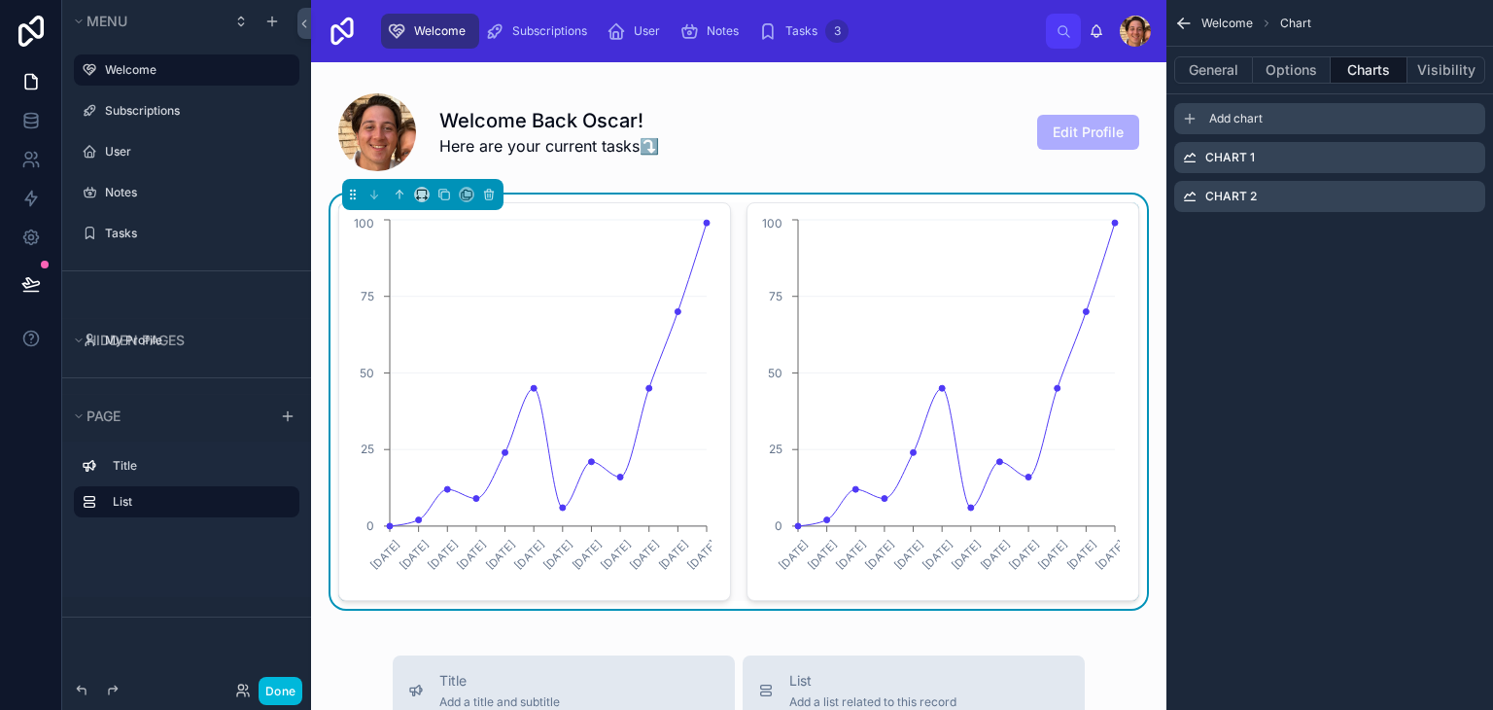
click at [1238, 116] on span "Add chart" at bounding box center [1235, 119] width 53 height 16
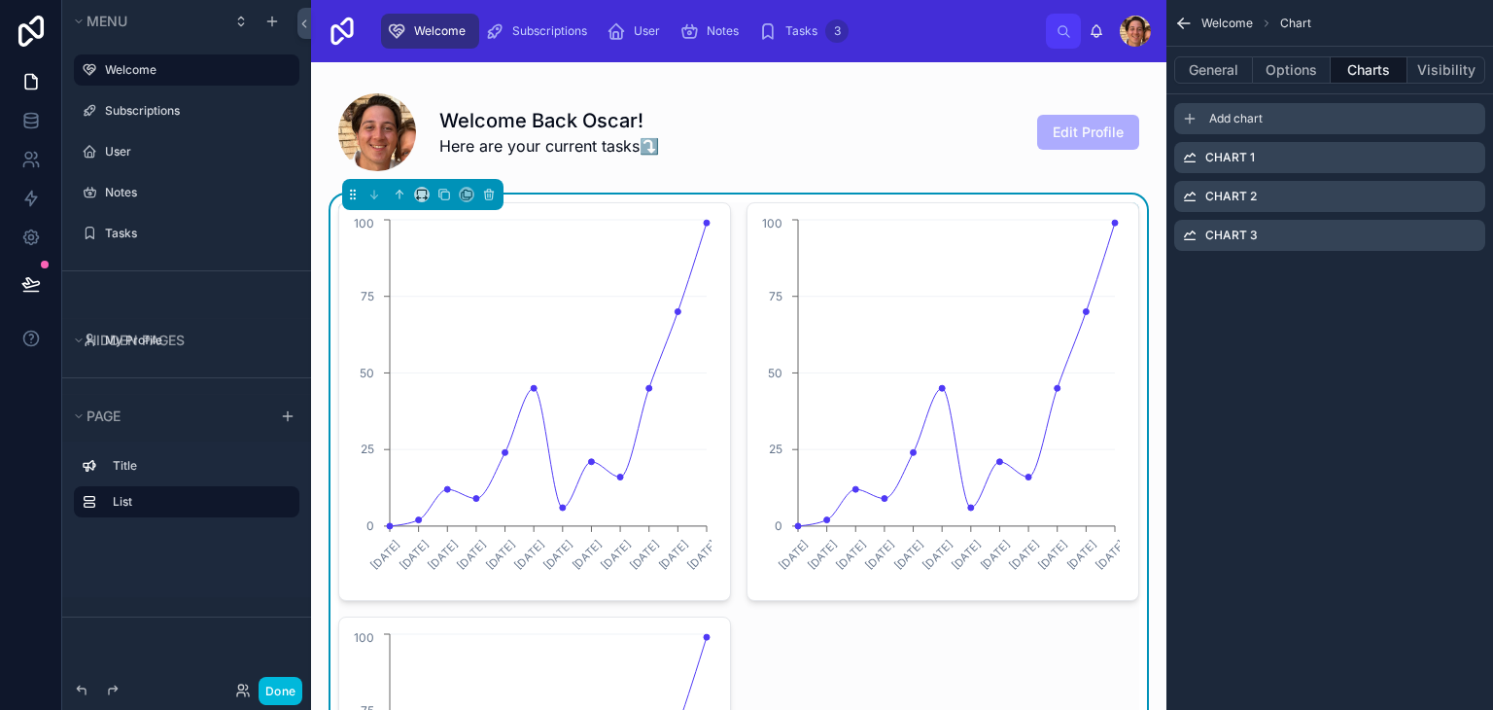
click at [1238, 116] on span "Add chart" at bounding box center [1235, 119] width 53 height 16
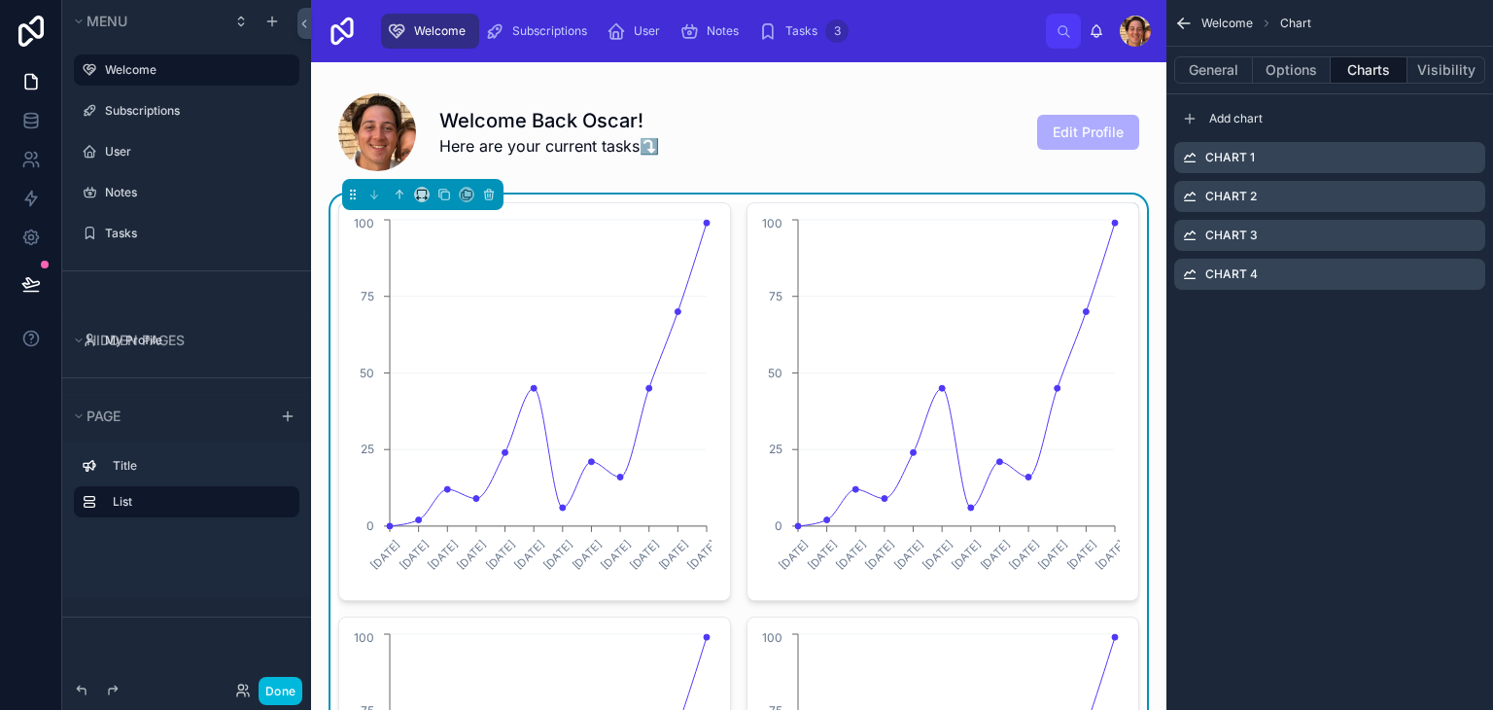
click at [0, 0] on icon "scrollable content" at bounding box center [0, 0] width 0 height 0
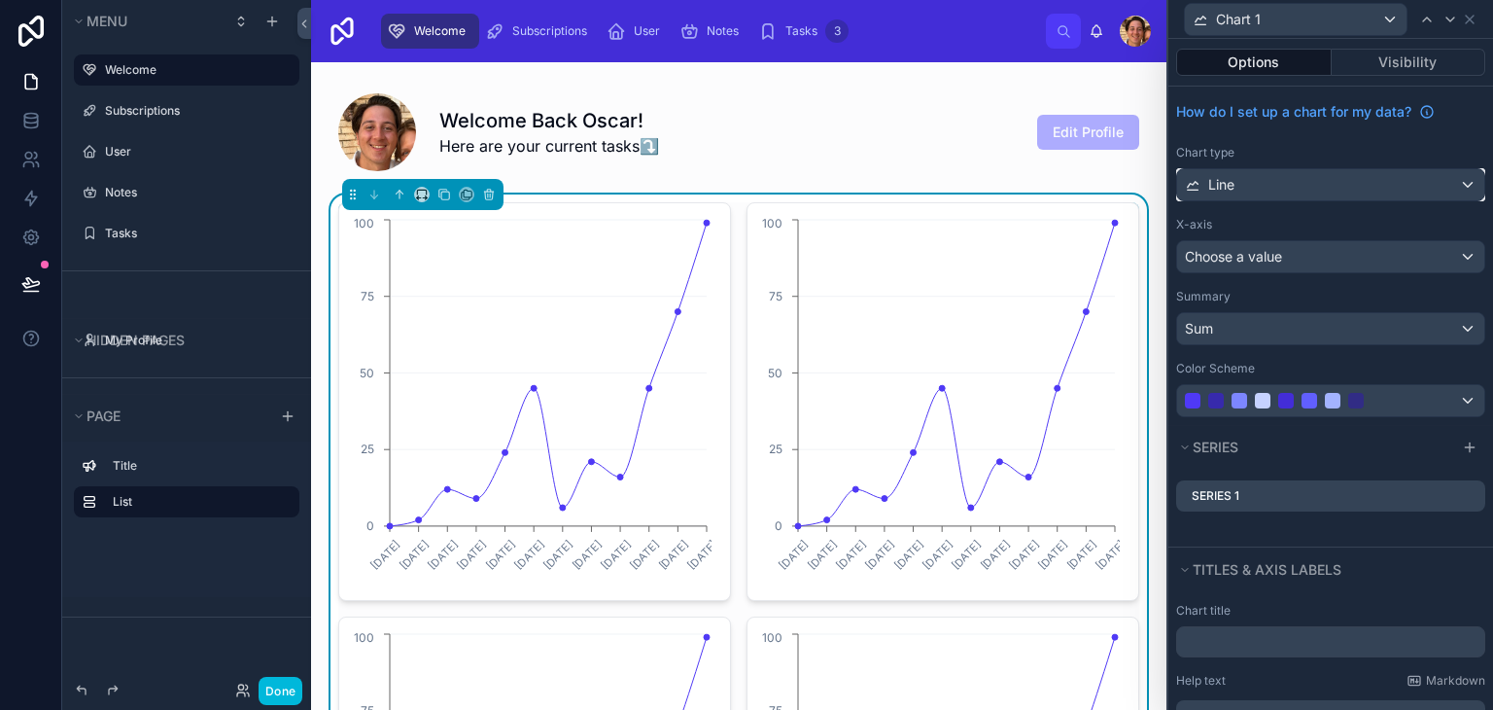
click at [1347, 187] on div "Line" at bounding box center [1330, 184] width 307 height 31
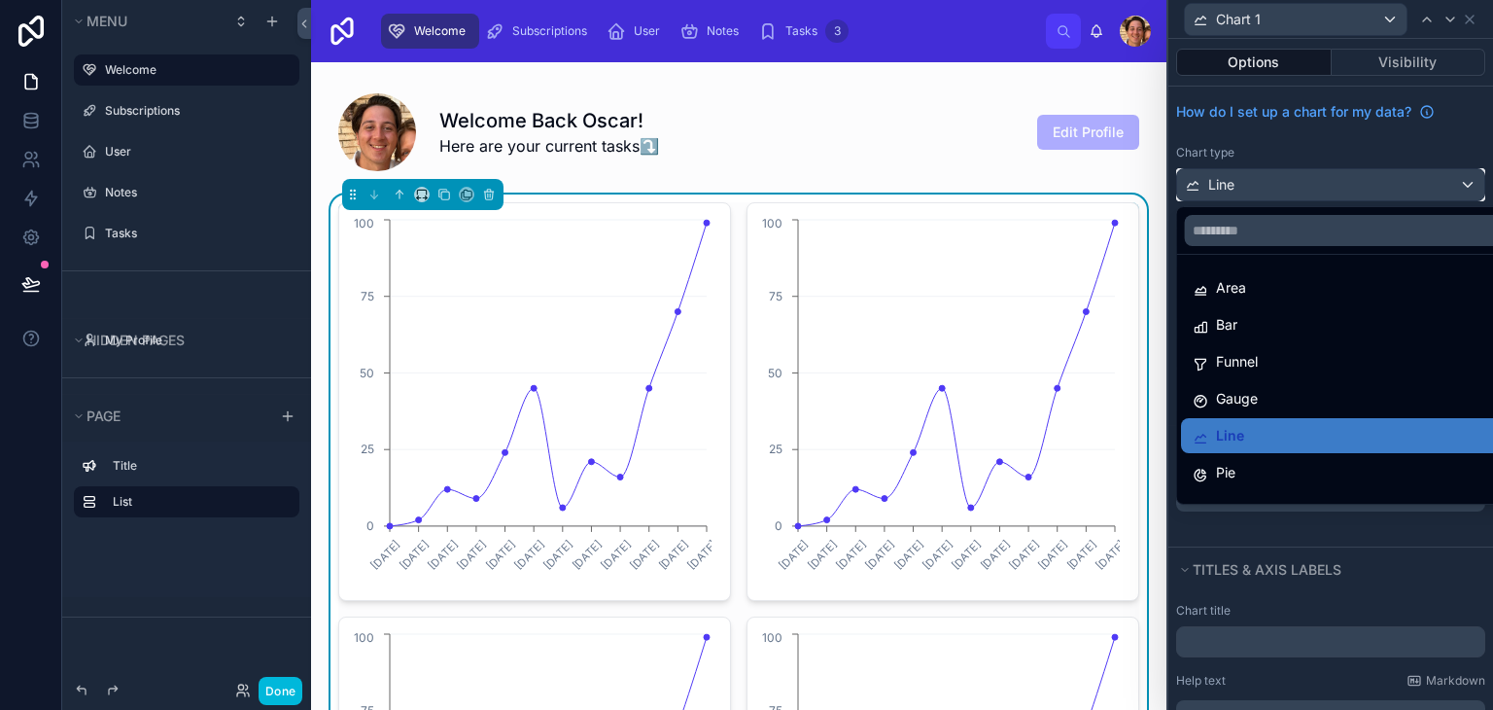
scroll to position [138, 0]
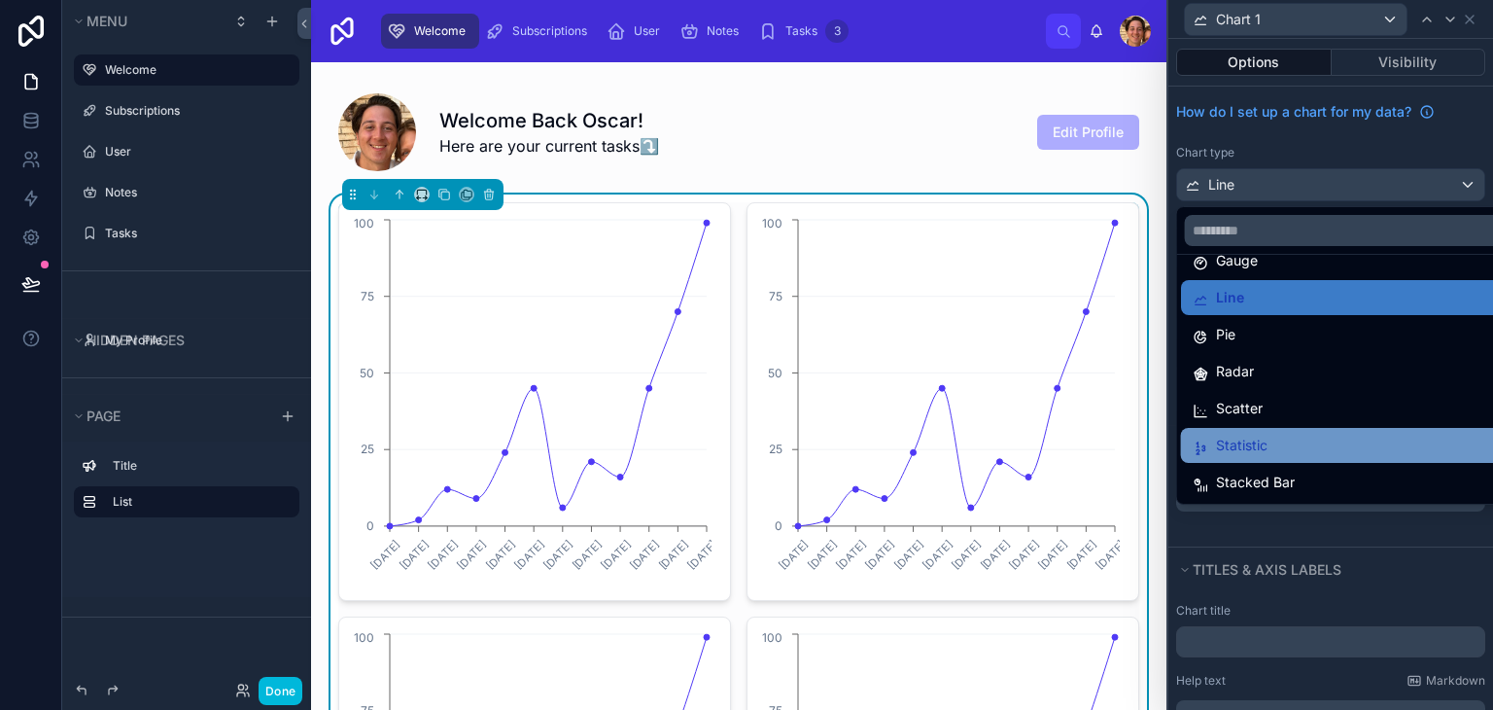
click at [1282, 428] on div "Statistic" at bounding box center [1346, 445] width 330 height 35
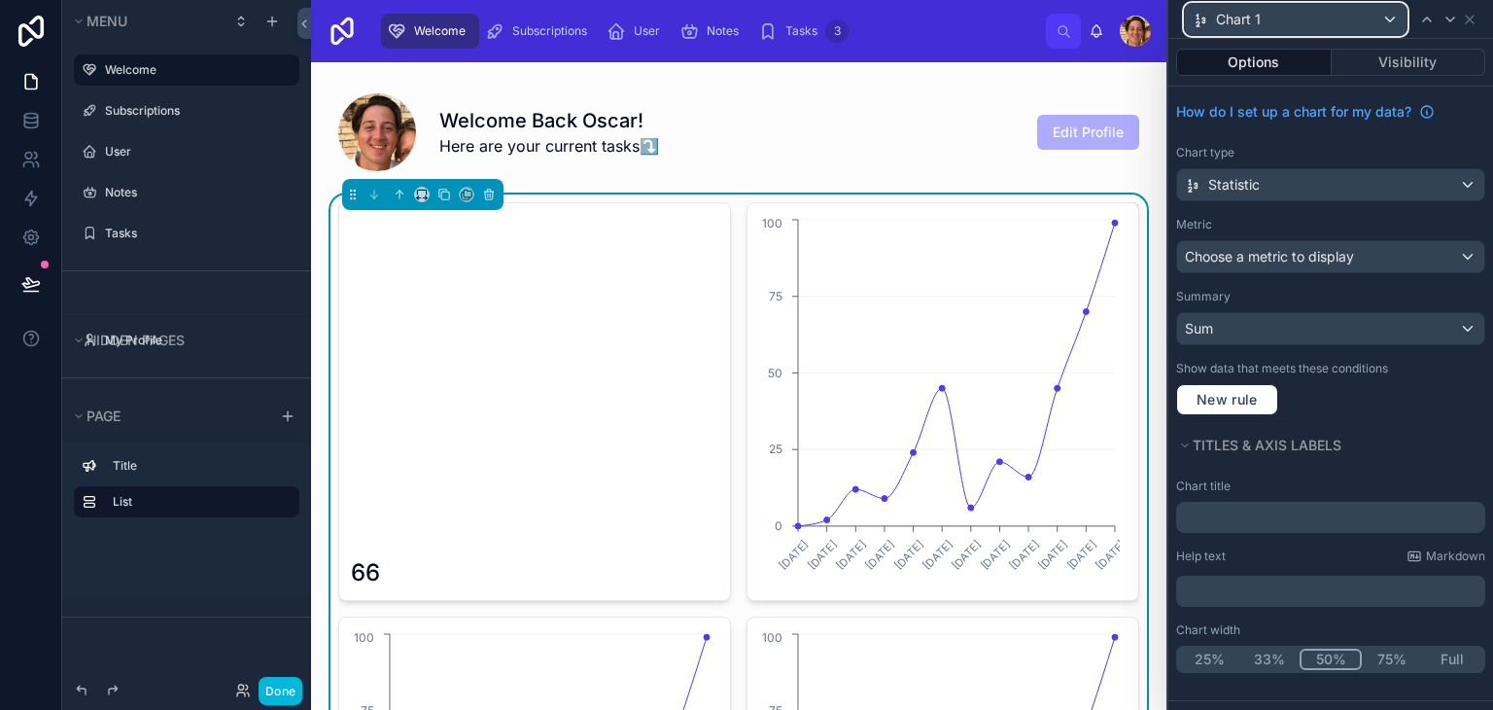
click at [1289, 29] on div "Chart 1" at bounding box center [1296, 19] width 222 height 31
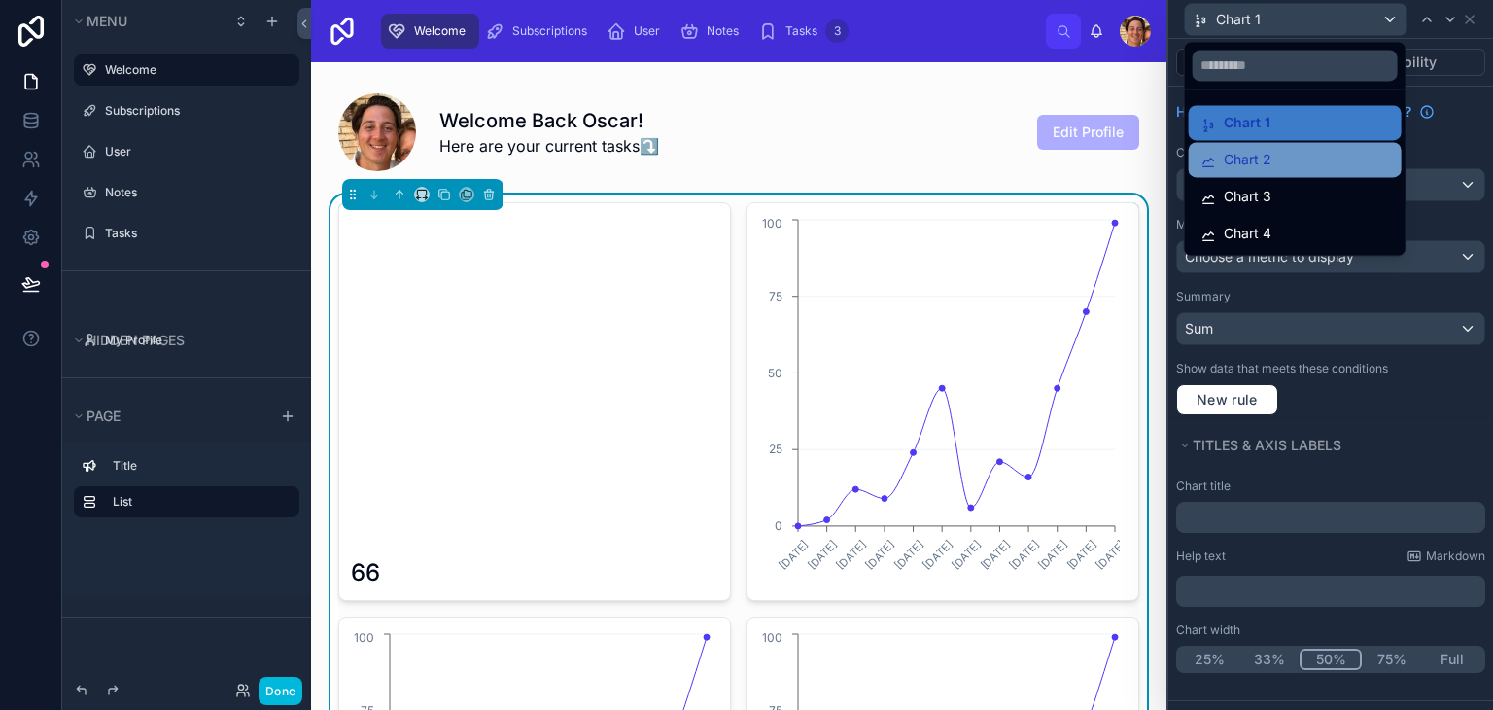
click at [1272, 149] on div "Chart 2" at bounding box center [1295, 159] width 190 height 23
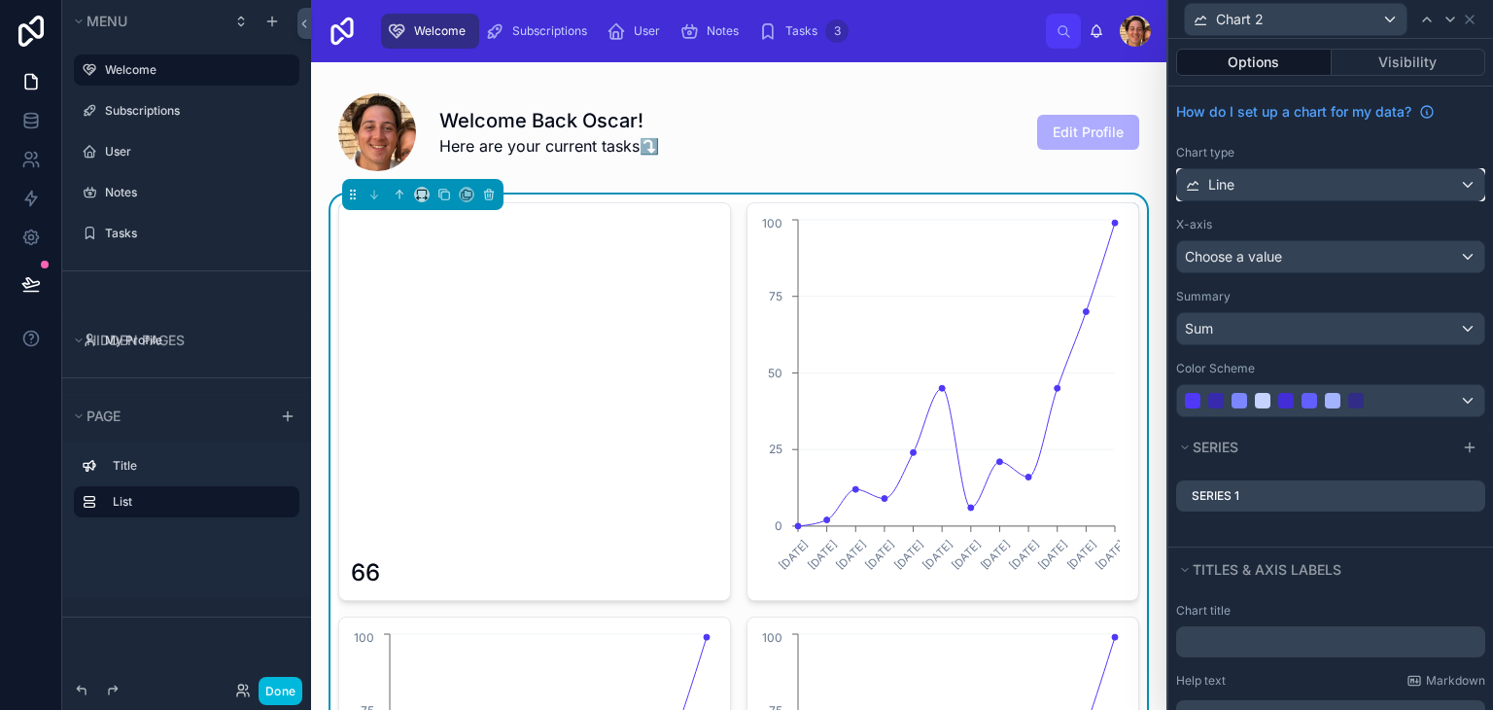
click at [1314, 192] on div "Line" at bounding box center [1330, 184] width 307 height 31
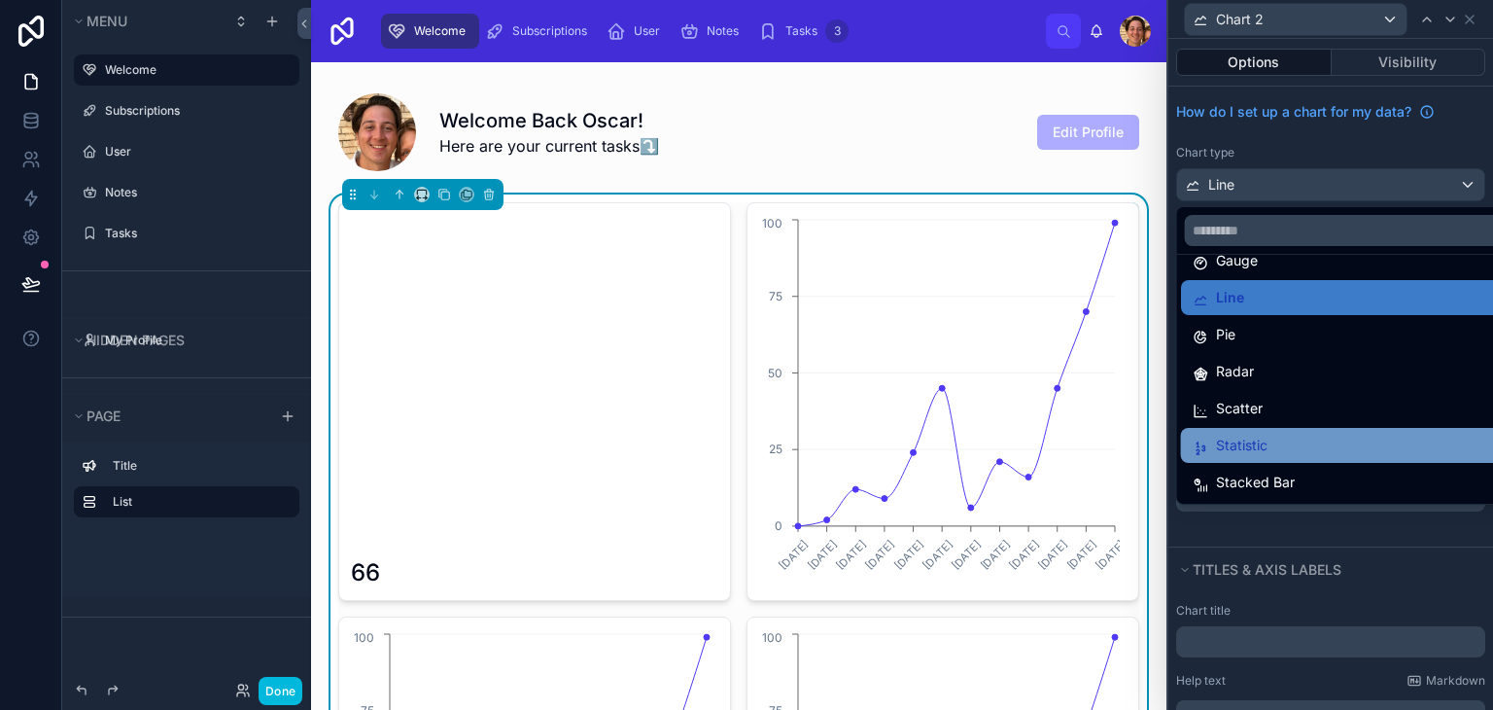
click at [1265, 447] on span "Statistic" at bounding box center [1242, 445] width 52 height 23
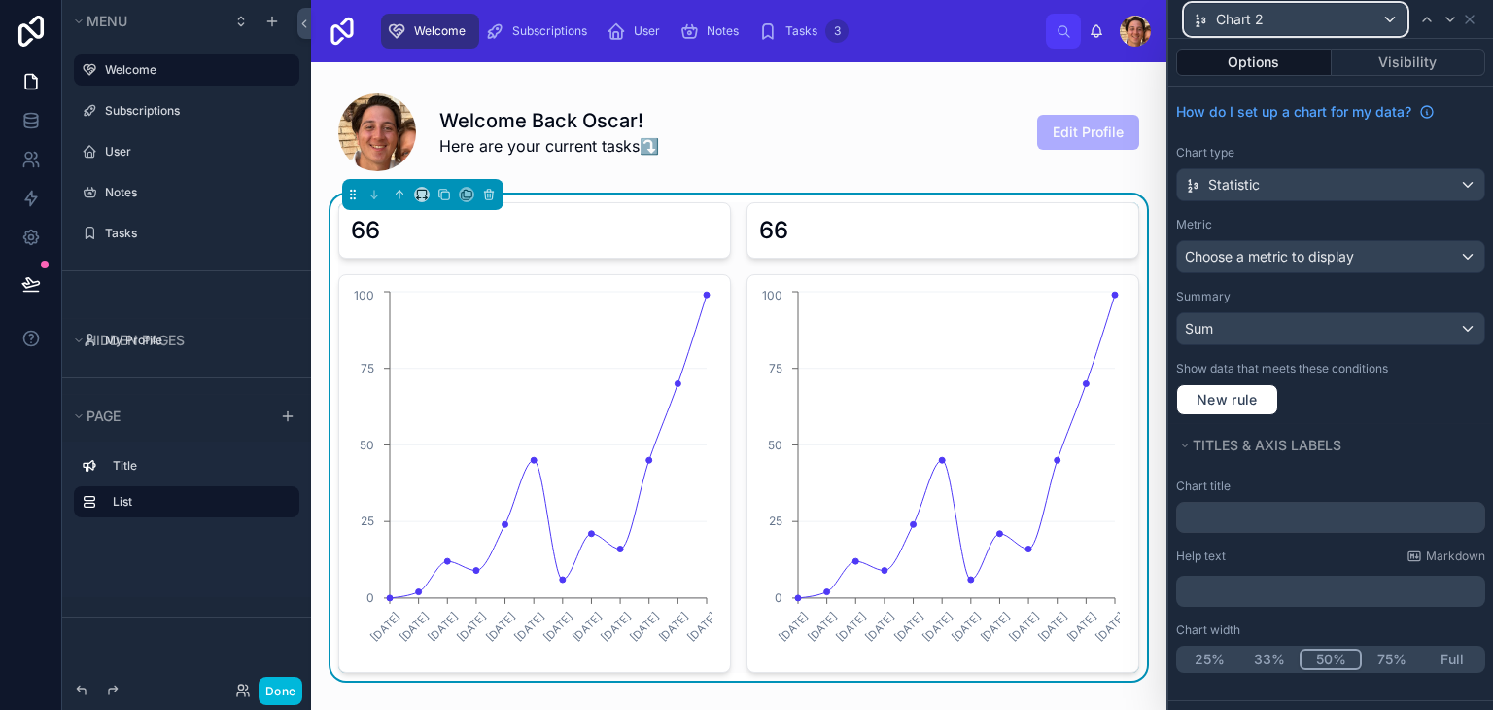
click at [1337, 28] on div "Chart 2" at bounding box center [1296, 19] width 222 height 31
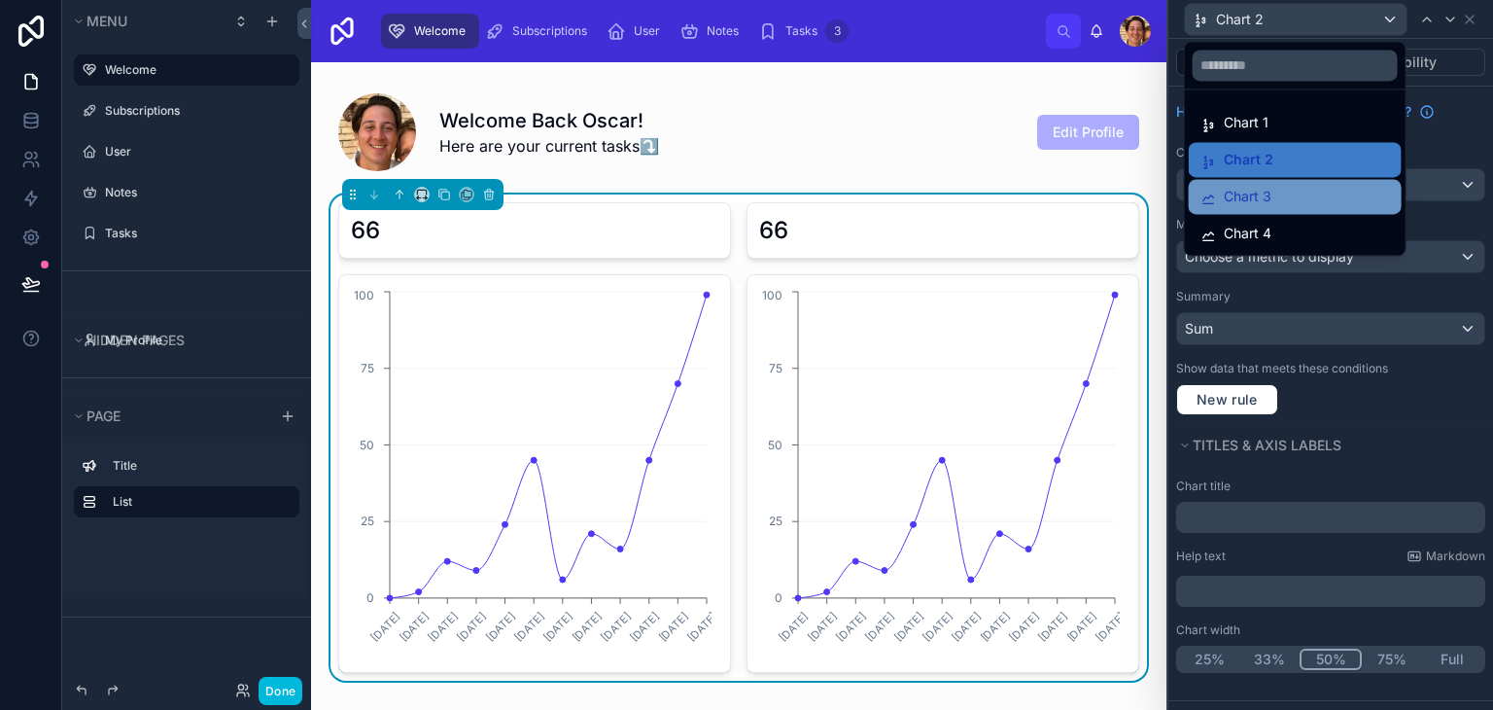
click at [1310, 211] on div "Chart 3" at bounding box center [1295, 196] width 213 height 35
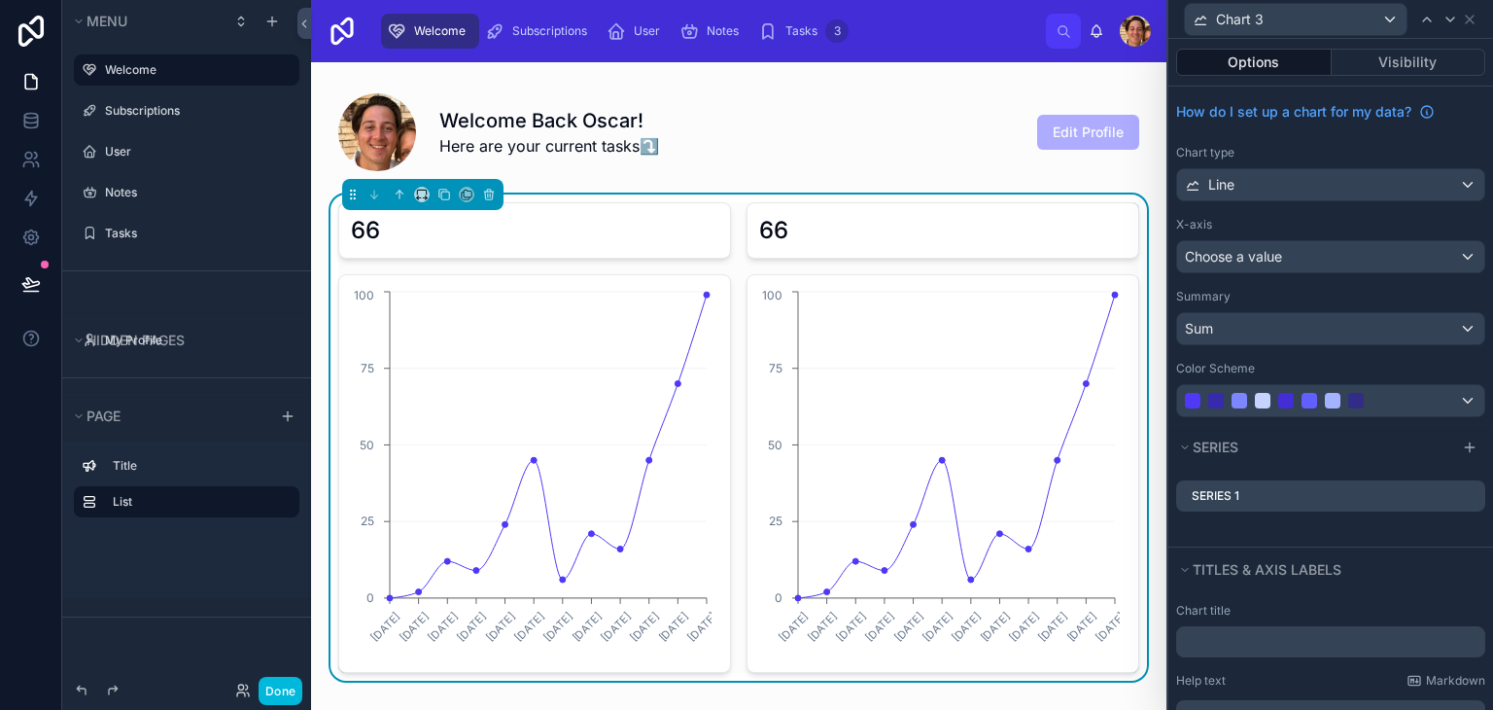
click at [1291, 211] on div "How do I set up a chart for my data? Chart type Line X-axis Choose a value Summ…" at bounding box center [1330, 256] width 325 height 338
click at [1294, 199] on button "Line" at bounding box center [1330, 184] width 309 height 33
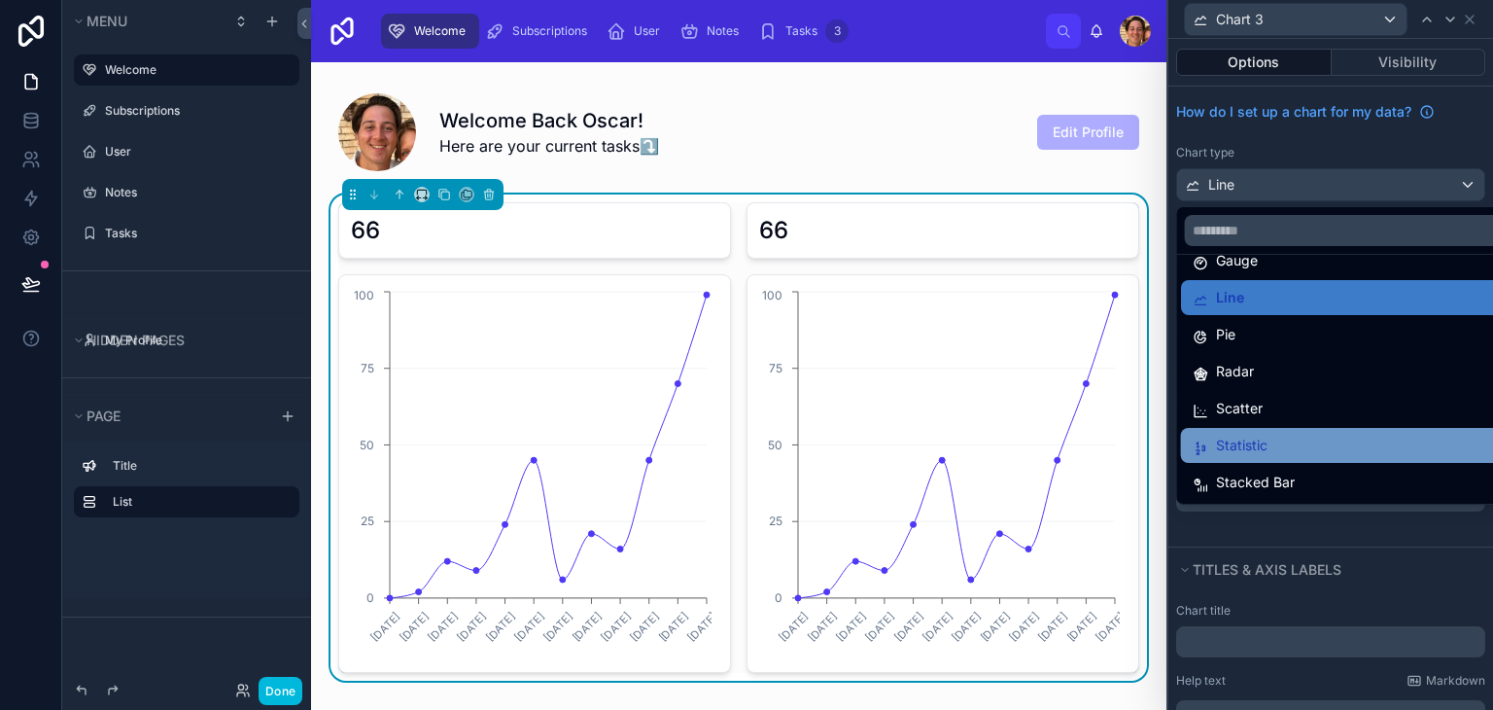
click at [1276, 436] on div "Statistic" at bounding box center [1346, 445] width 307 height 23
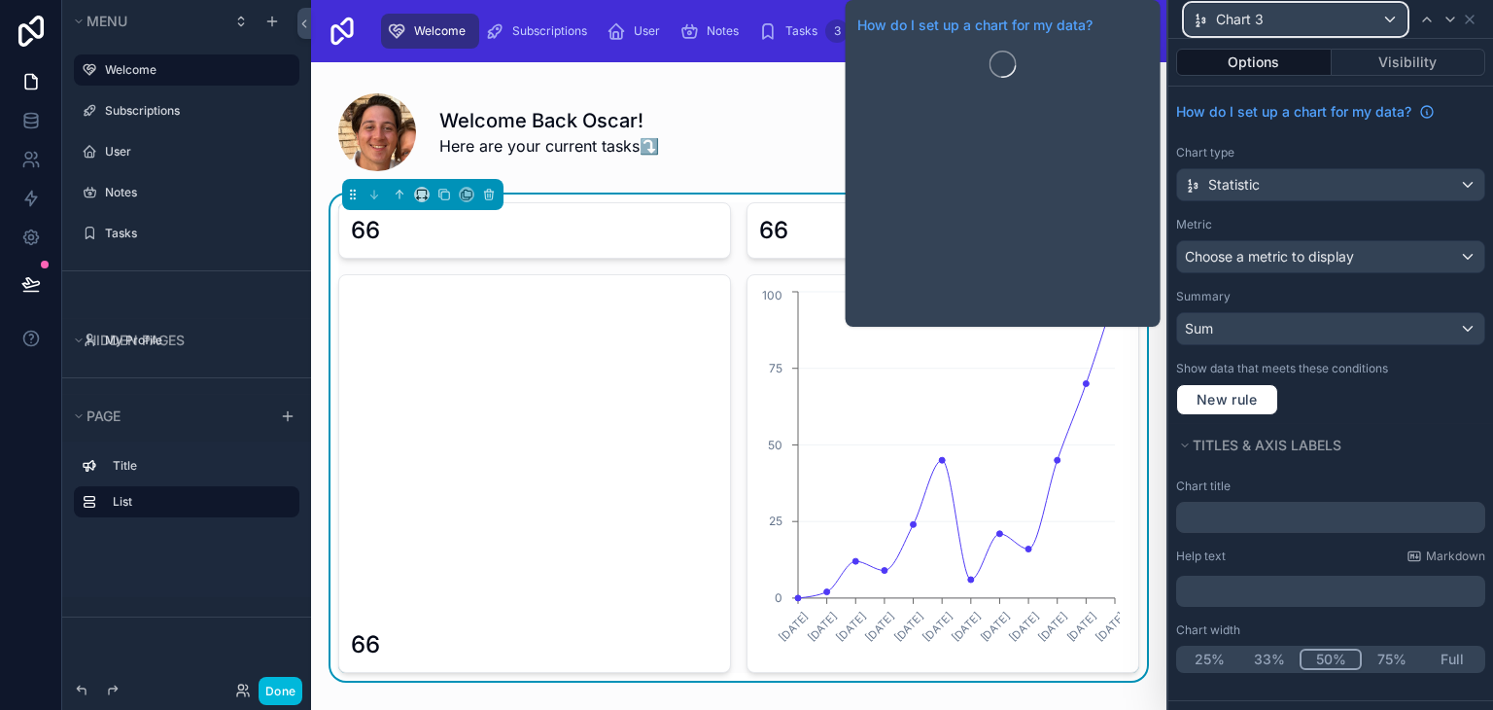
drag, startPoint x: 1357, startPoint y: 18, endPoint x: 1312, endPoint y: 31, distance: 46.5
click at [1312, 31] on div "Chart 3" at bounding box center [1296, 19] width 222 height 31
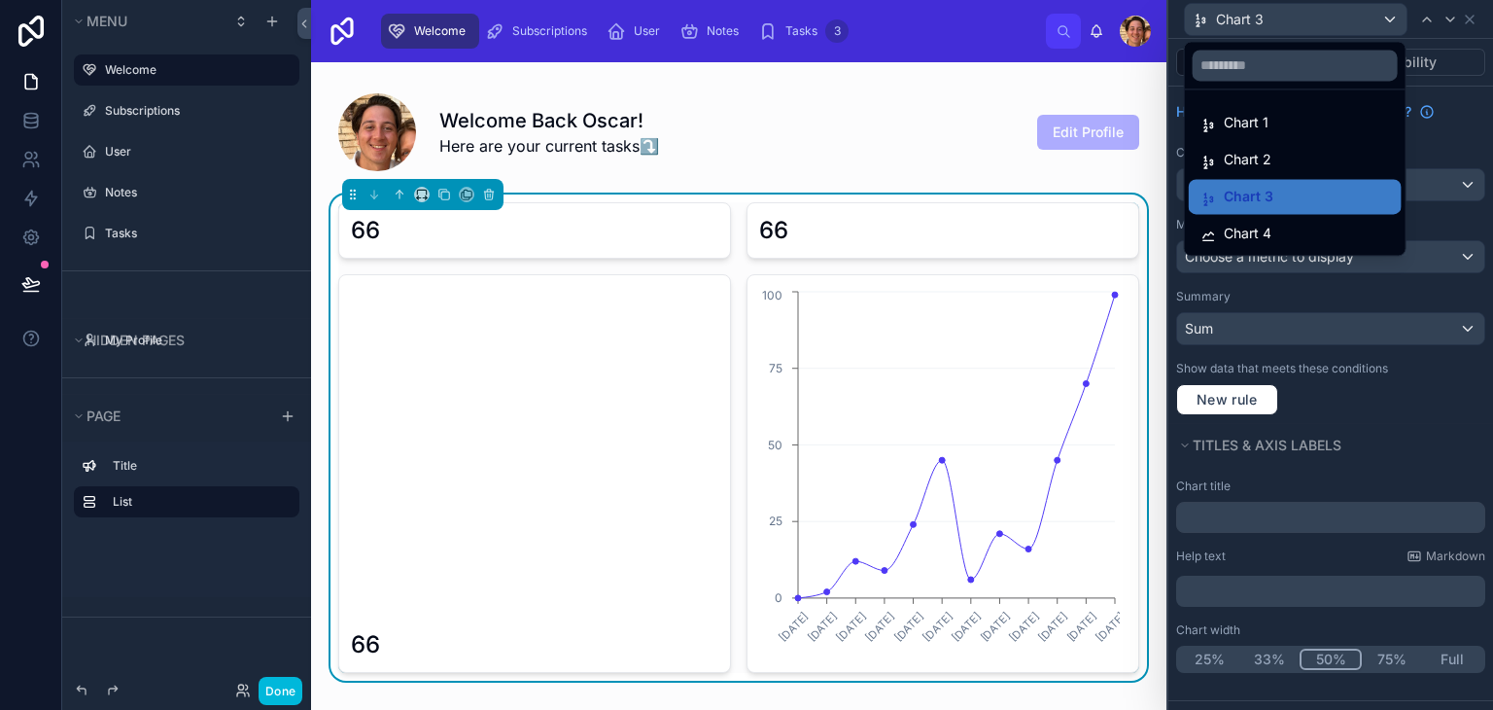
click at [1312, 31] on div at bounding box center [1330, 355] width 325 height 710
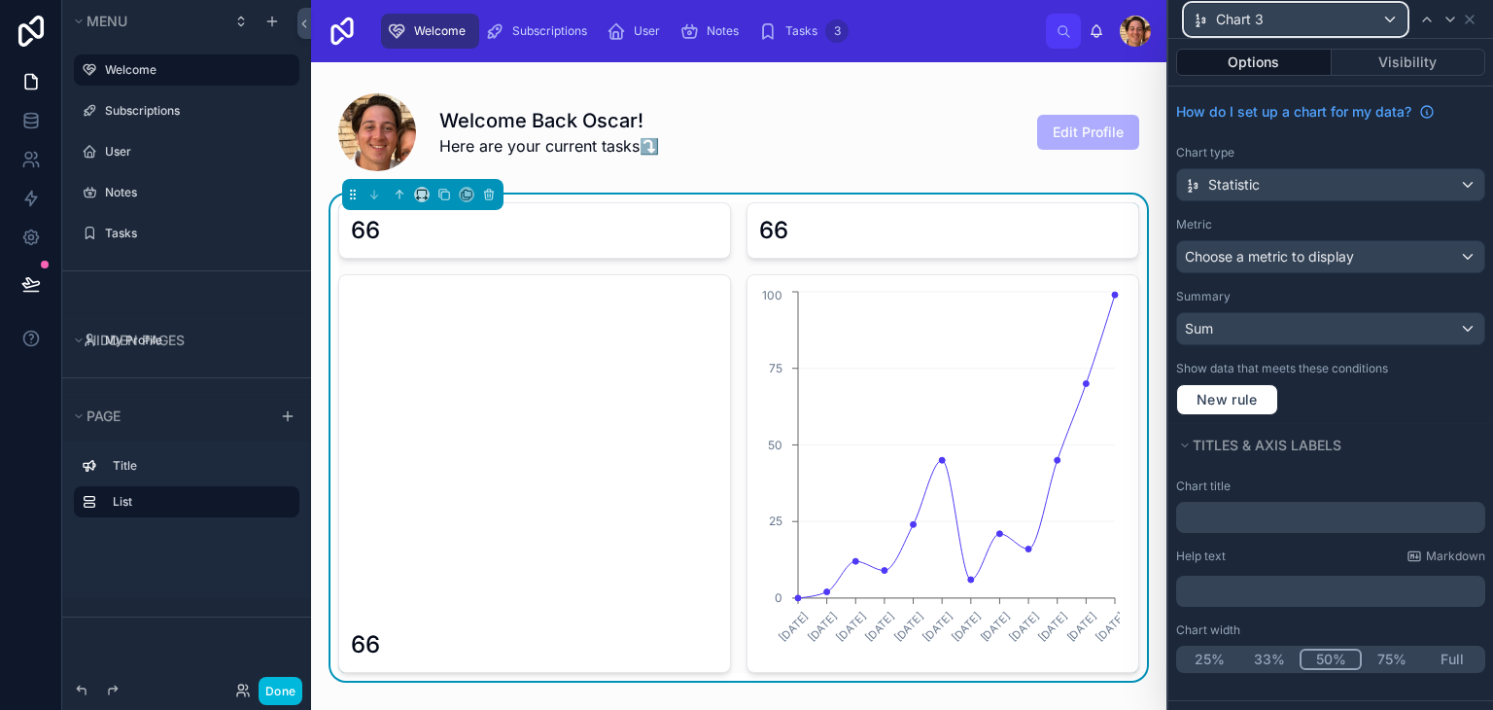
click at [1308, 9] on div "Chart 3" at bounding box center [1296, 19] width 222 height 31
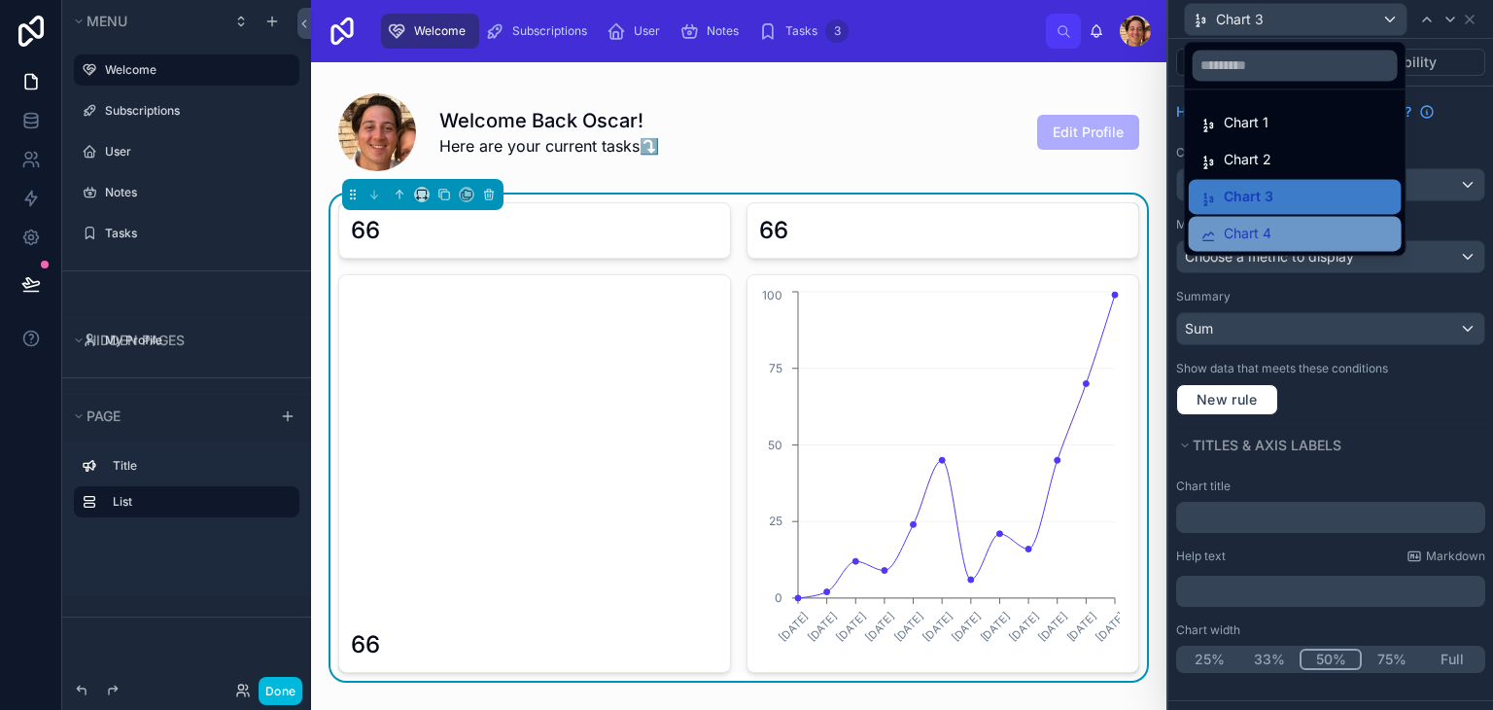
click at [1258, 223] on span "Chart 4" at bounding box center [1248, 233] width 48 height 23
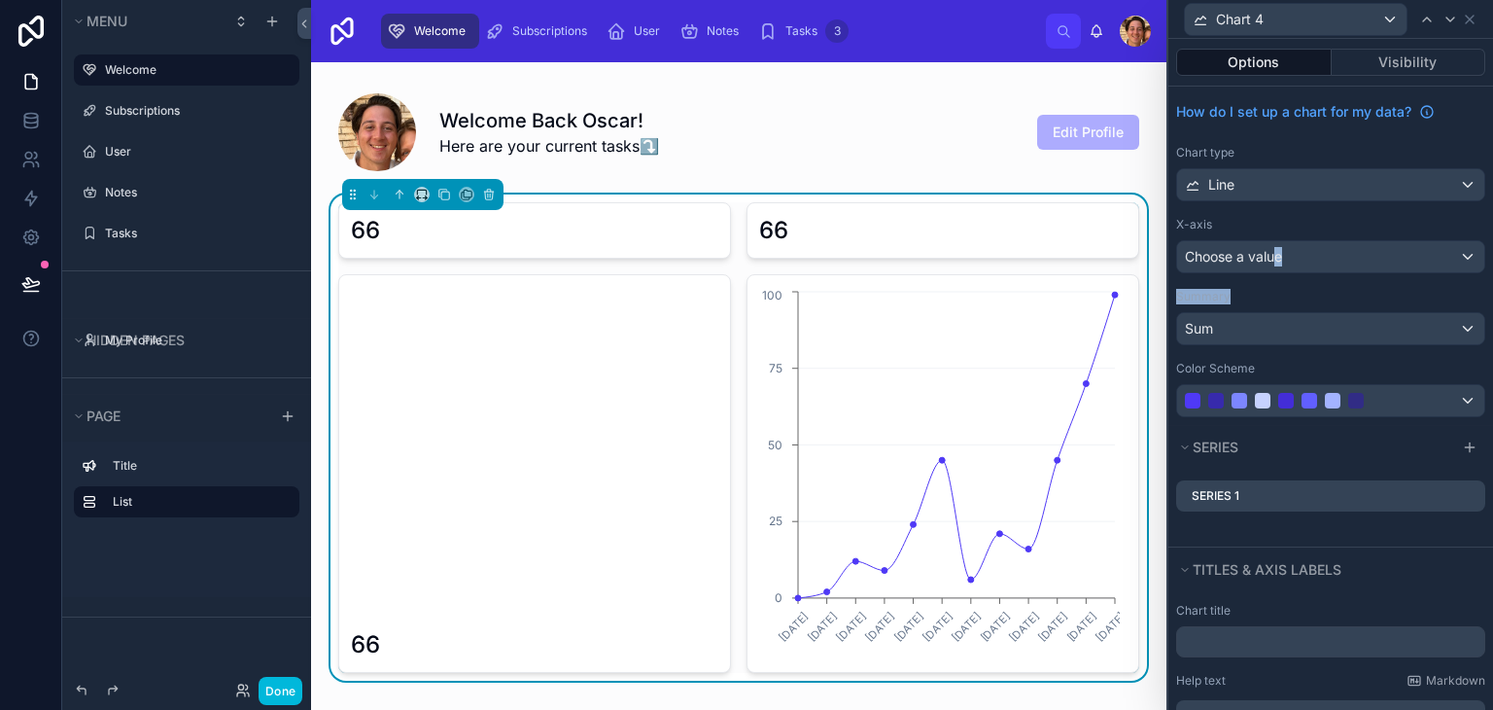
drag, startPoint x: 1269, startPoint y: 281, endPoint x: 1275, endPoint y: 260, distance: 22.4
click at [1275, 260] on div "How do I set up a chart for my data? Chart type Line X-axis Choose a value Summ…" at bounding box center [1330, 256] width 325 height 338
click at [1275, 260] on span "Choose a value" at bounding box center [1233, 256] width 97 height 17
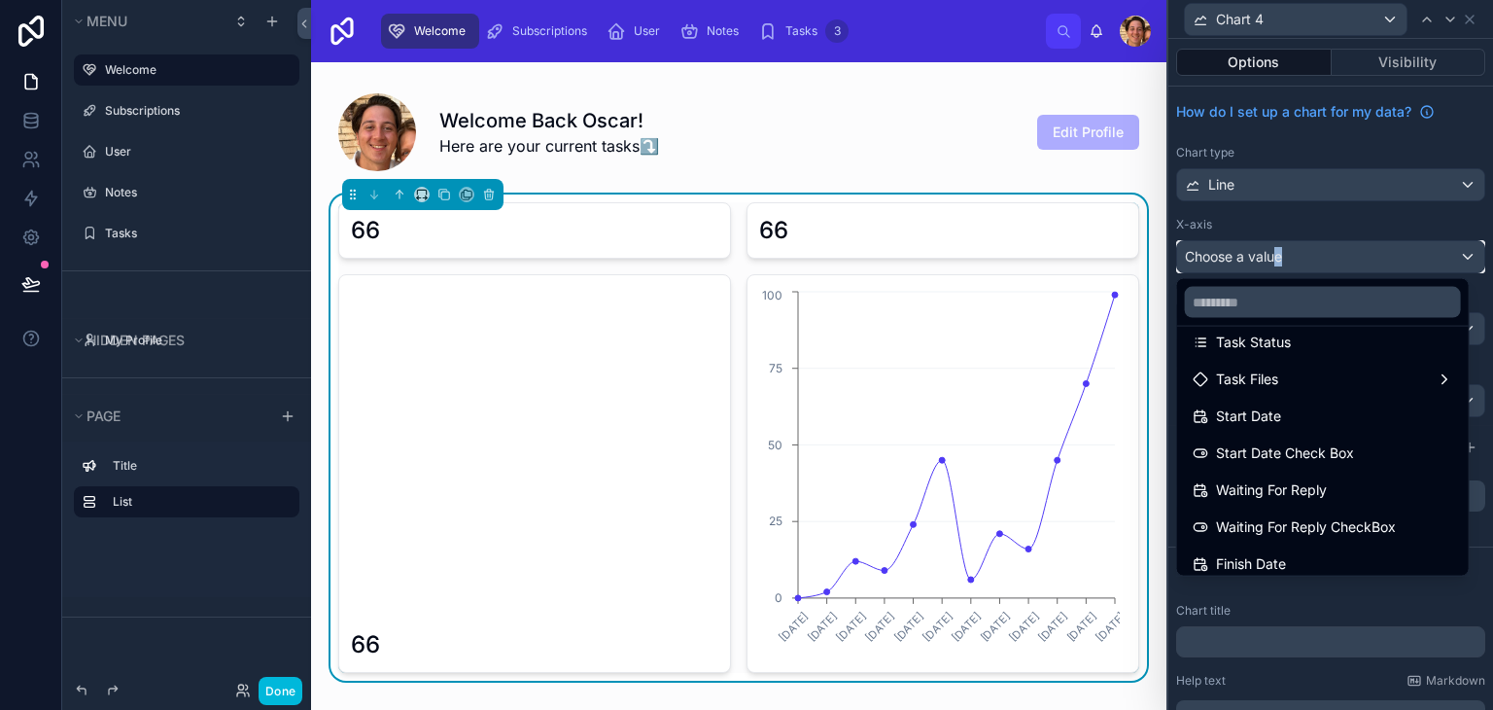
scroll to position [235, 0]
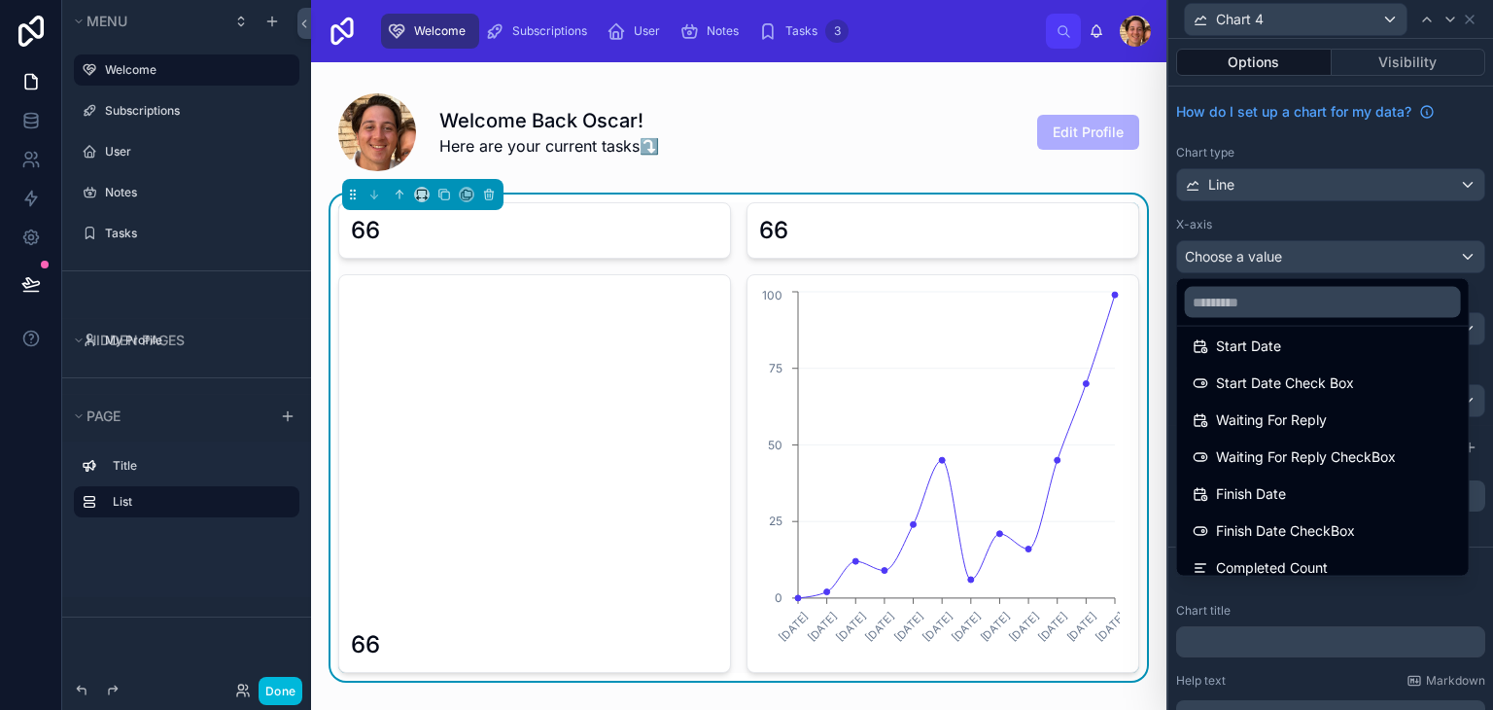
click at [1236, 198] on div at bounding box center [1330, 355] width 325 height 710
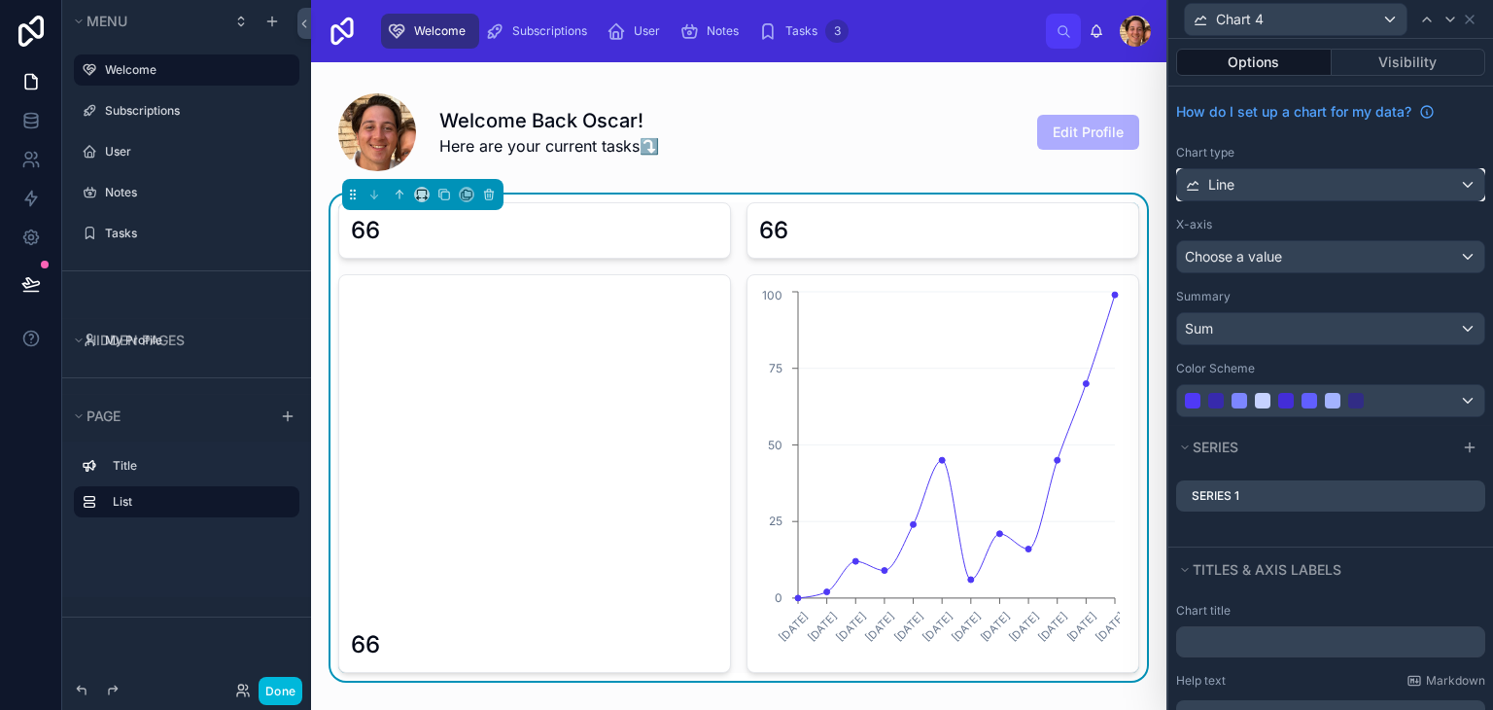
click at [1241, 192] on div "Line" at bounding box center [1330, 184] width 307 height 31
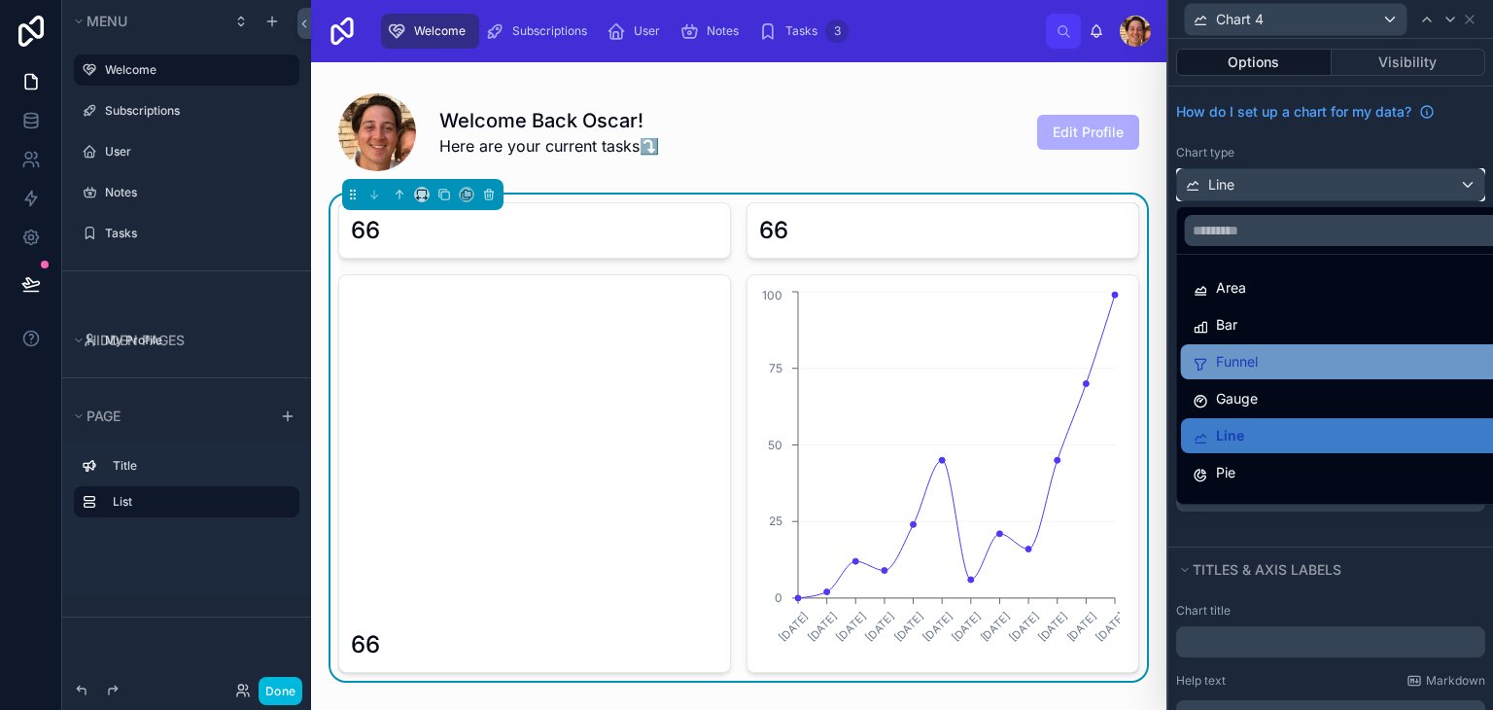
scroll to position [138, 0]
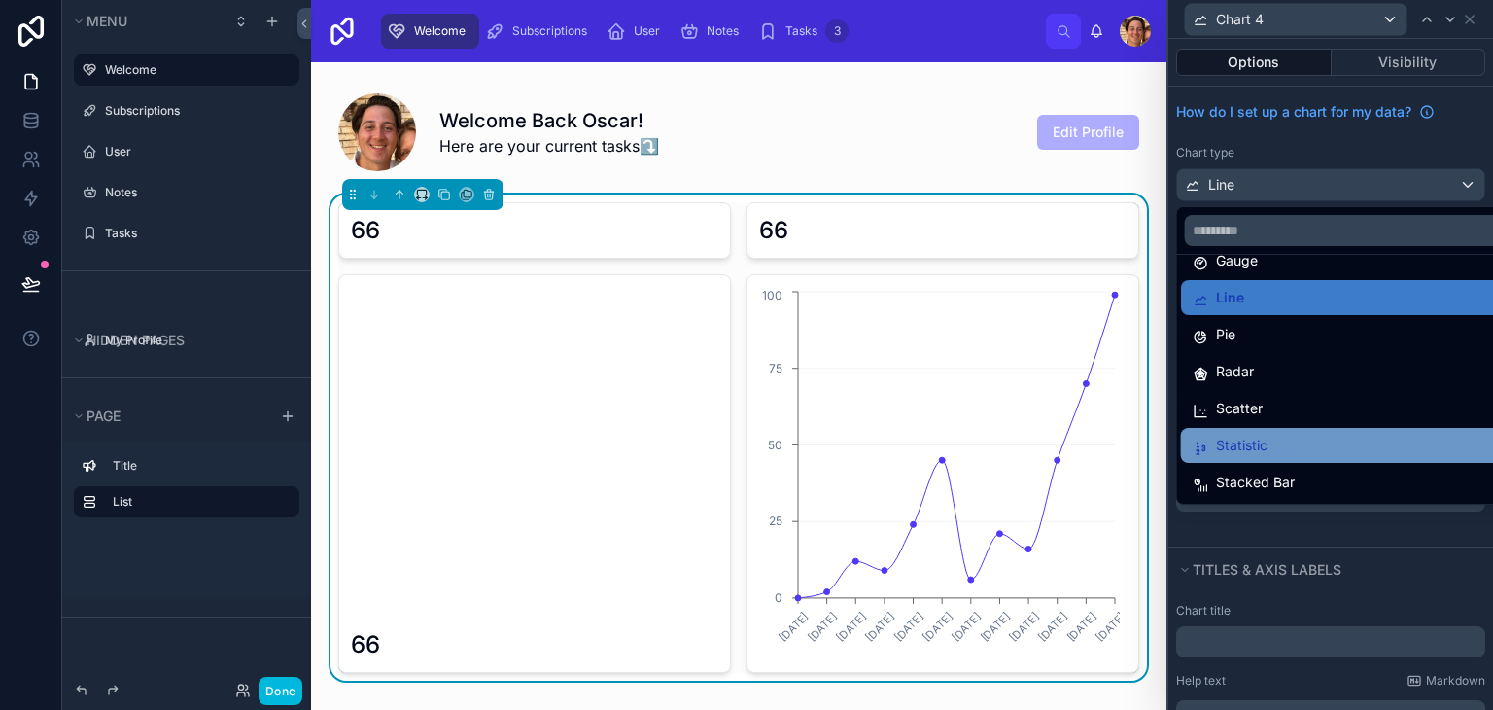
click at [1260, 452] on span "Statistic" at bounding box center [1242, 445] width 52 height 23
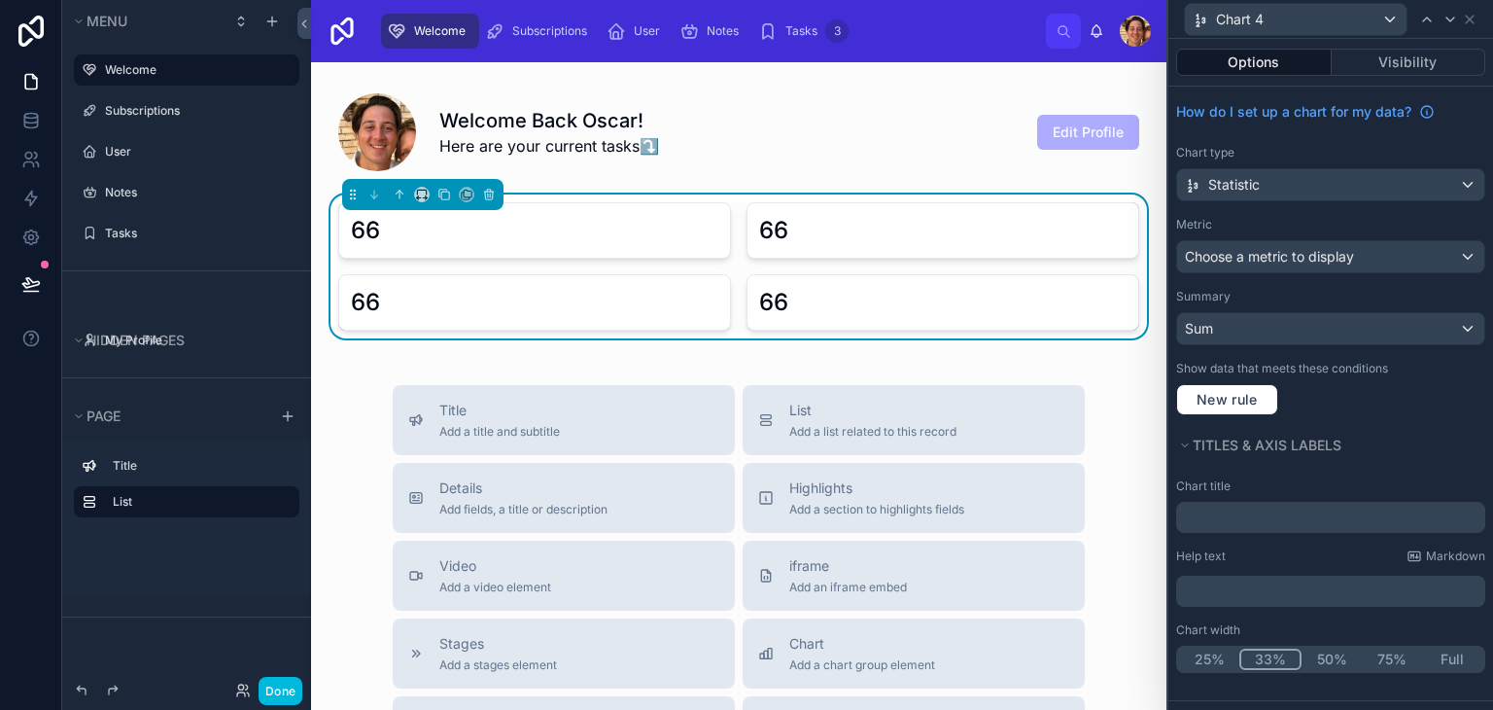
click at [1265, 656] on button "33%" at bounding box center [1270, 658] width 62 height 21
click at [1217, 659] on button "25%" at bounding box center [1210, 658] width 62 height 21
click at [1232, 32] on div "Chart 4" at bounding box center [1296, 19] width 222 height 31
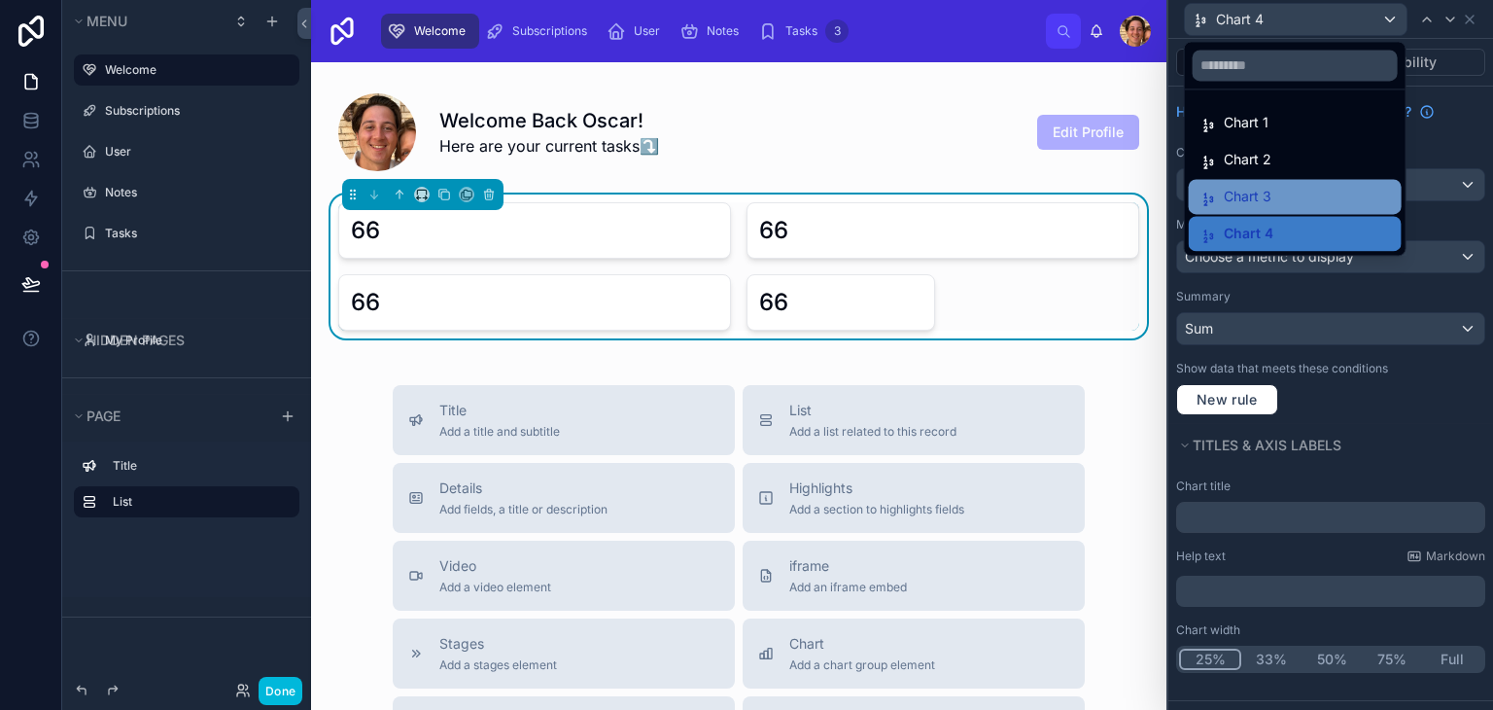
click at [1217, 190] on div "Chart 3" at bounding box center [1235, 196] width 71 height 23
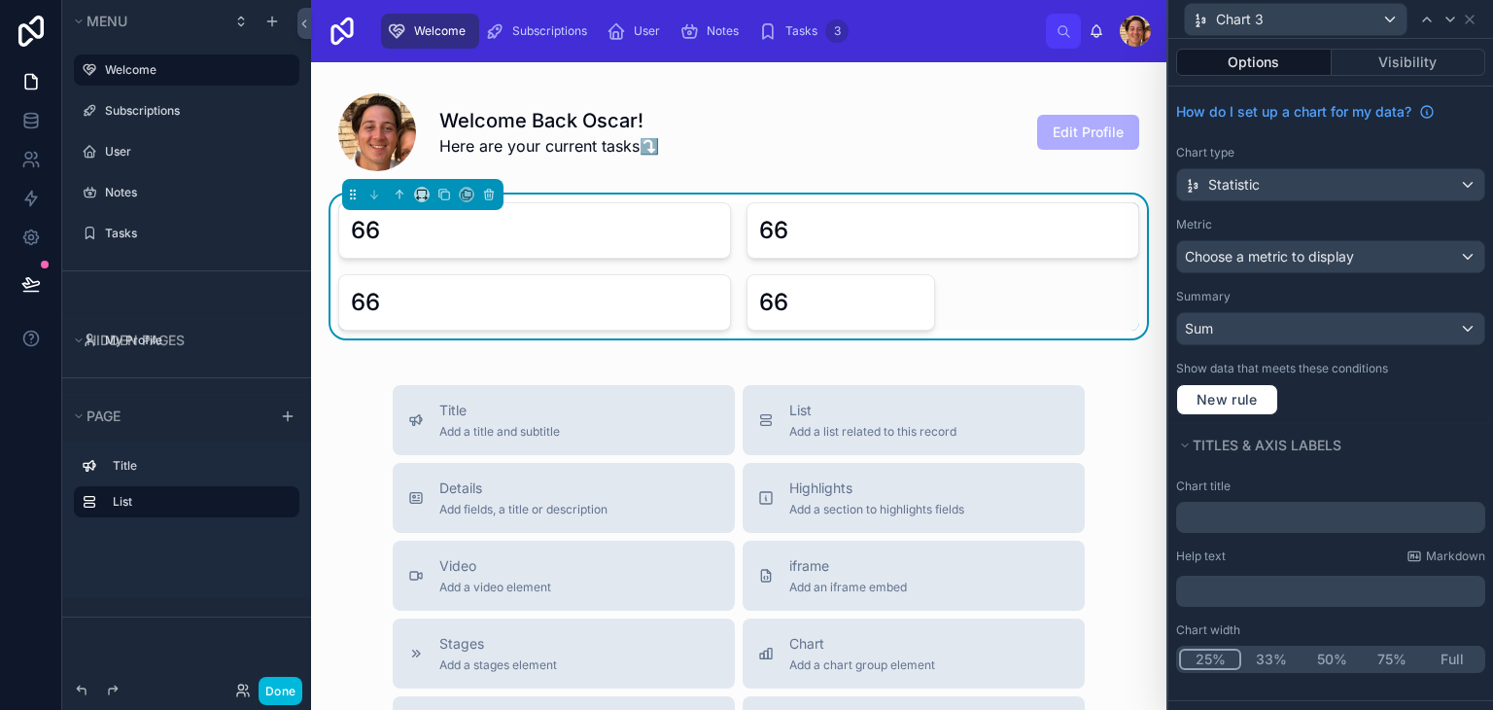
click at [1207, 664] on button "25%" at bounding box center [1210, 658] width 62 height 21
drag, startPoint x: 1268, startPoint y: 29, endPoint x: 1237, endPoint y: 35, distance: 30.7
click at [1237, 35] on button "Chart 3" at bounding box center [1296, 19] width 224 height 33
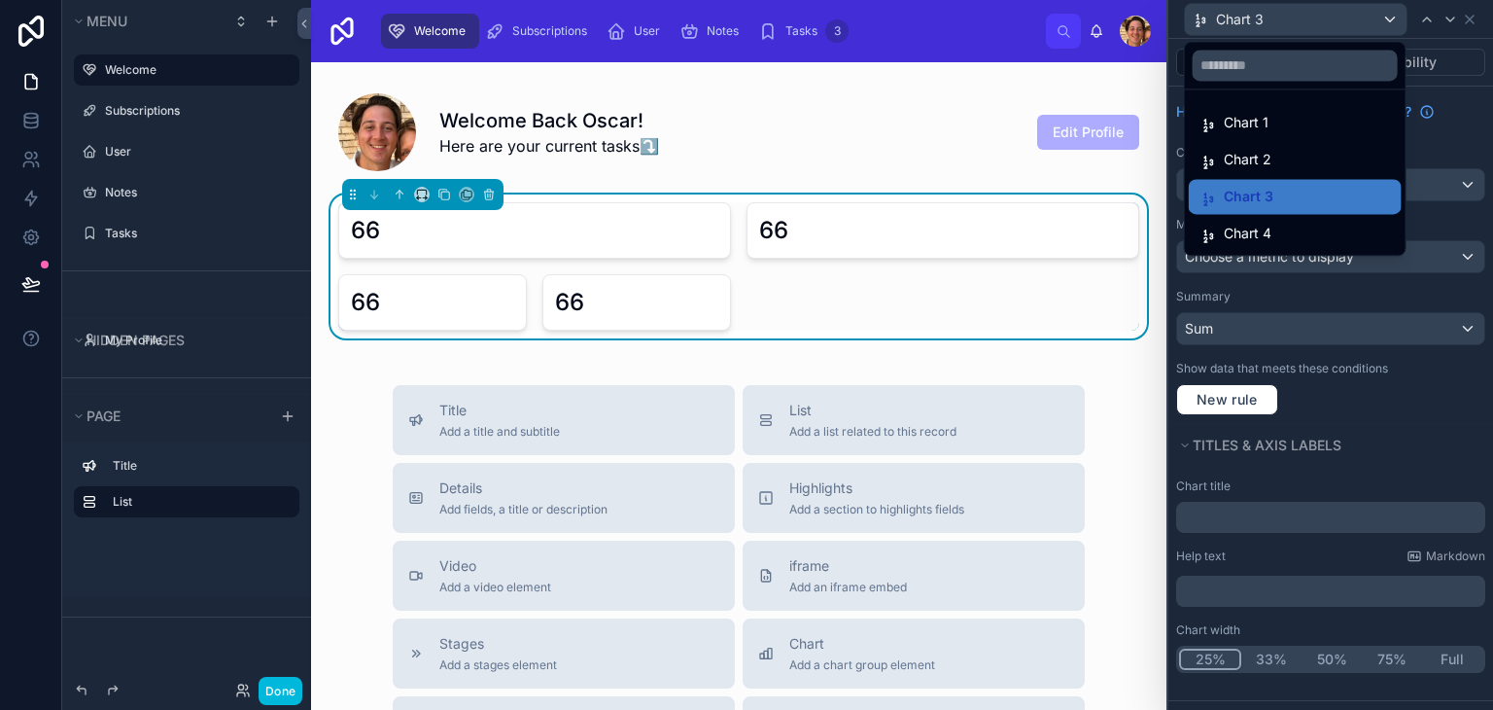
click at [1237, 35] on div at bounding box center [1330, 355] width 325 height 710
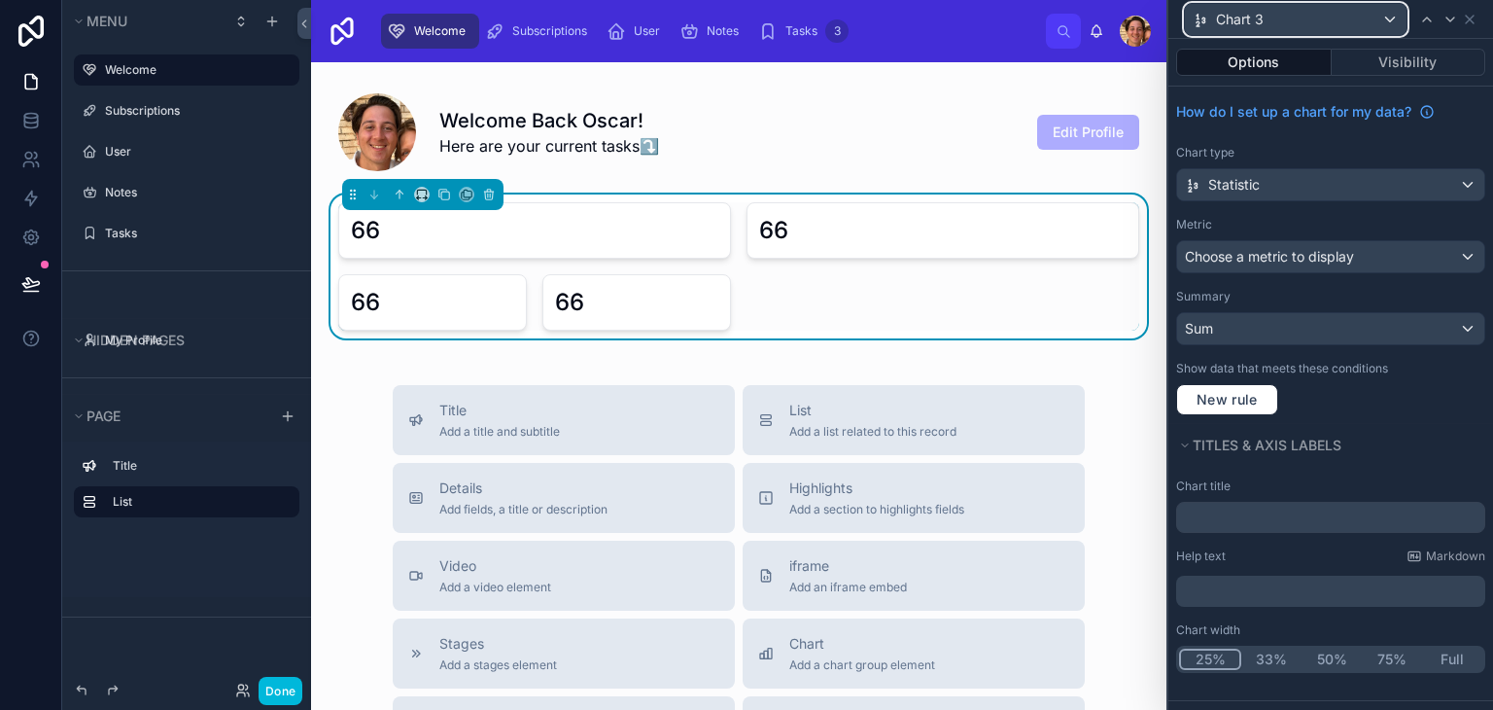
click at [1237, 35] on button "Chart 3" at bounding box center [1296, 19] width 224 height 33
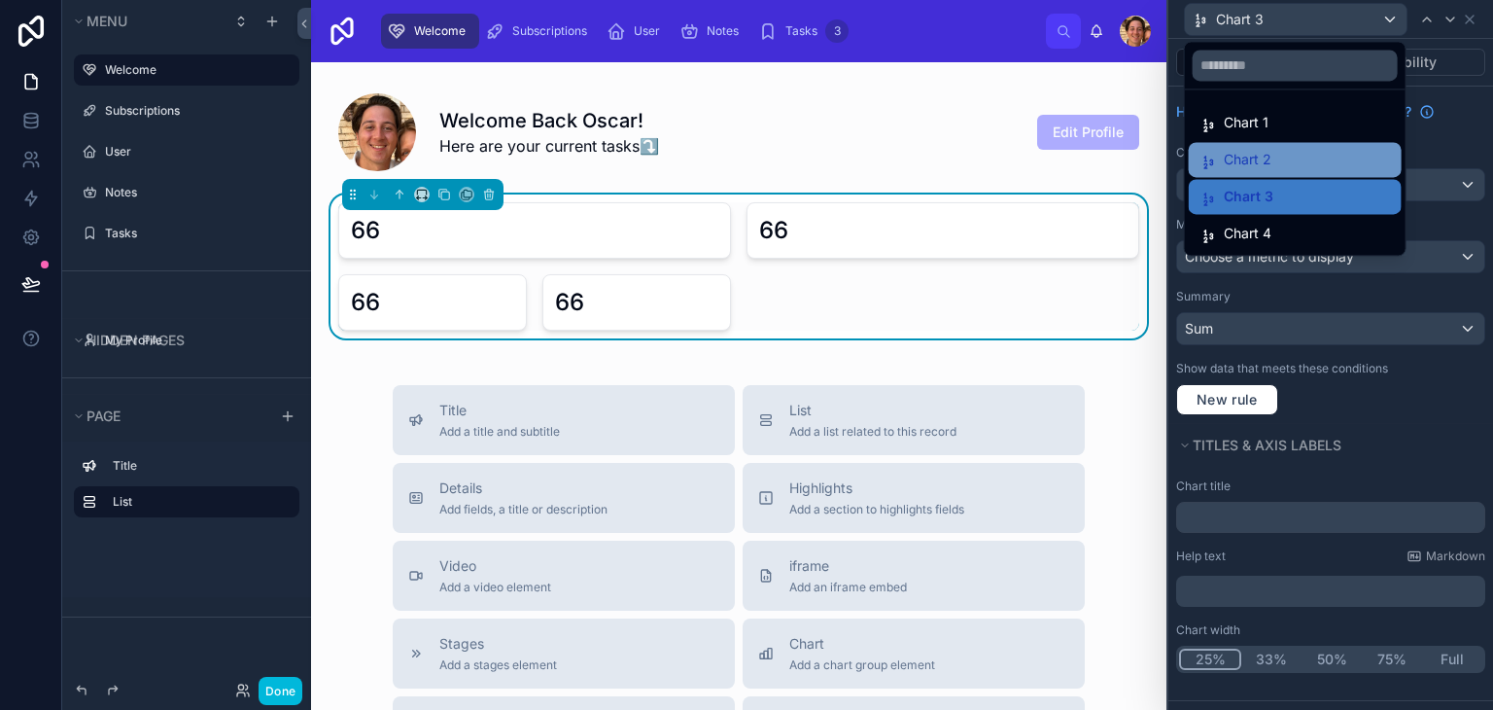
click at [1235, 156] on span "Chart 2" at bounding box center [1248, 159] width 48 height 23
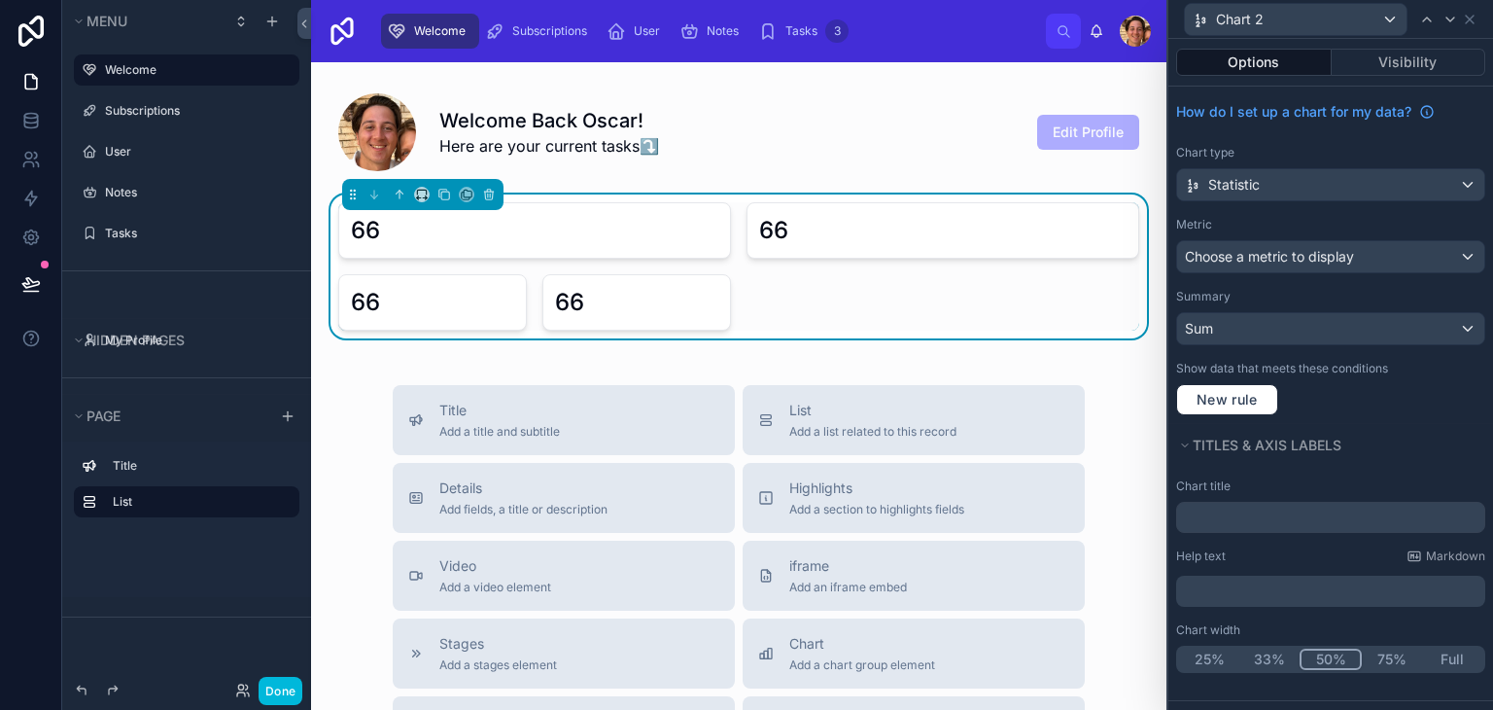
click at [1196, 660] on button "25%" at bounding box center [1209, 658] width 60 height 21
click at [1267, 19] on div "Chart 2" at bounding box center [1296, 19] width 222 height 31
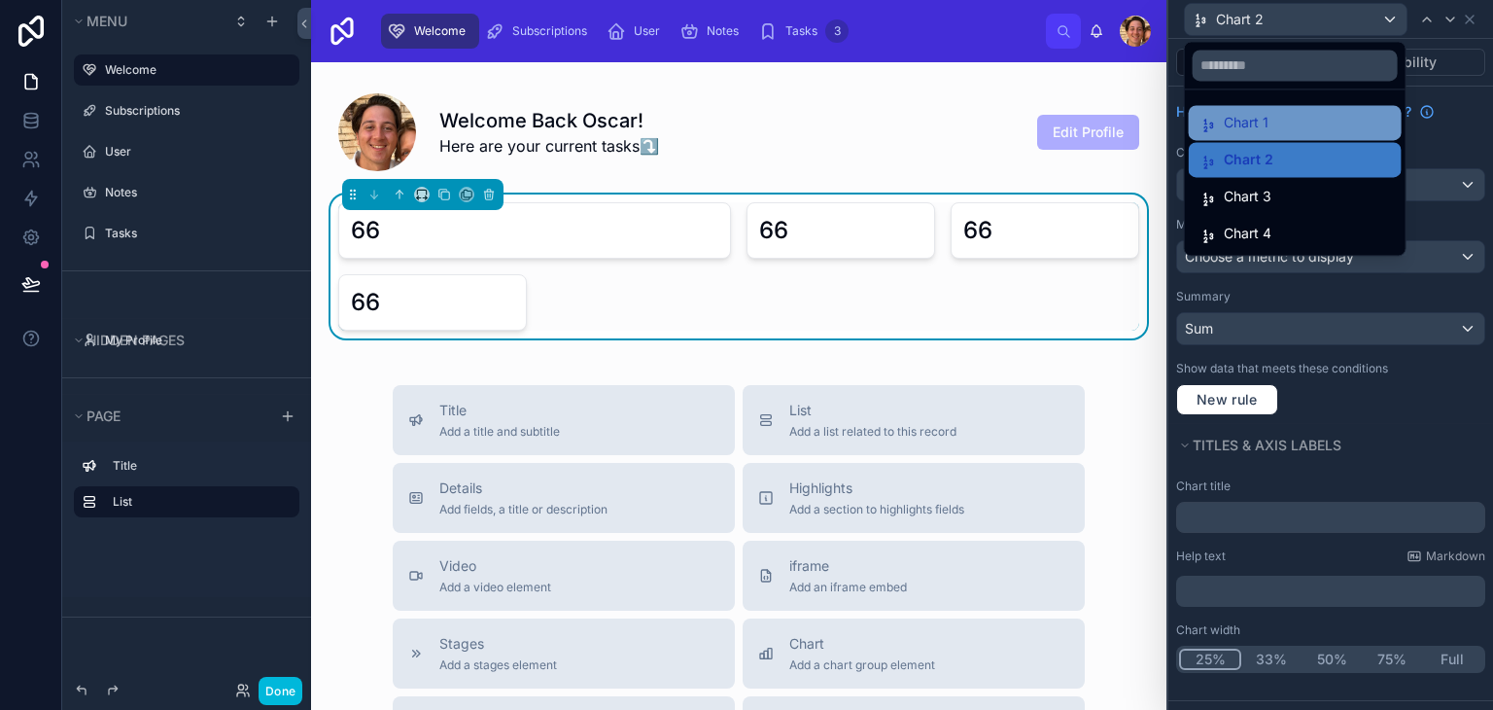
click at [1240, 114] on span "Chart 1" at bounding box center [1246, 122] width 45 height 23
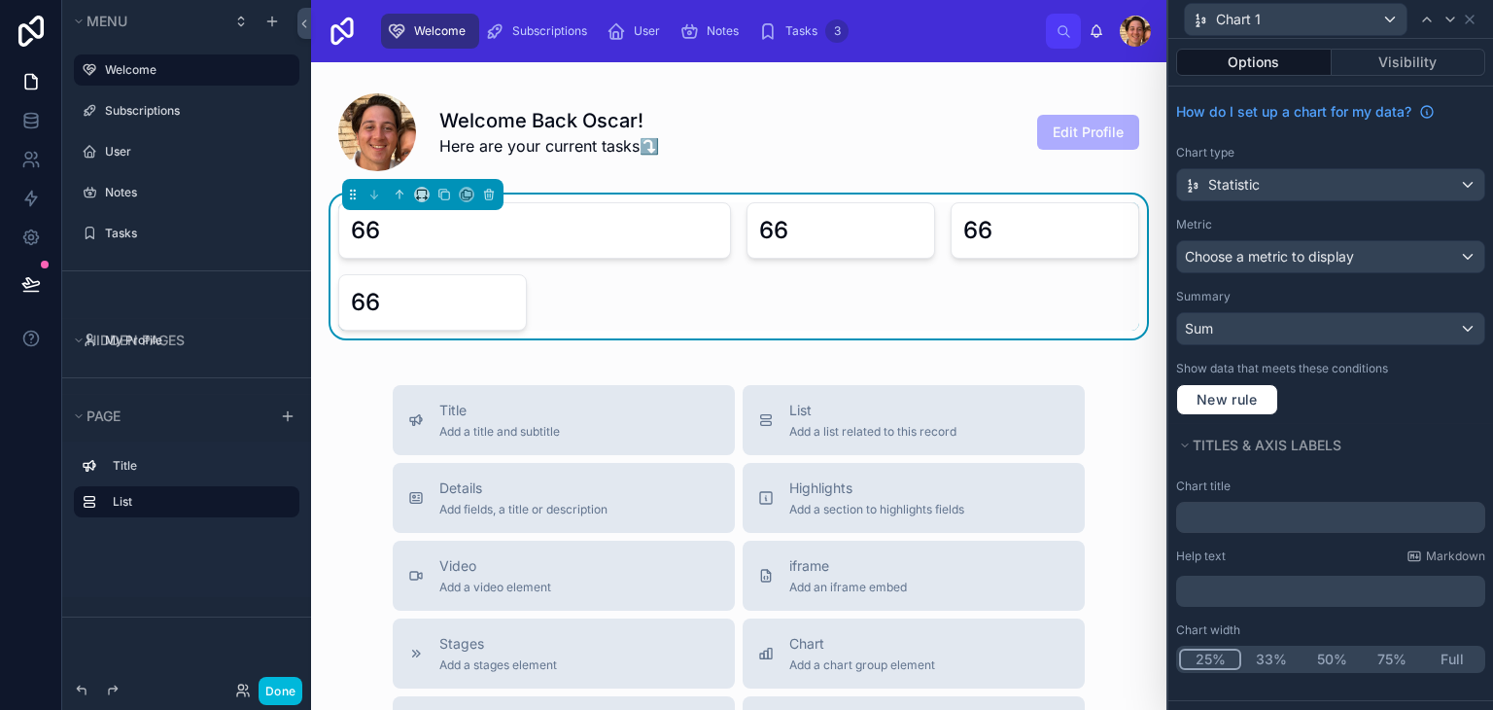
click at [1197, 648] on button "25%" at bounding box center [1210, 658] width 62 height 21
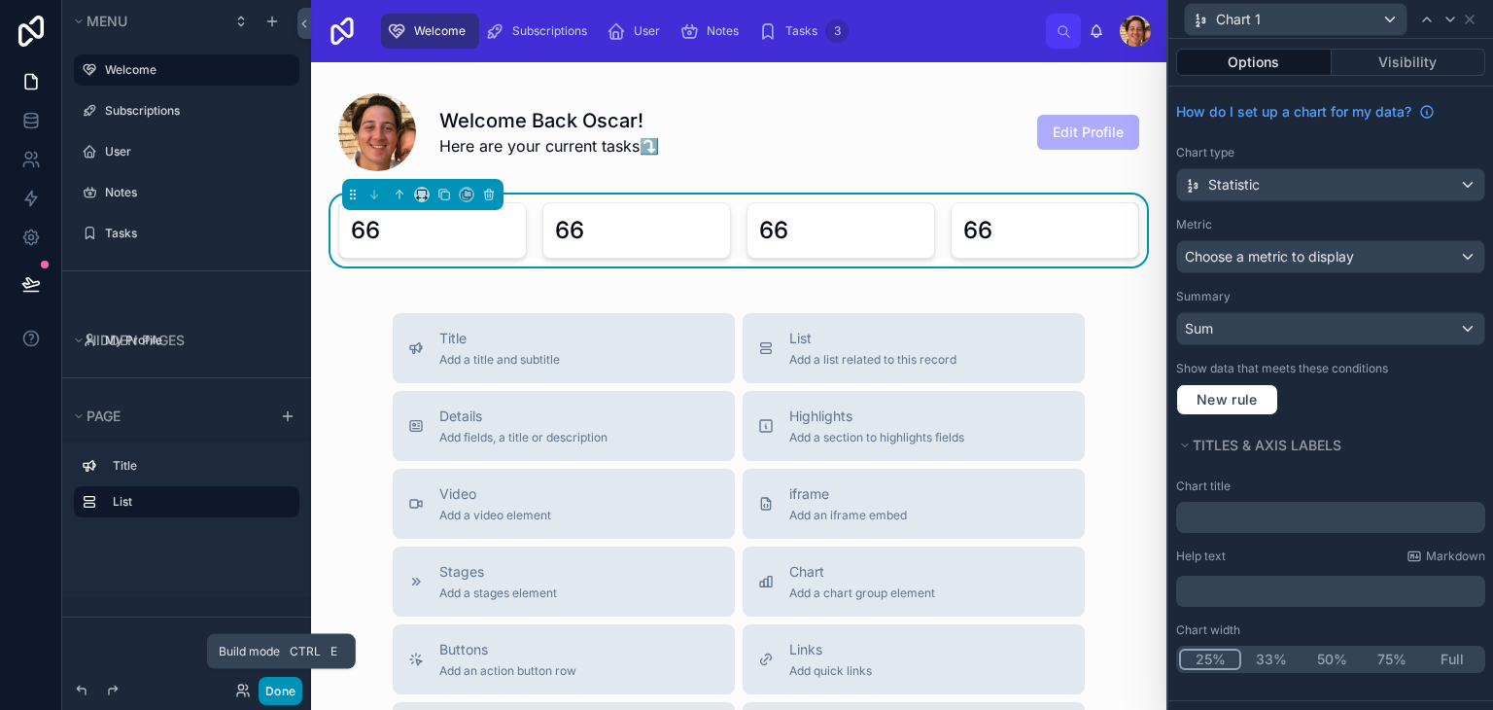
click at [282, 697] on button "Done" at bounding box center [281, 691] width 44 height 28
